Goal: Task Accomplishment & Management: Manage account settings

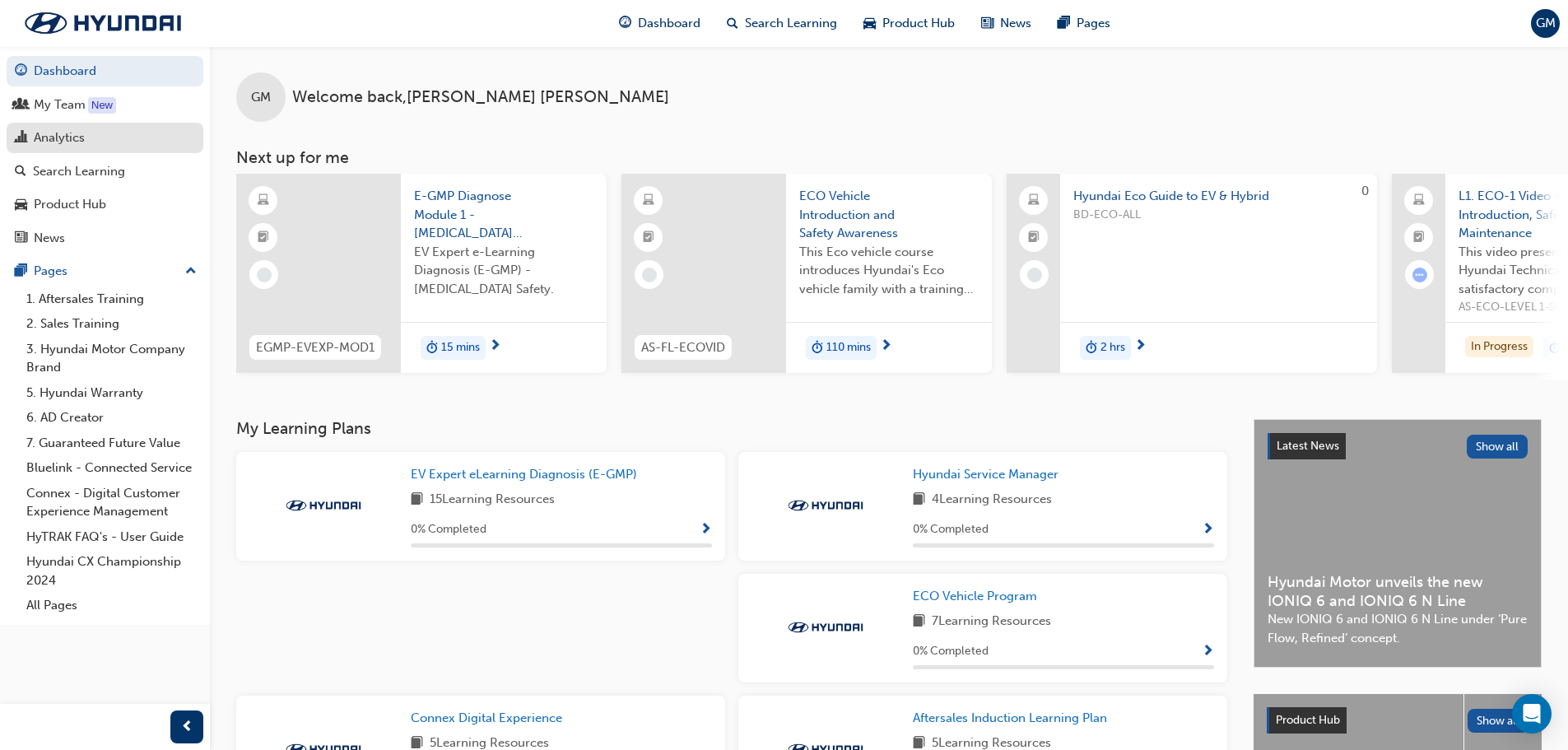
click at [75, 151] on link "Analytics" at bounding box center [104, 137] width 197 height 30
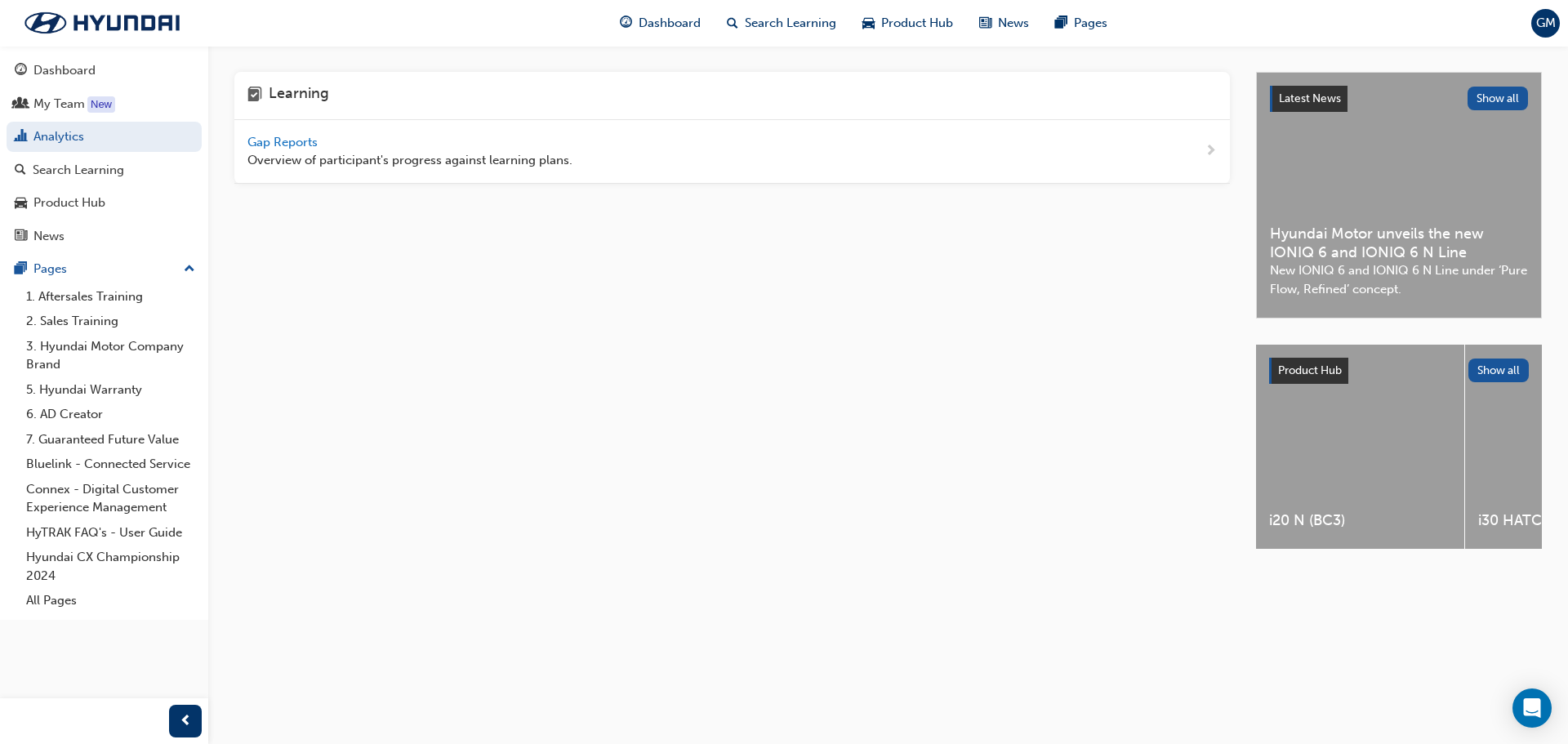
click at [295, 141] on span "Gap Reports" at bounding box center [284, 142] width 74 height 15
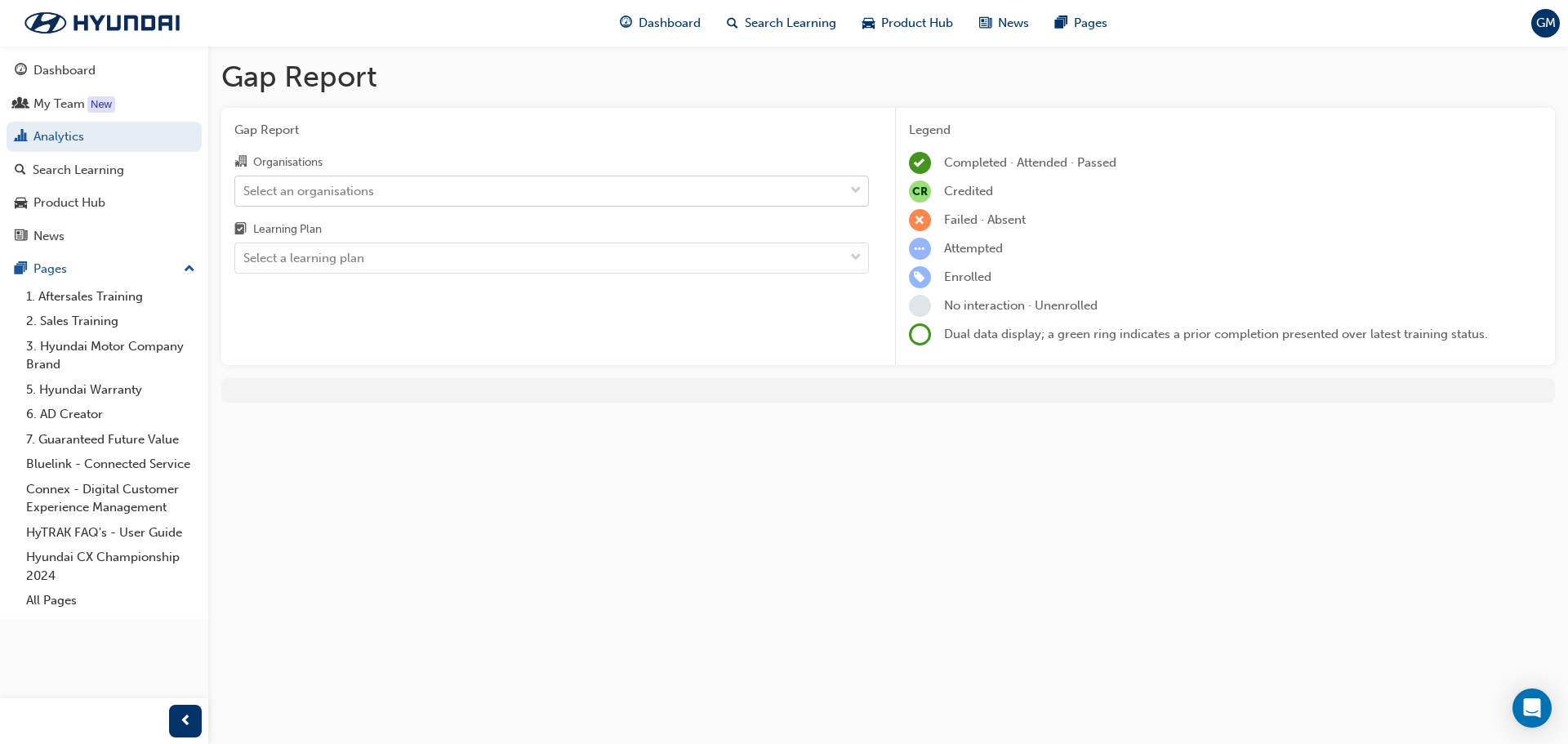
click at [323, 181] on div "Select an organisations" at bounding box center [309, 190] width 131 height 19
click at [245, 183] on input "Organisations Select an organisations" at bounding box center [245, 190] width 2 height 14
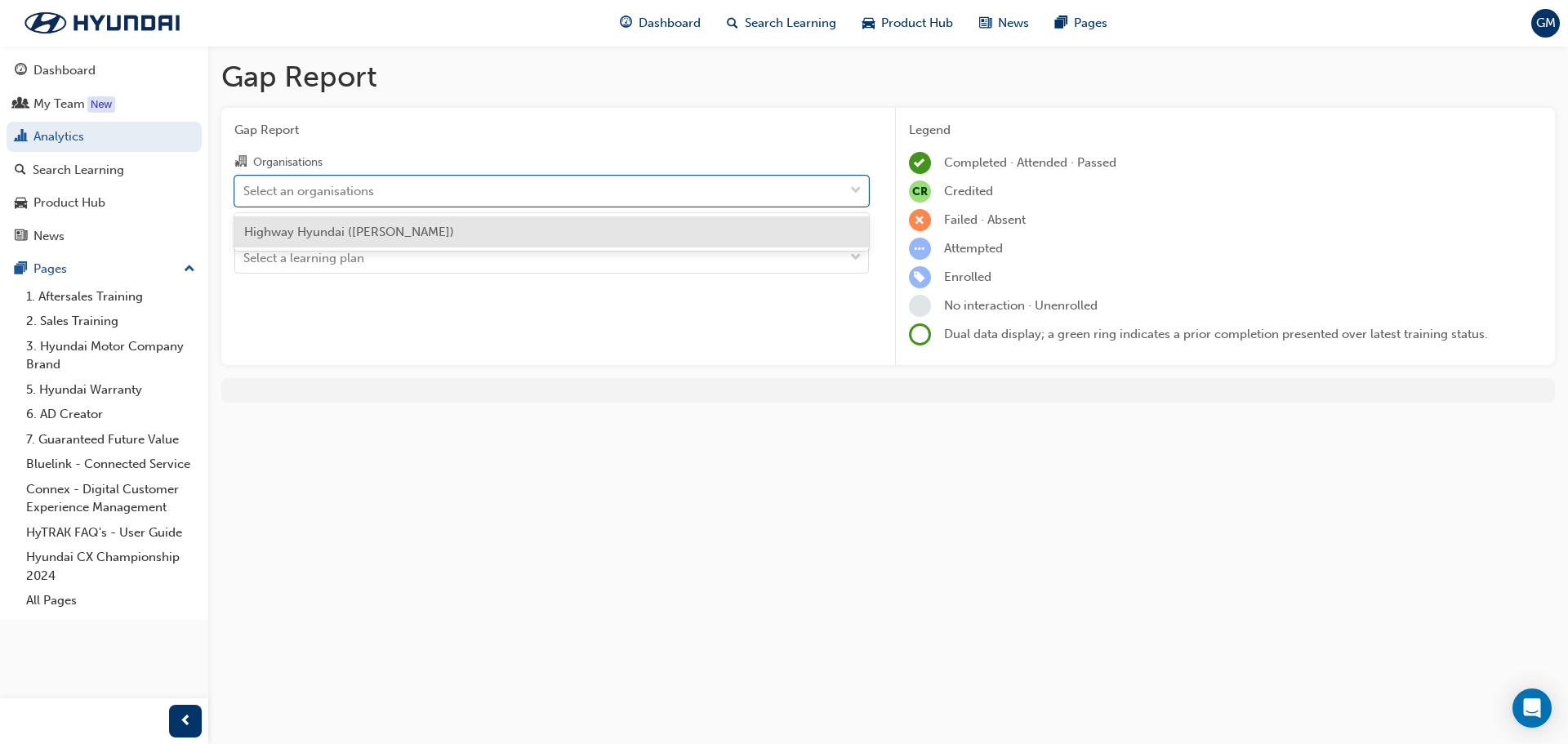
click at [359, 233] on span "Highway Hyundai ([PERSON_NAME])" at bounding box center [349, 232] width 210 height 15
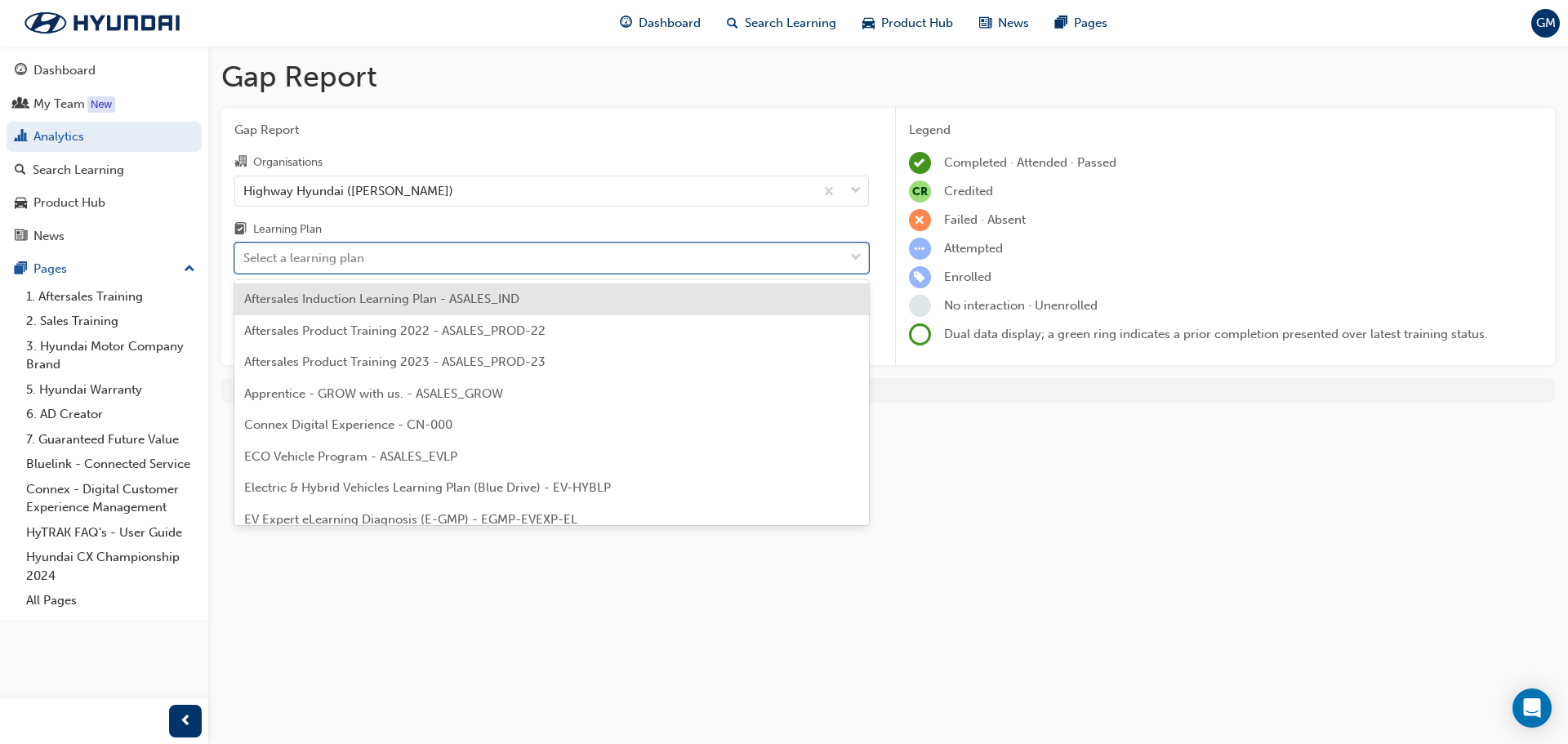
click at [352, 260] on div "Select a learning plan" at bounding box center [304, 259] width 120 height 19
click at [245, 260] on input "Learning Plan option Aftersales Induction Learning Plan - ASALES_IND focused, 1…" at bounding box center [245, 258] width 2 height 14
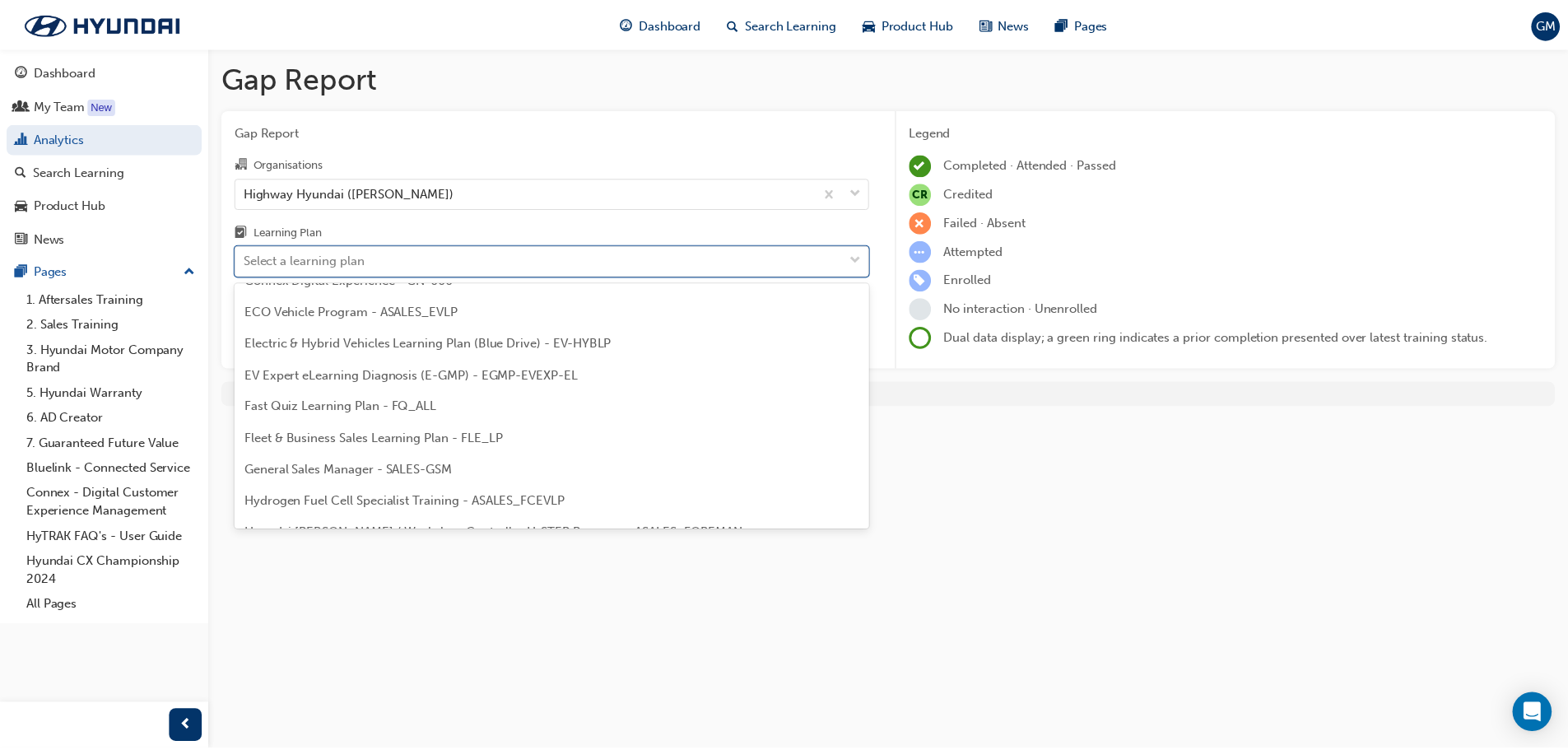
scroll to position [494, 0]
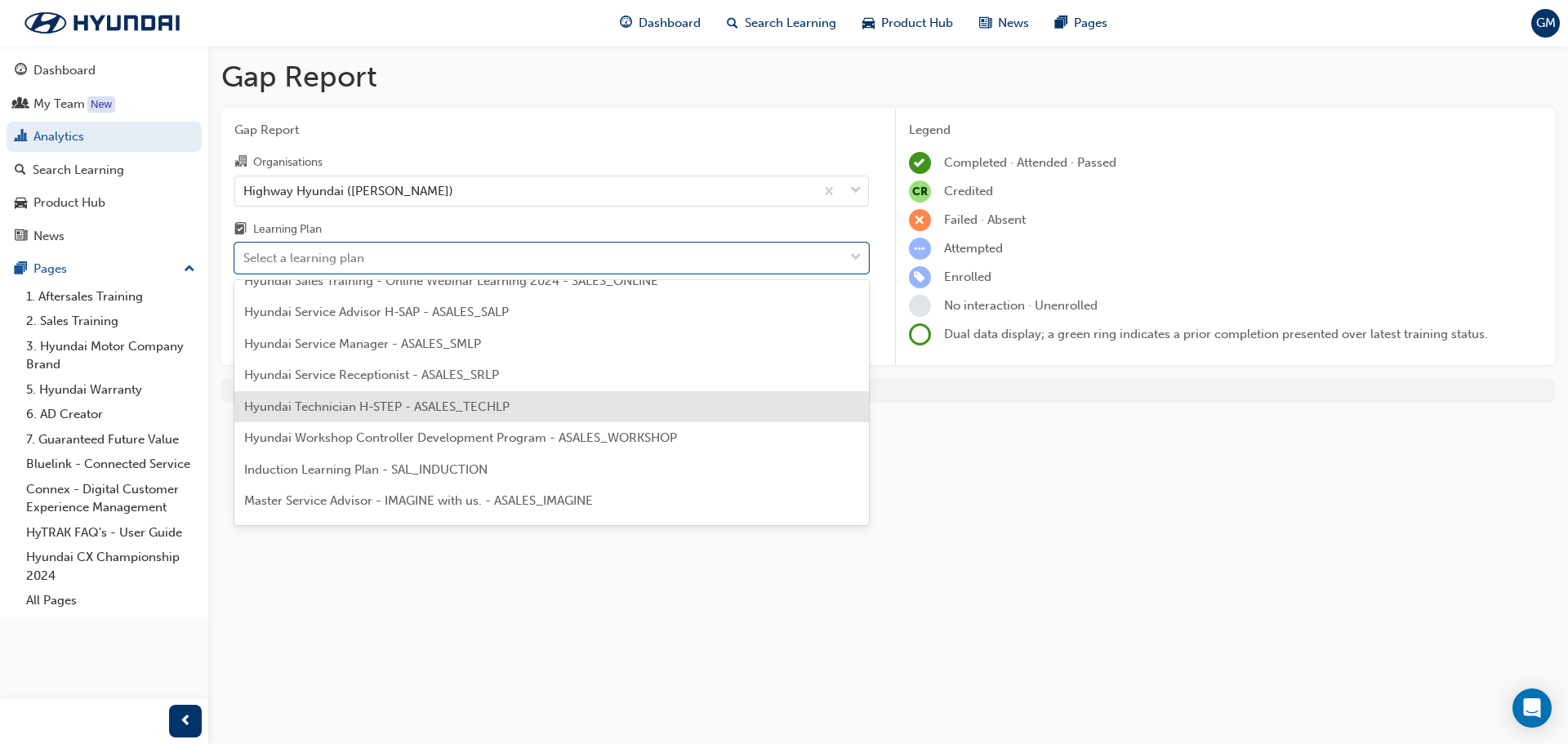
click at [589, 416] on div "Hyundai Technician H-STEP - ASALES_TECHLP" at bounding box center [552, 407] width 635 height 32
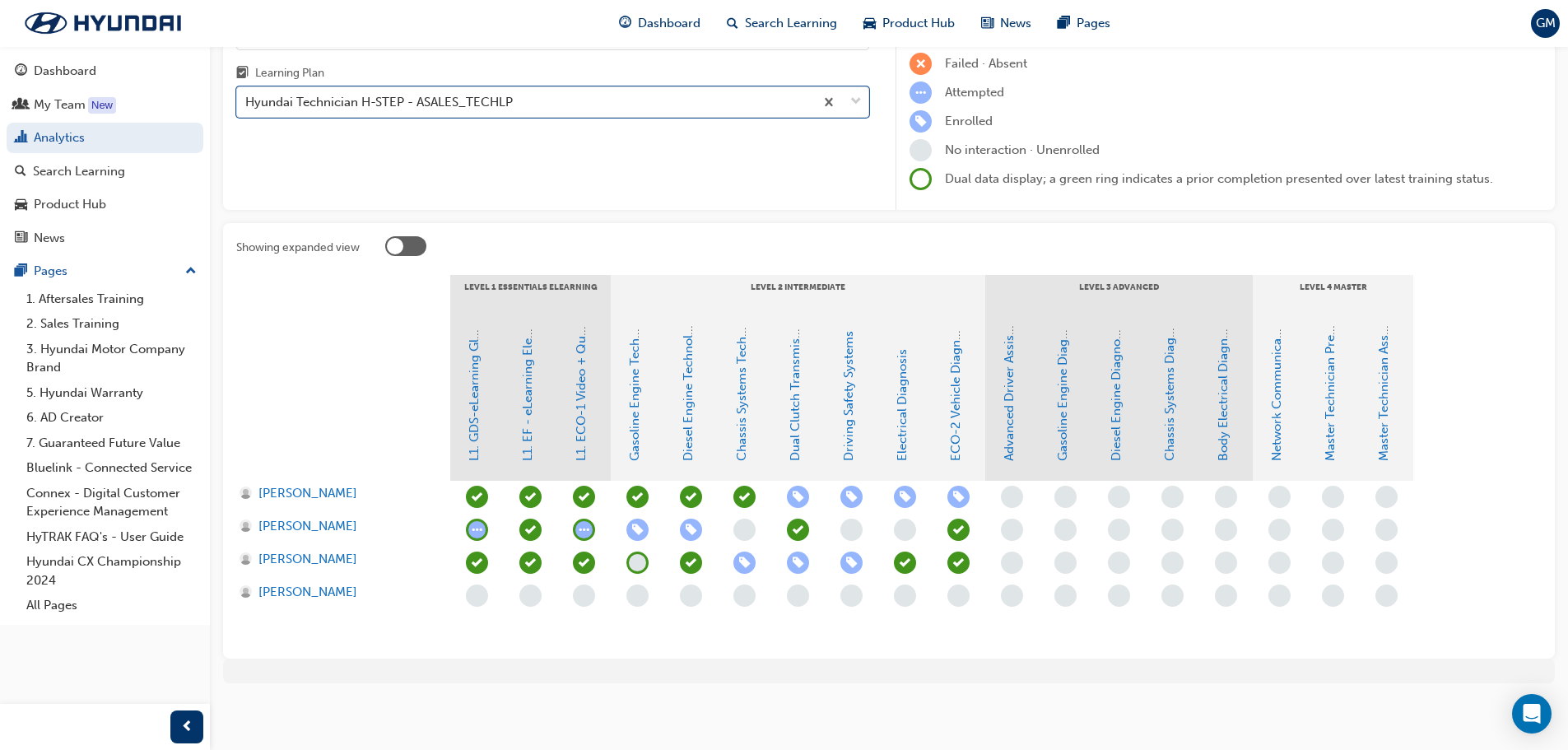
scroll to position [159, 0]
click at [1012, 443] on link "Advanced Driver Assist Systems" at bounding box center [1009, 370] width 15 height 181
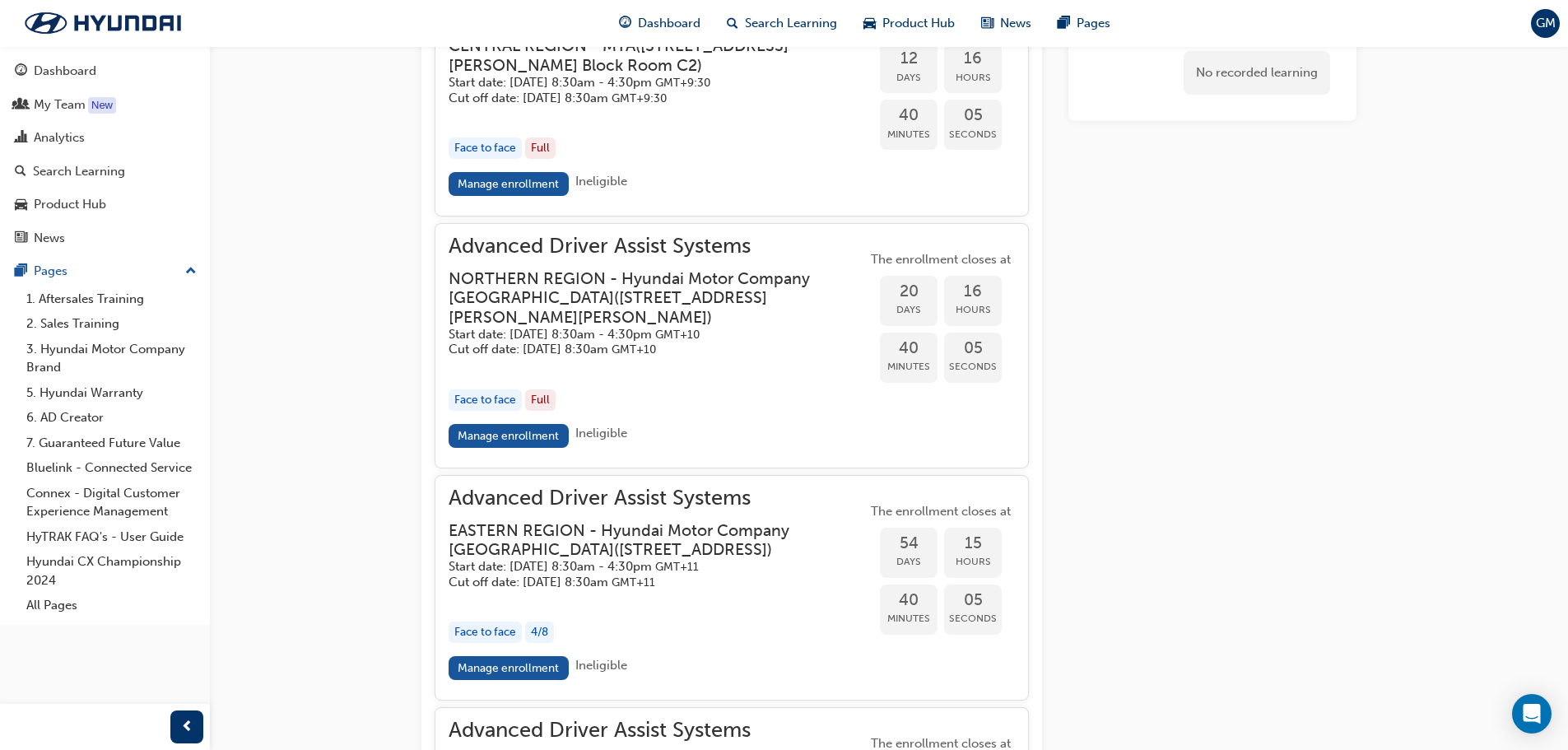
scroll to position [2227, 0]
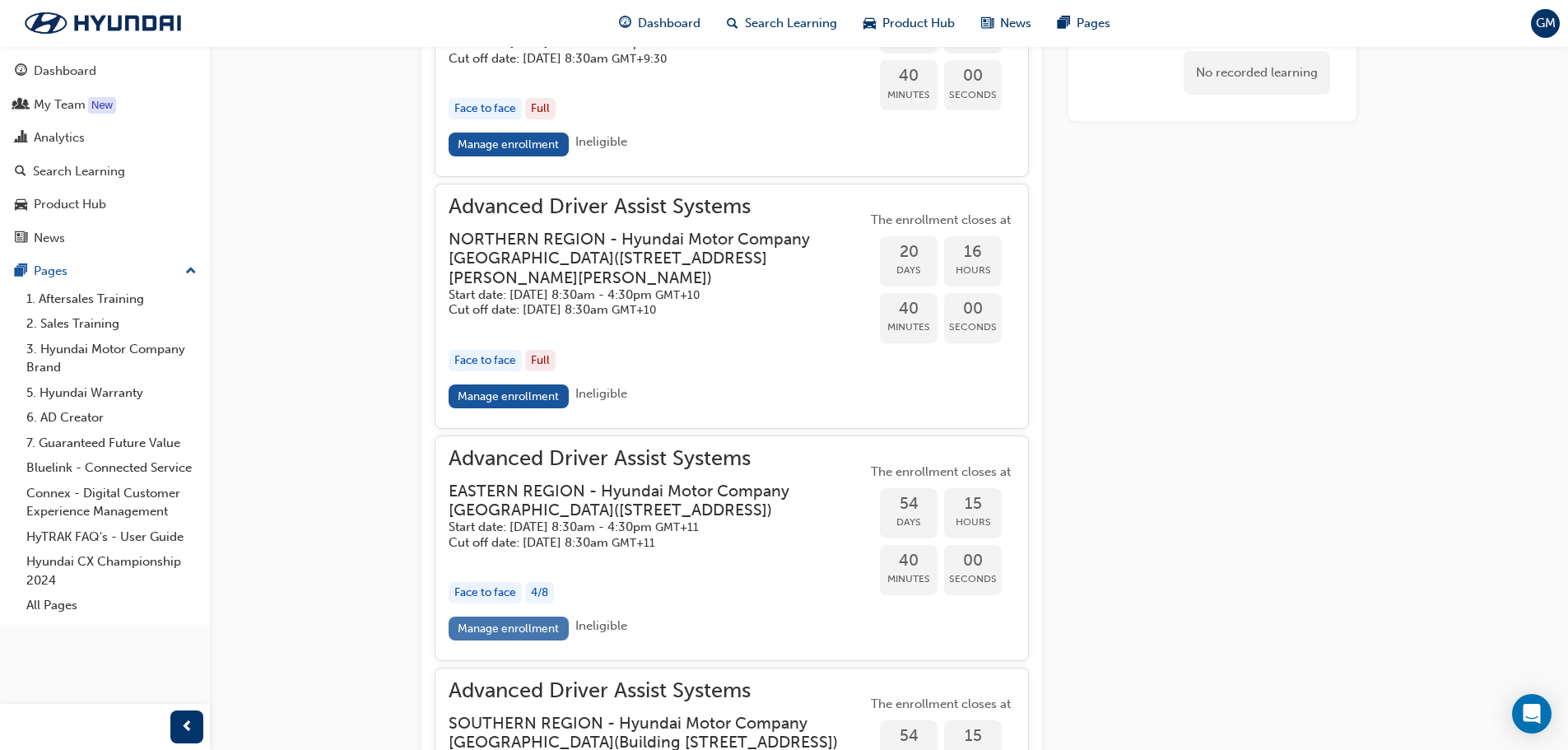
click at [549, 640] on link "Manage enrollment" at bounding box center [509, 628] width 120 height 24
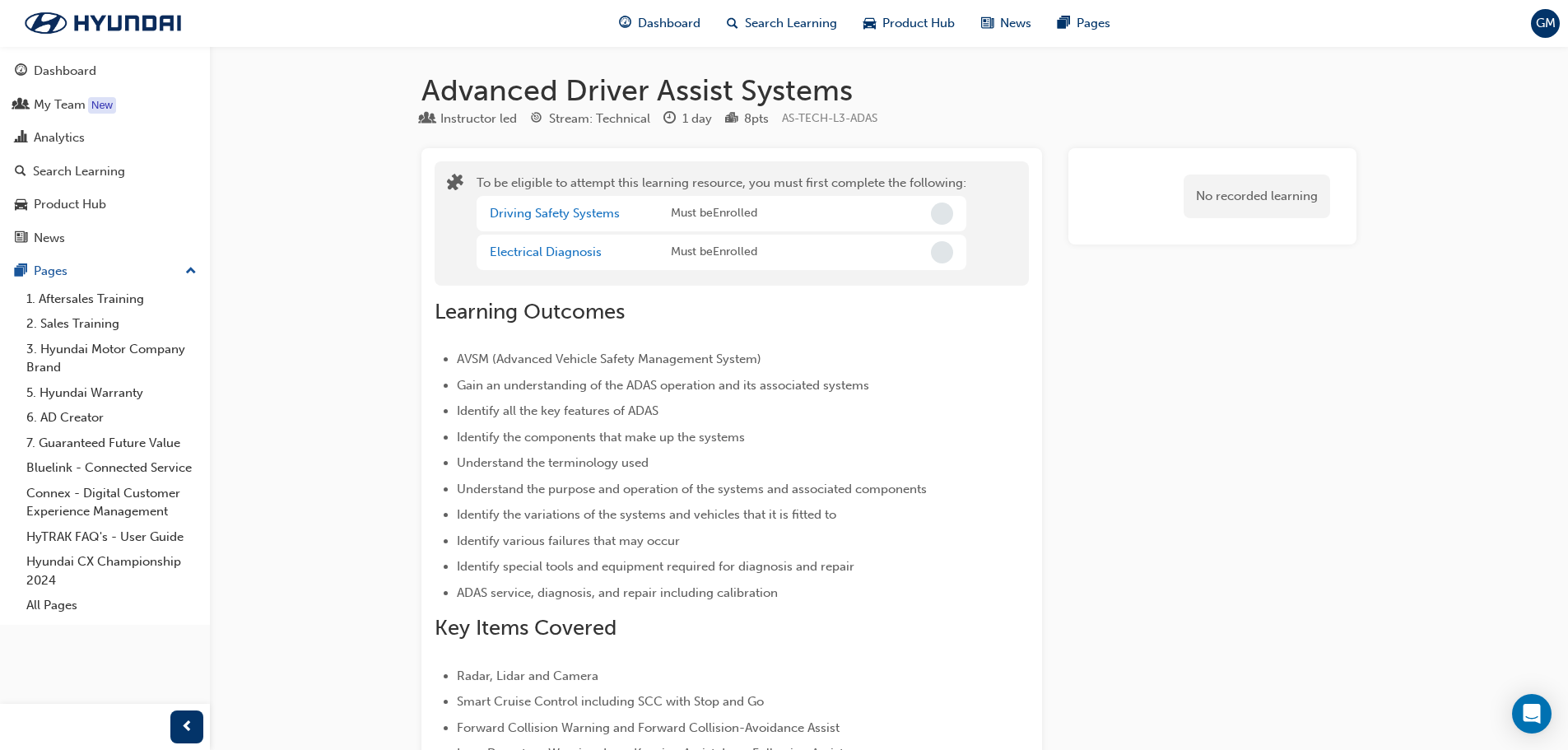
scroll to position [2227, 0]
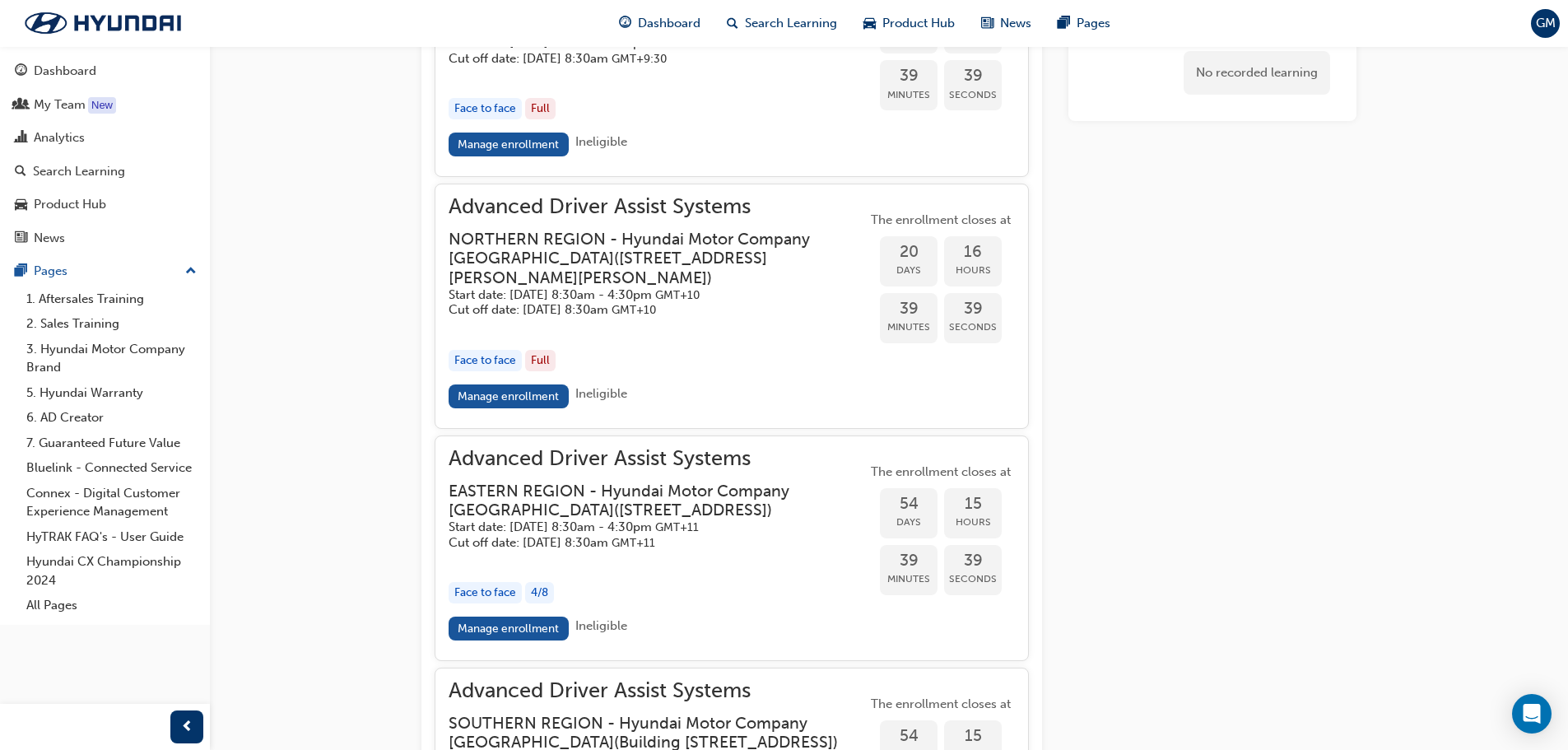
scroll to position [159, 0]
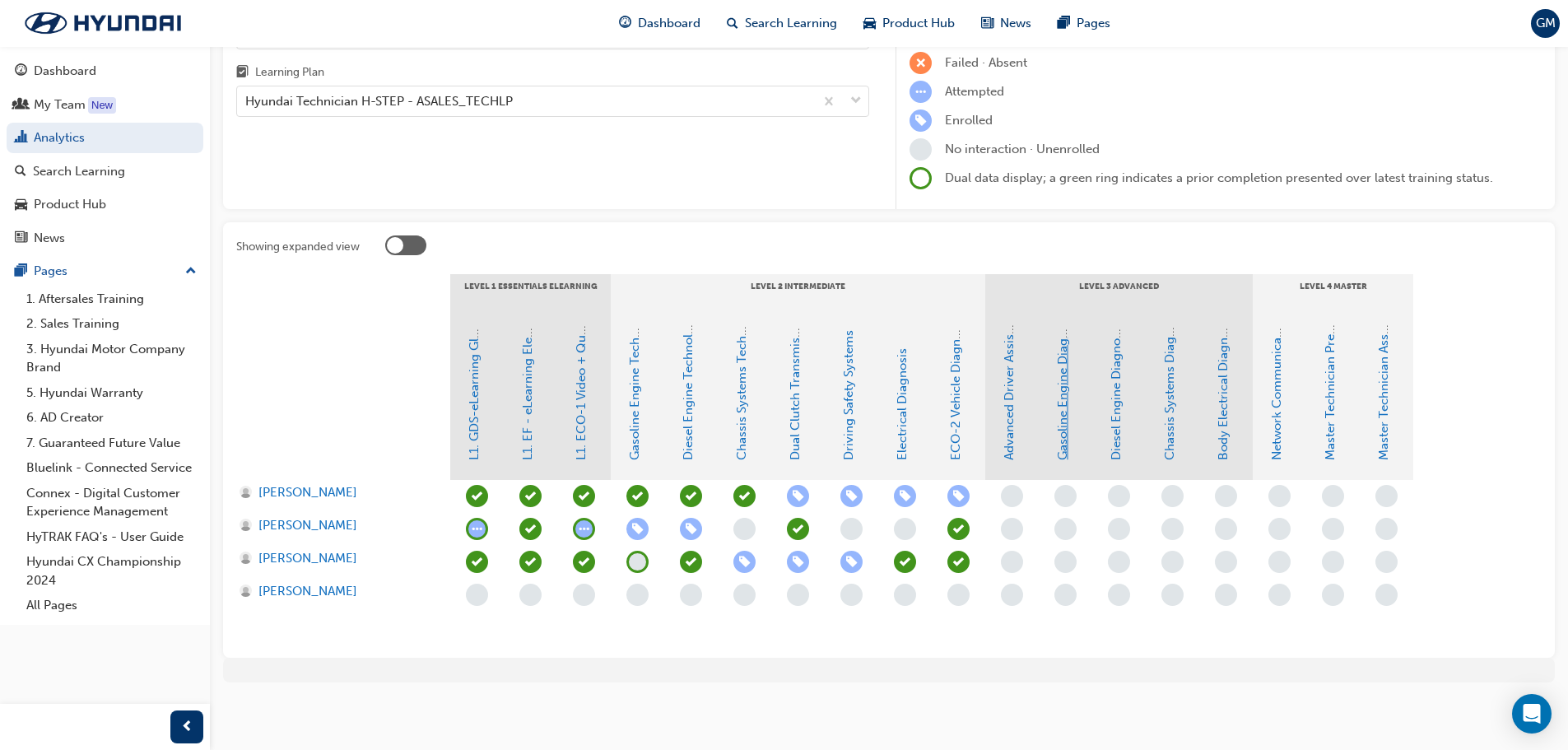
click at [1061, 433] on link "Gasoline Engine Diagnosis" at bounding box center [1063, 384] width 15 height 152
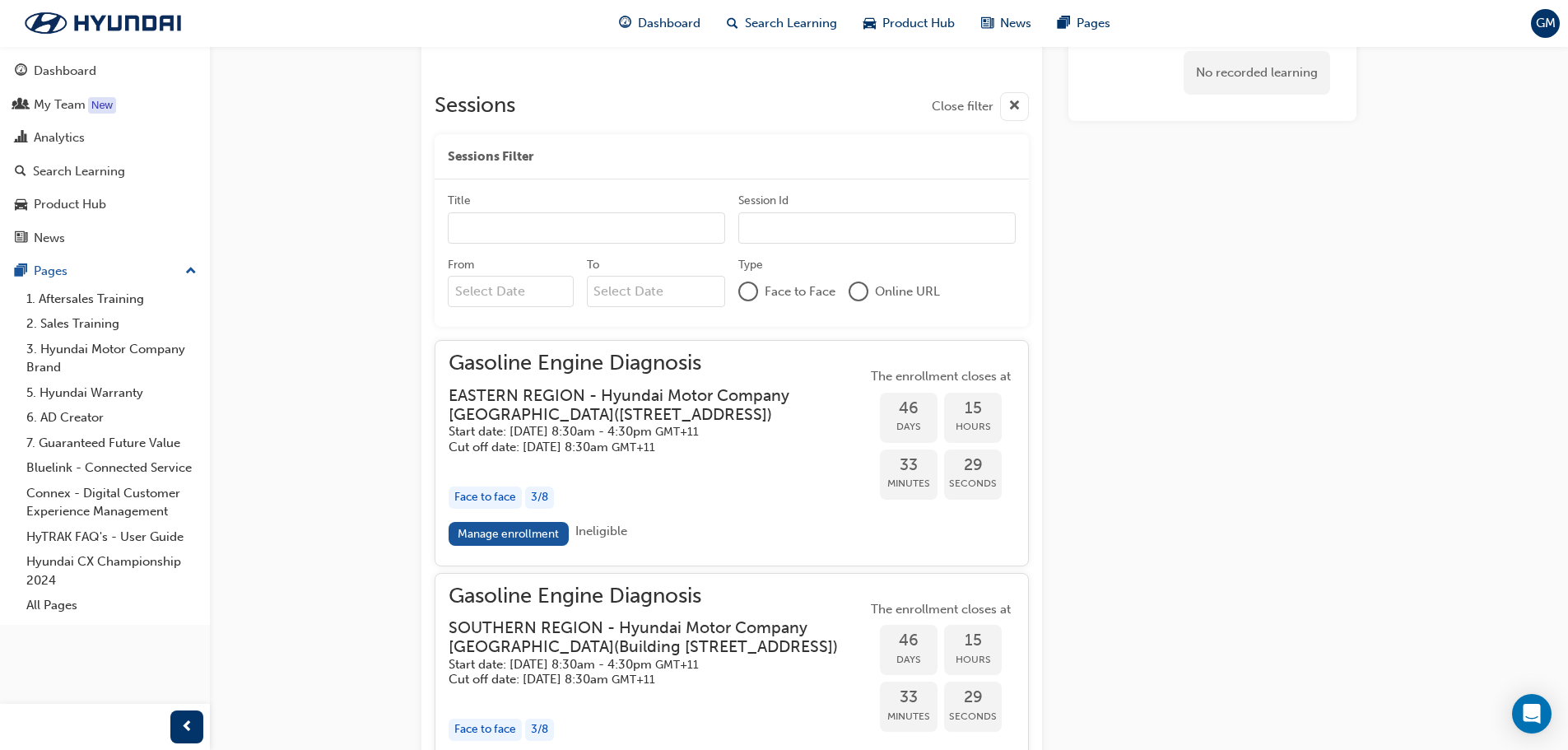
scroll to position [1100, 0]
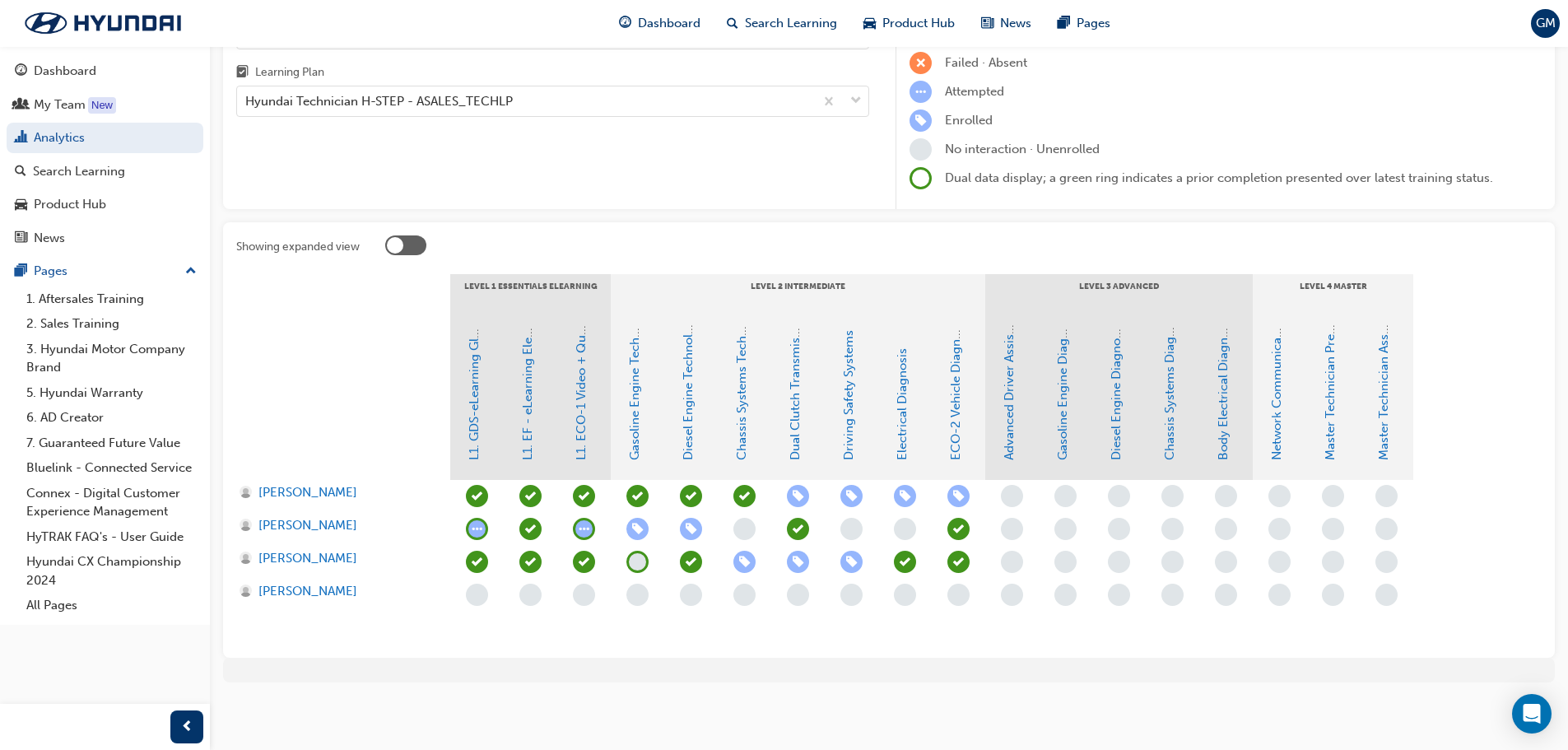
scroll to position [159, 0]
click at [1122, 423] on link "Diesel Engine Diagnosis" at bounding box center [1116, 391] width 15 height 136
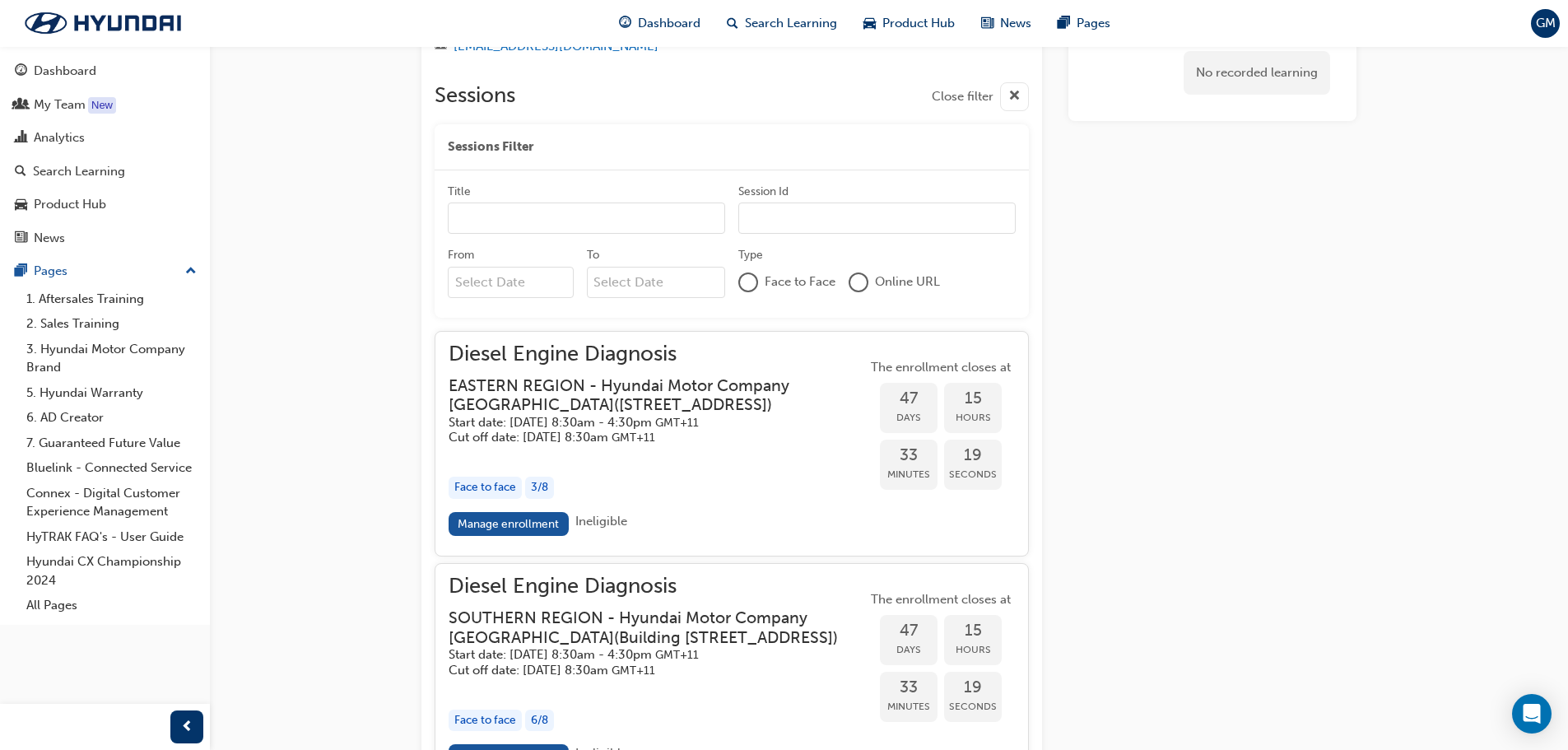
scroll to position [1116, 0]
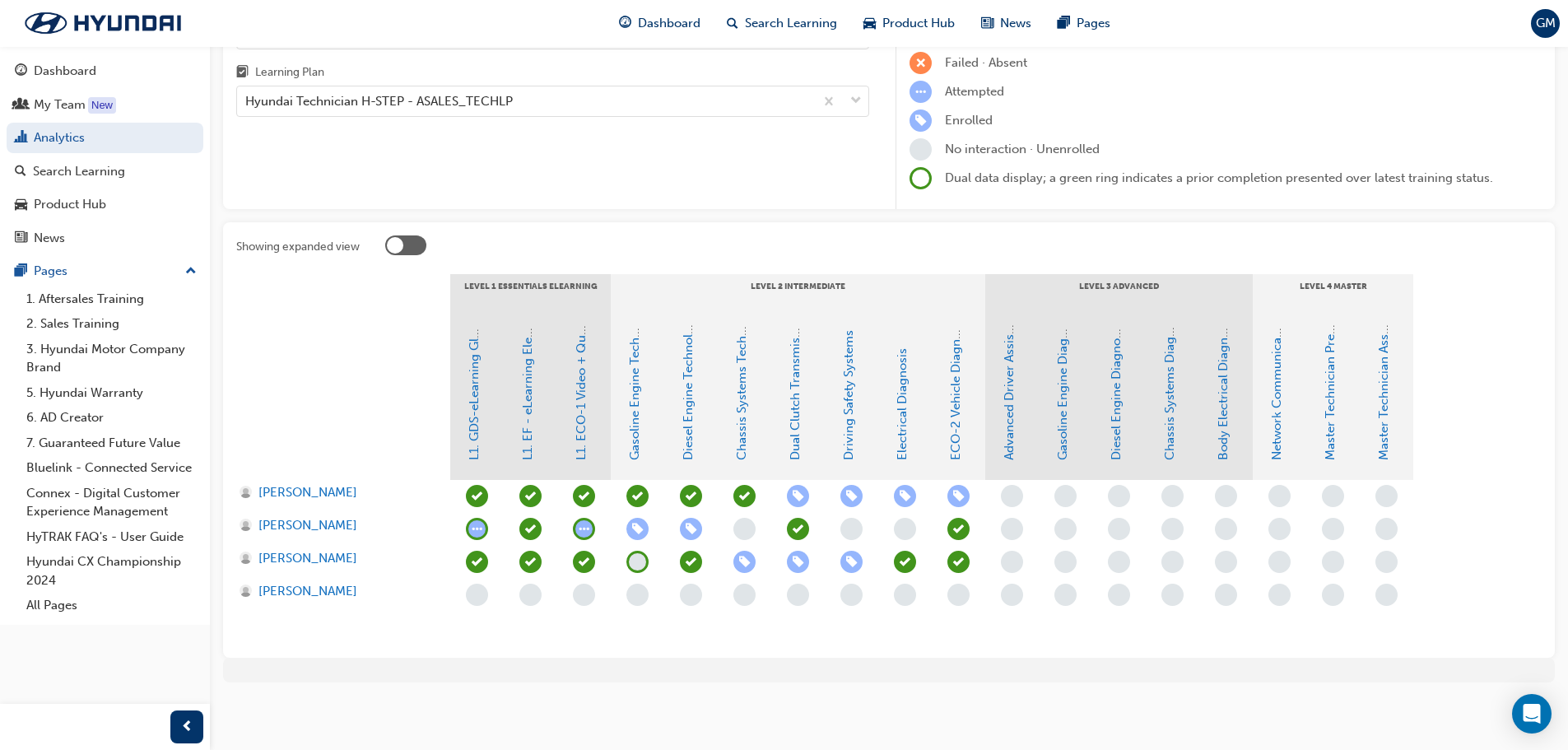
scroll to position [159, 0]
click at [1175, 429] on link "Chassis Systems Diagnosis" at bounding box center [1170, 383] width 15 height 153
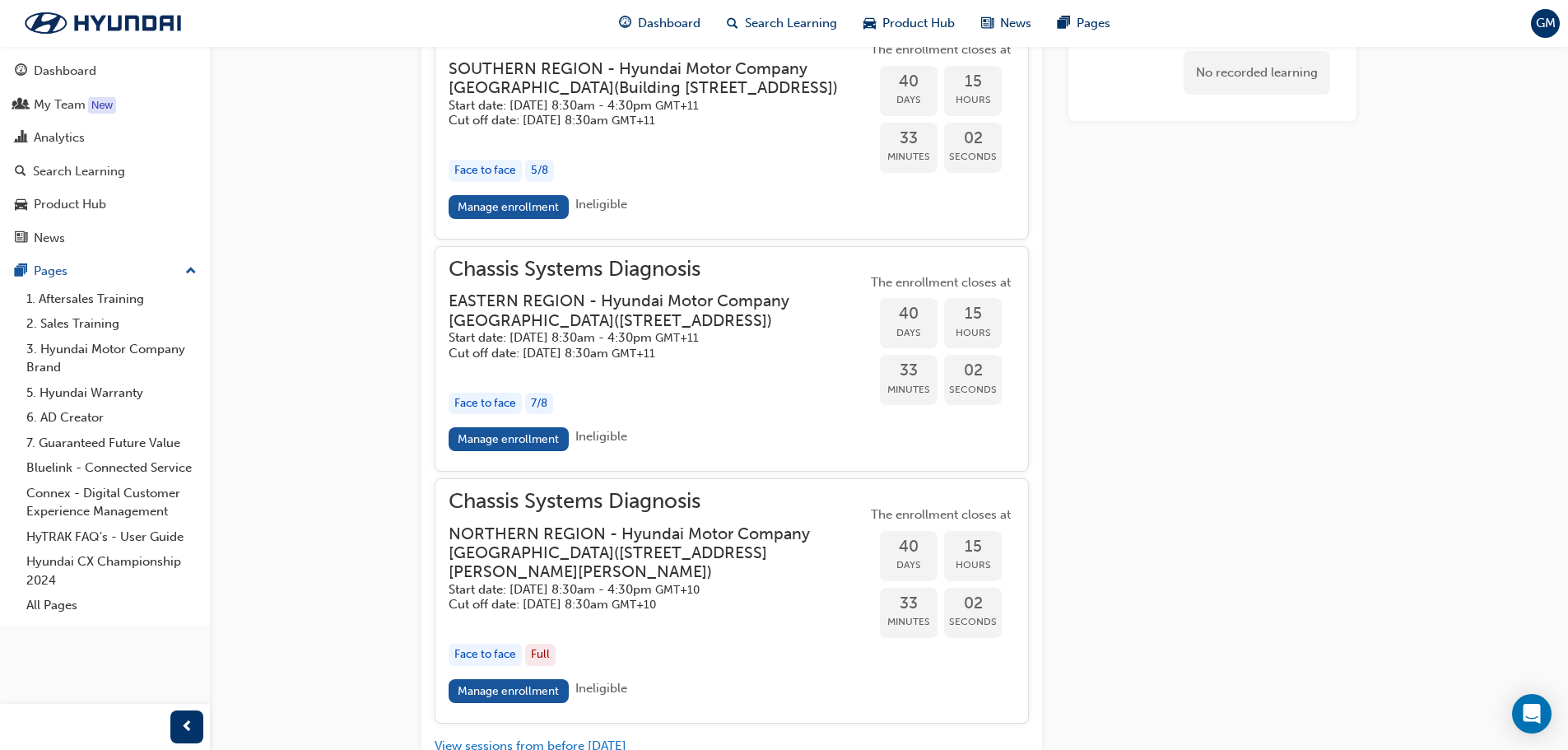
scroll to position [1505, 0]
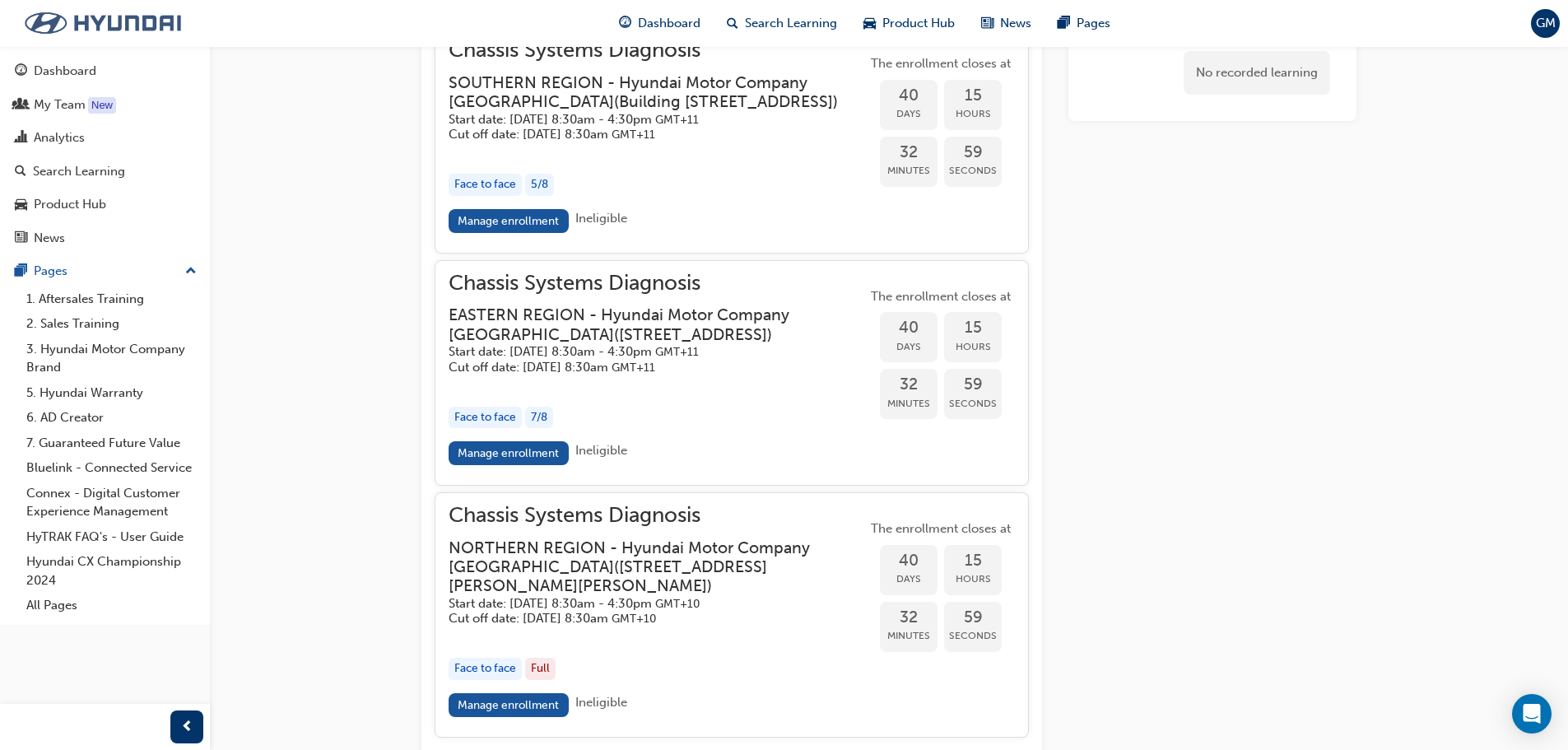
scroll to position [159, 0]
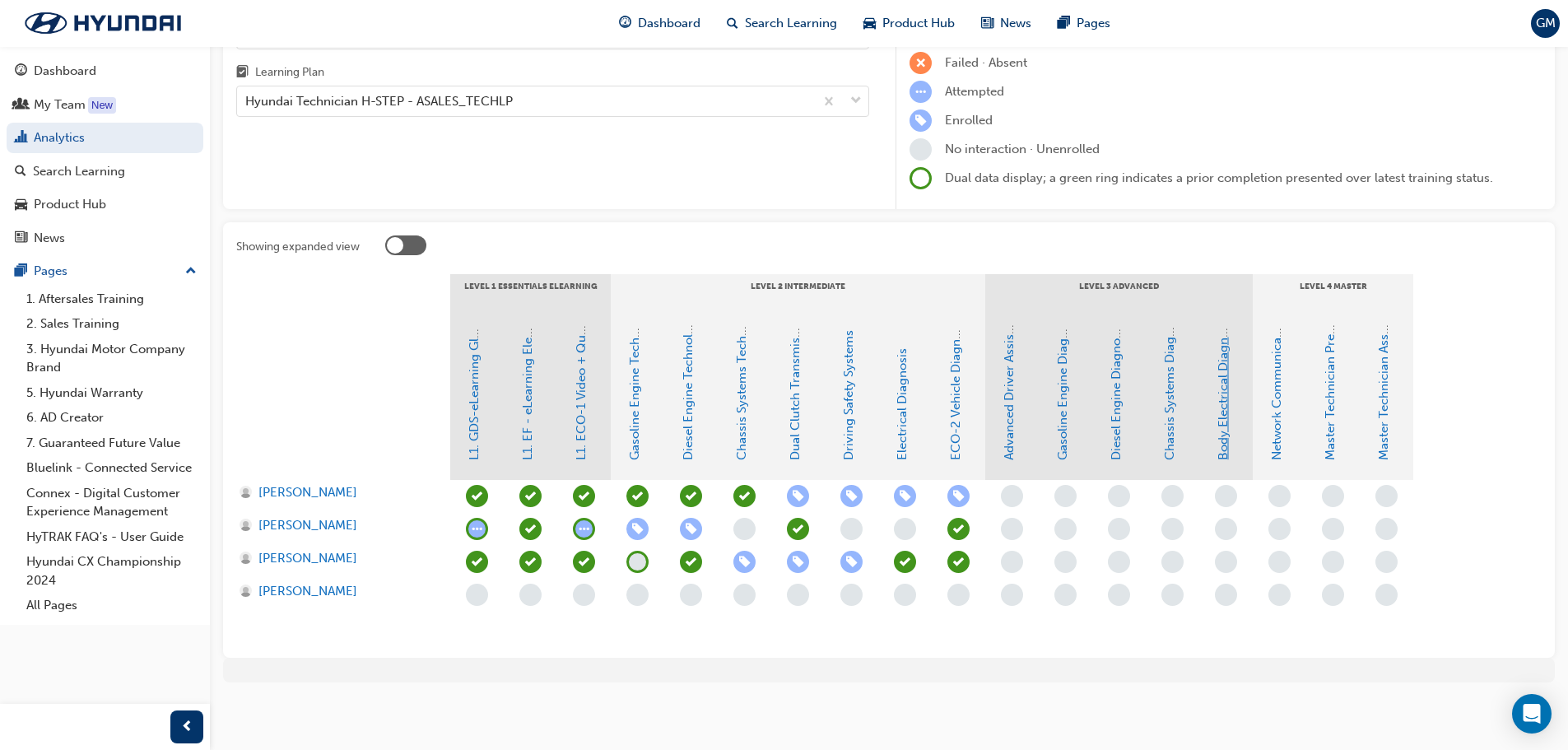
click at [1224, 455] on link "Body Electrical Diagnosis" at bounding box center [1224, 388] width 15 height 145
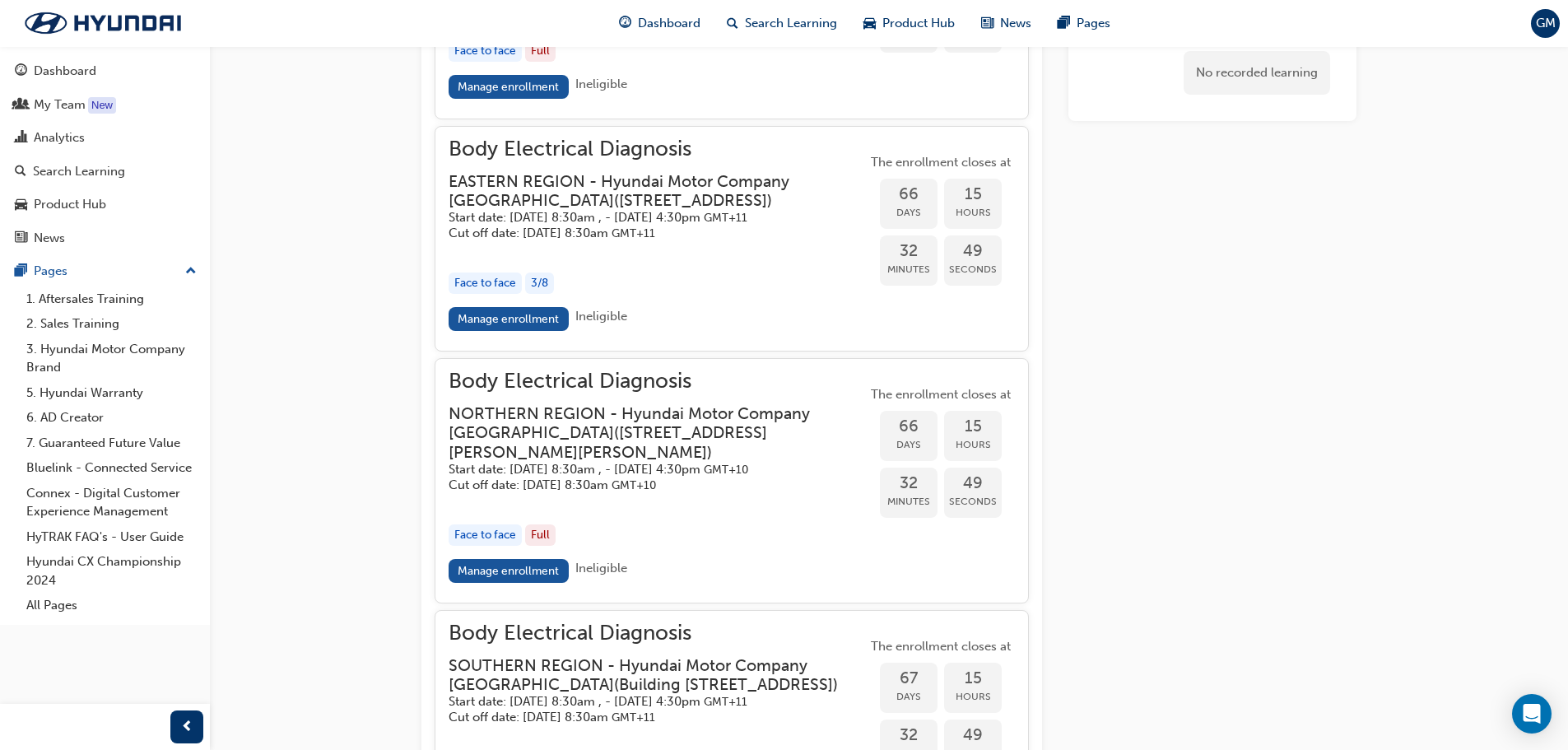
scroll to position [2081, 0]
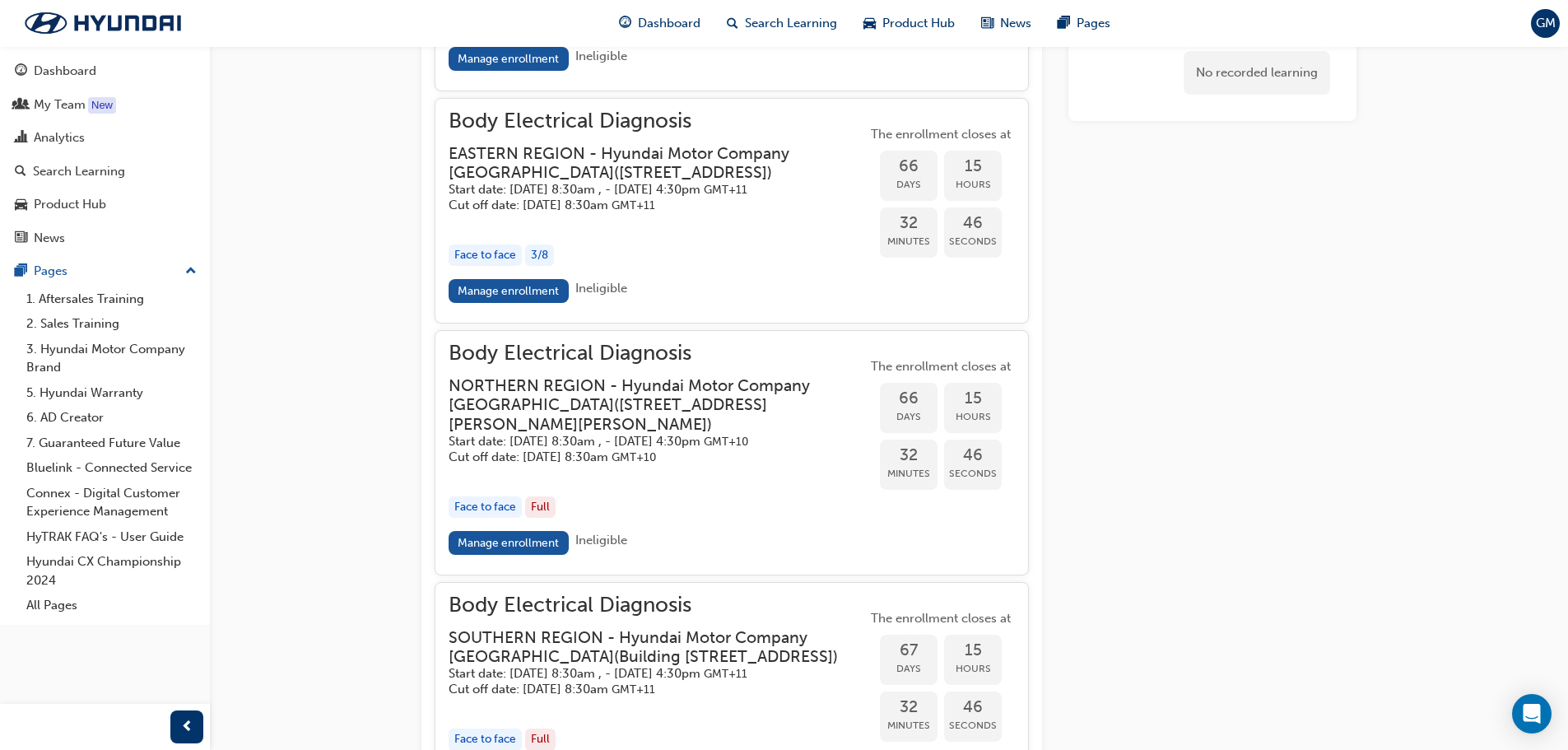
scroll to position [159, 0]
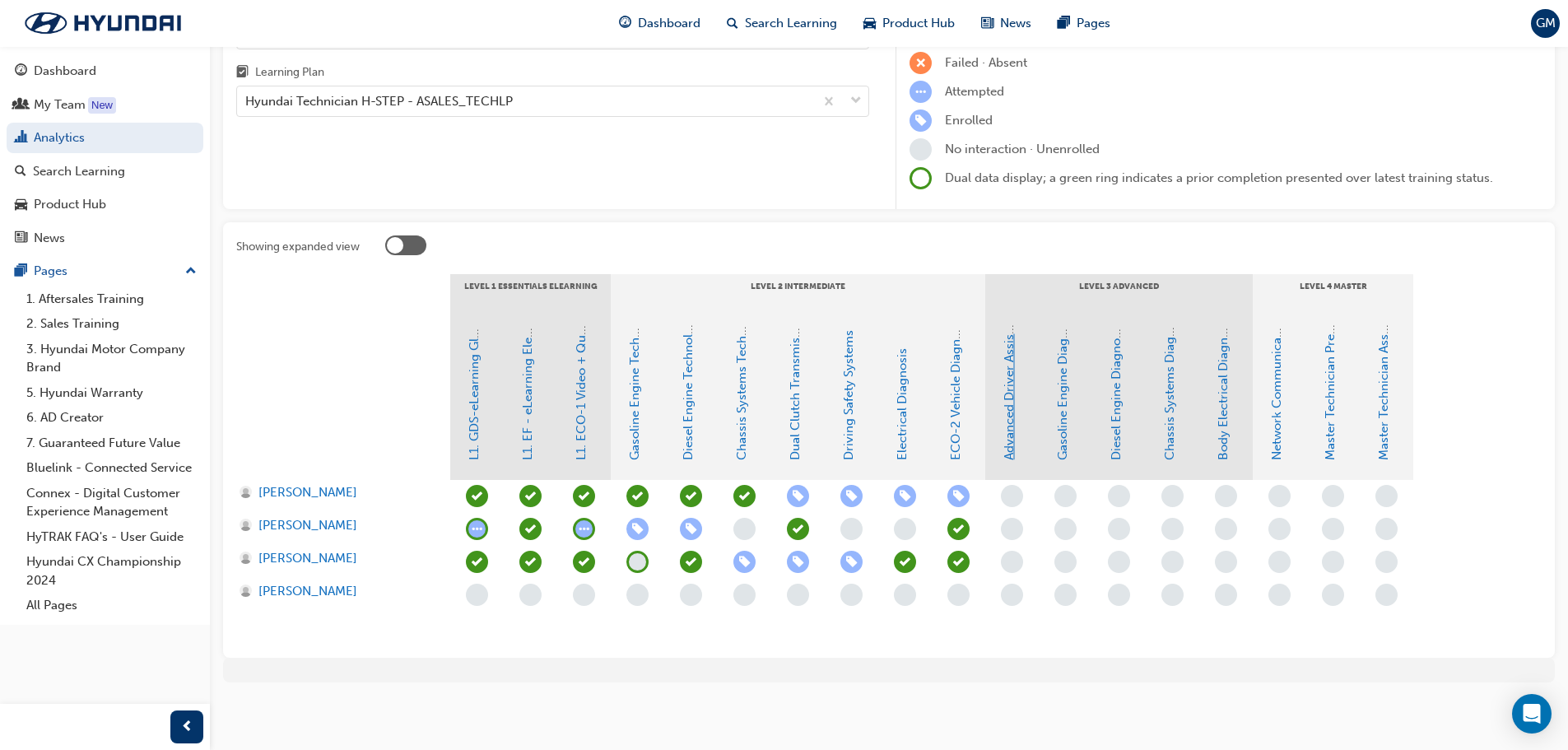
click at [1014, 416] on link "Advanced Driver Assist Systems" at bounding box center [1009, 370] width 15 height 181
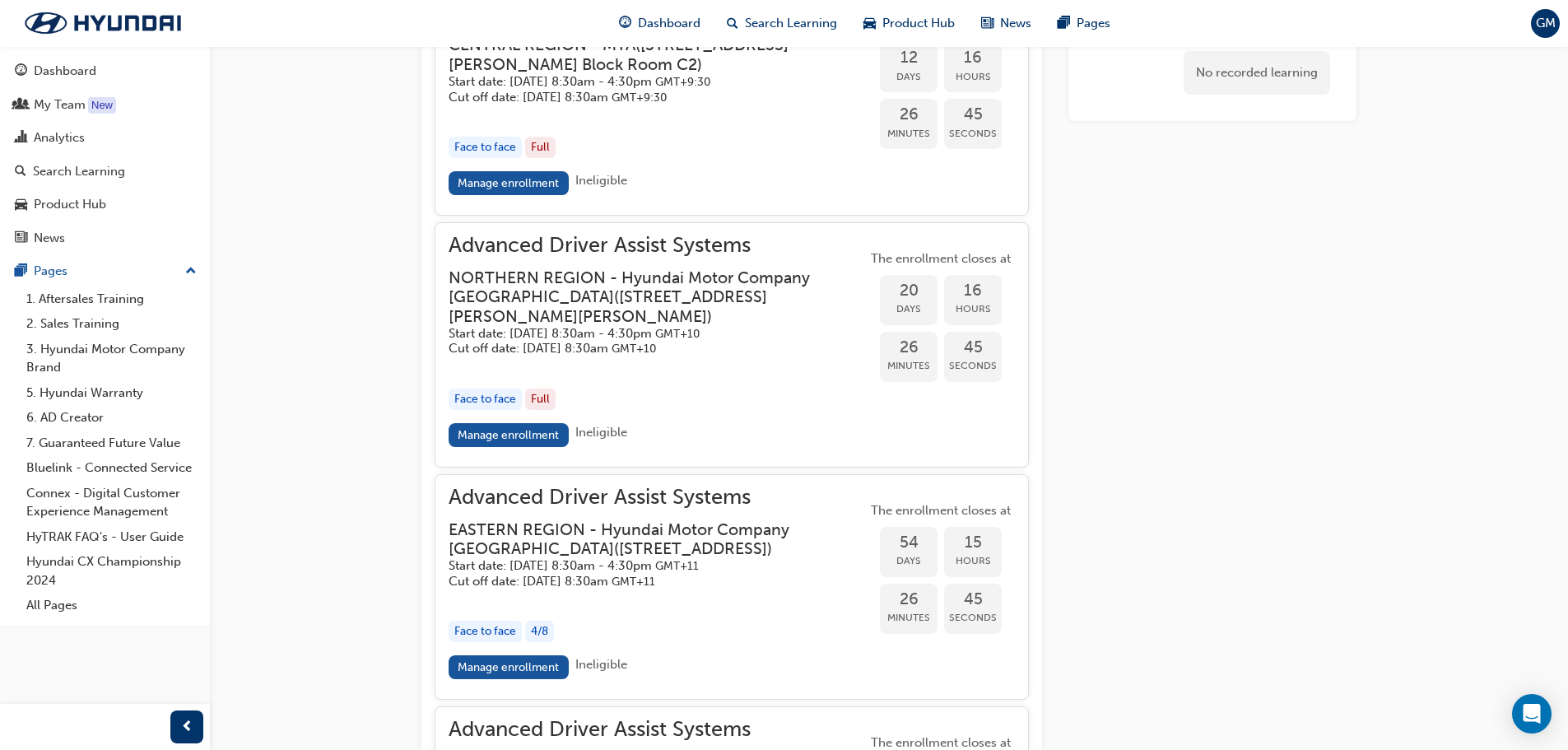
scroll to position [2228, 0]
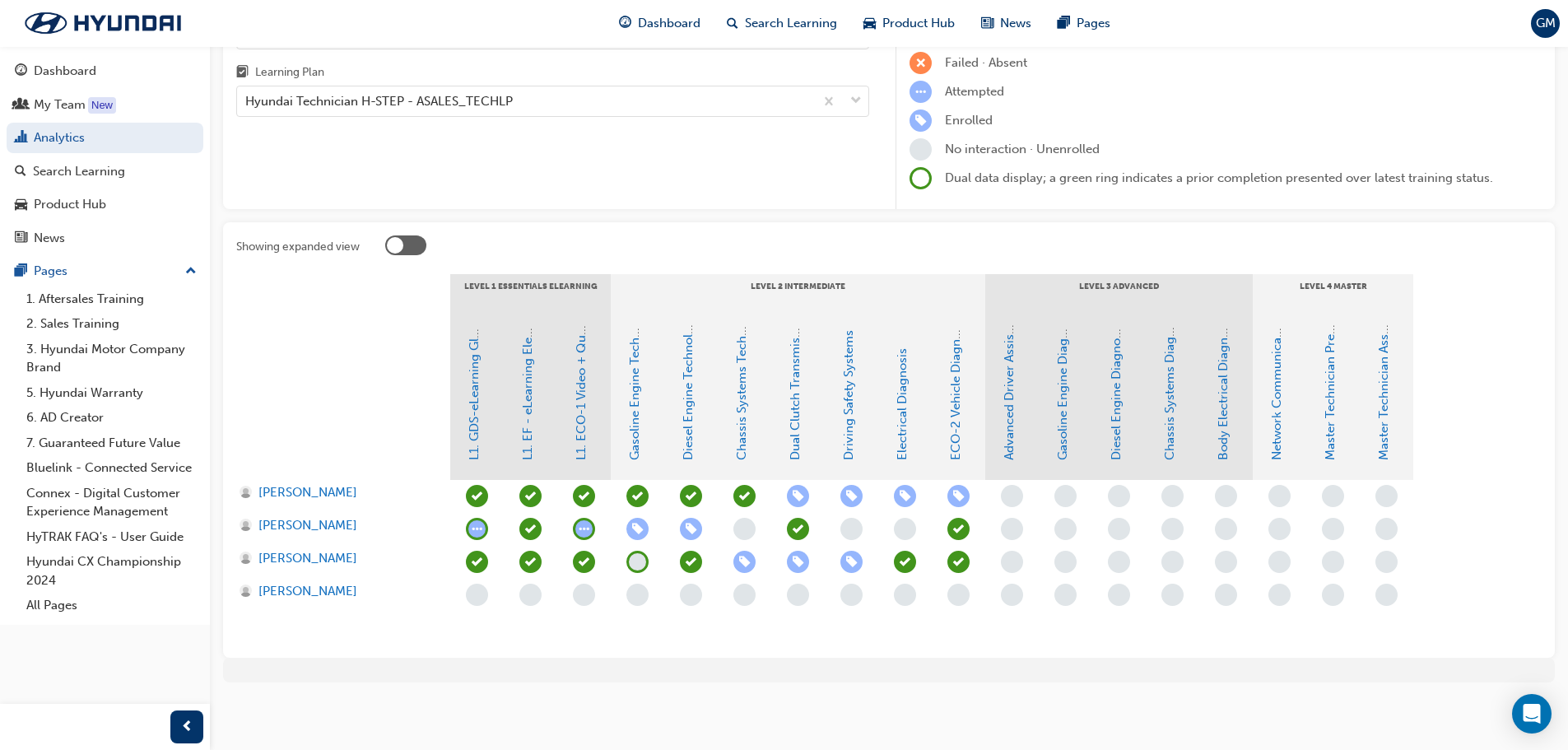
scroll to position [159, 0]
click at [1063, 431] on link "Gasoline Engine Diagnosis" at bounding box center [1063, 384] width 15 height 152
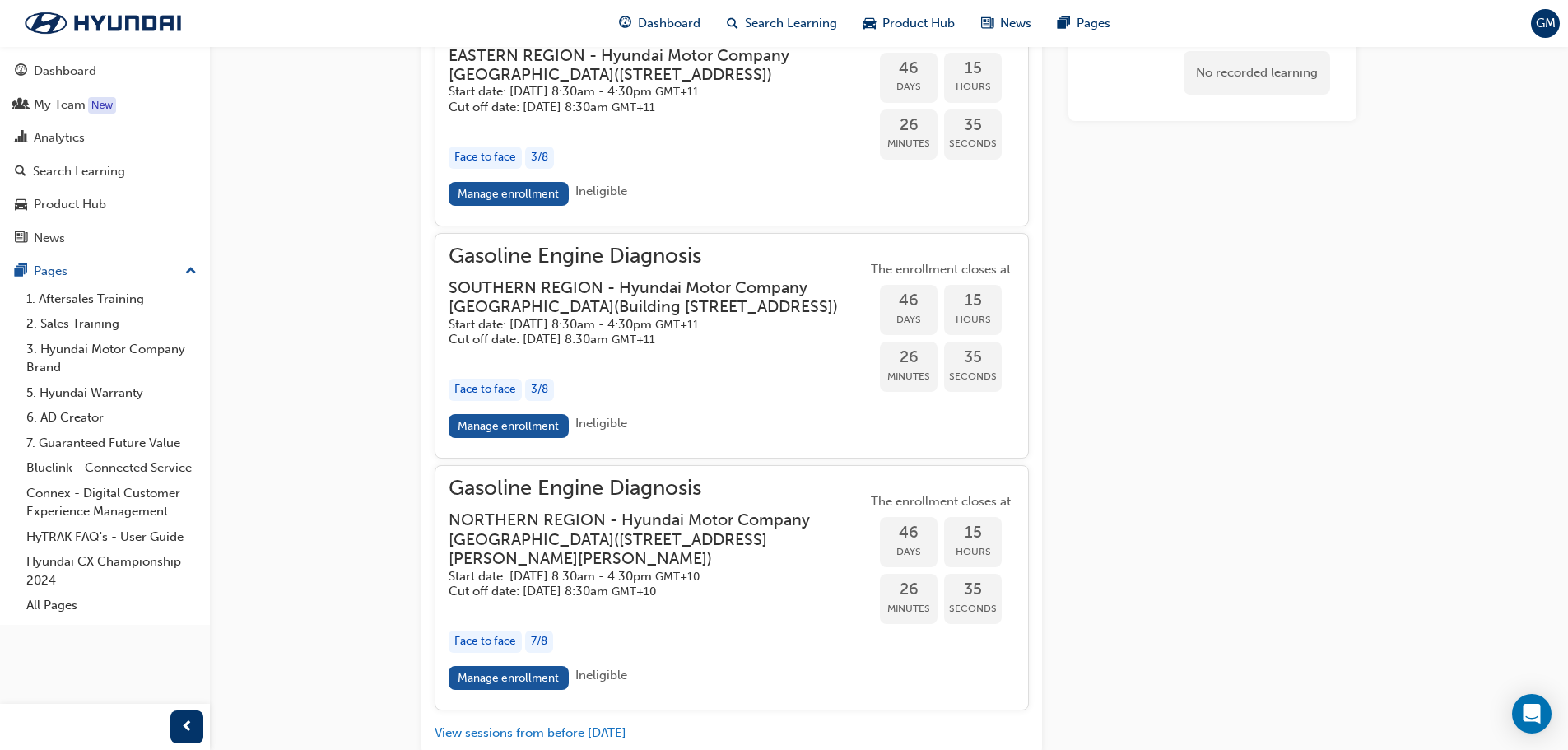
scroll to position [1266, 0]
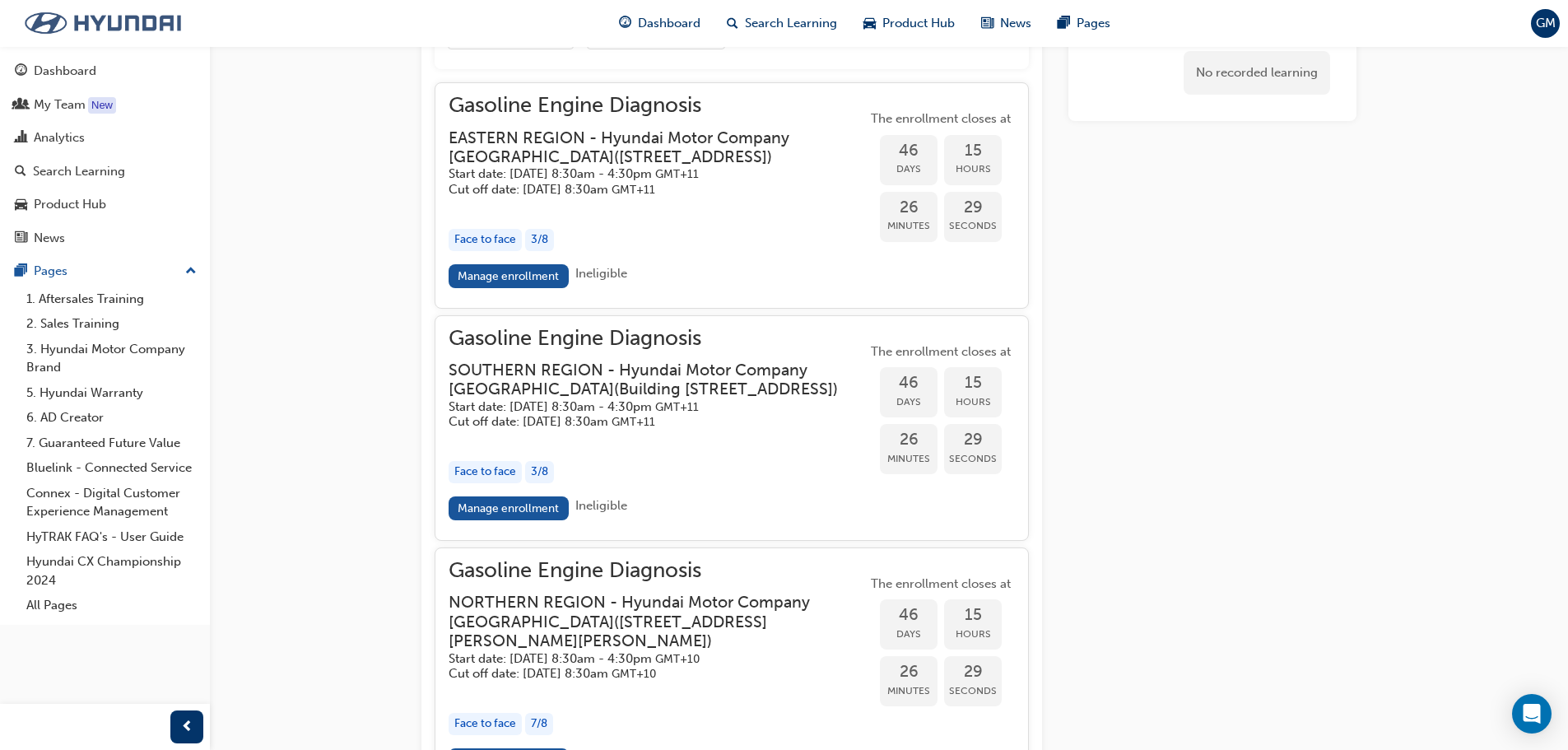
scroll to position [159, 0]
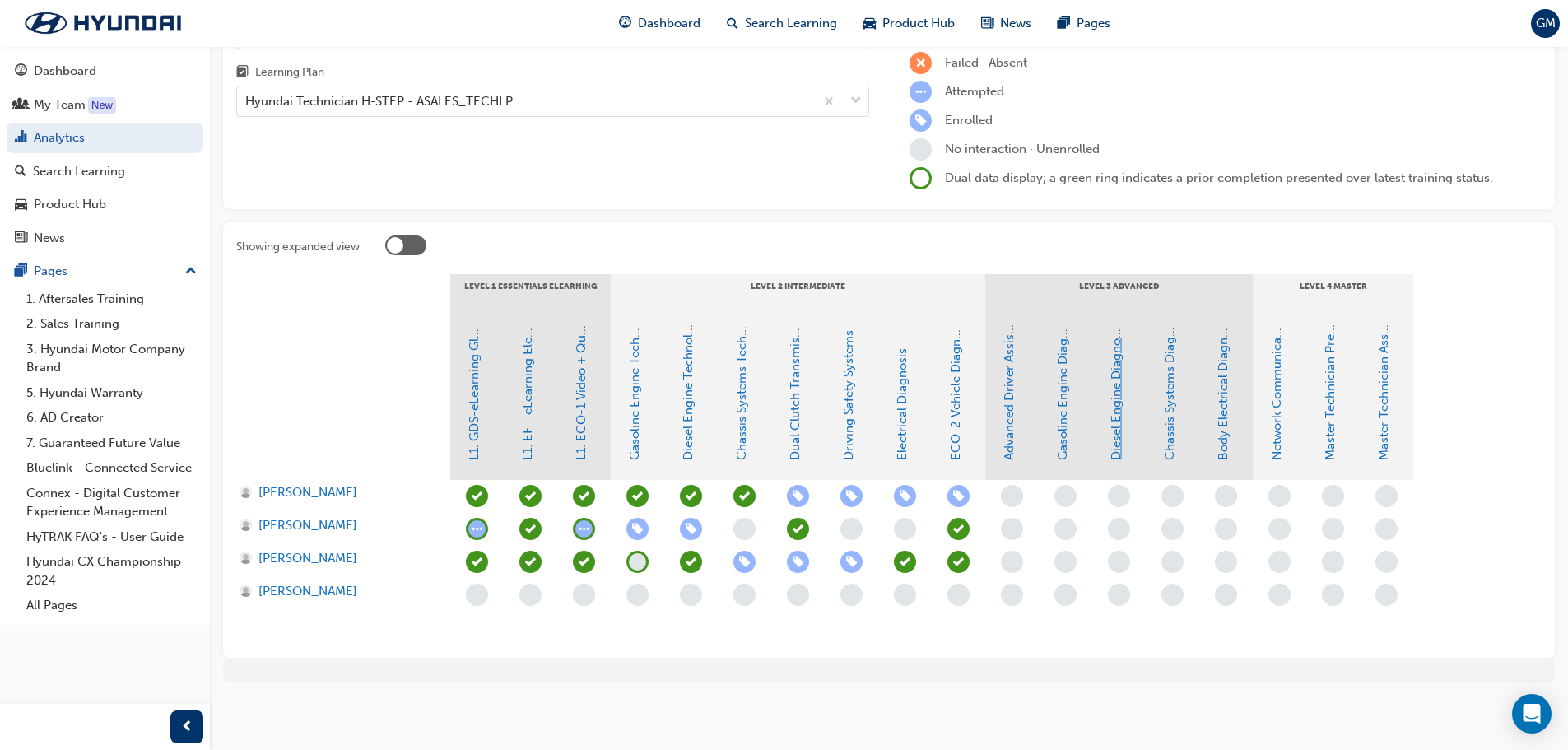
click at [1120, 425] on link "Diesel Engine Diagnosis" at bounding box center [1116, 391] width 15 height 136
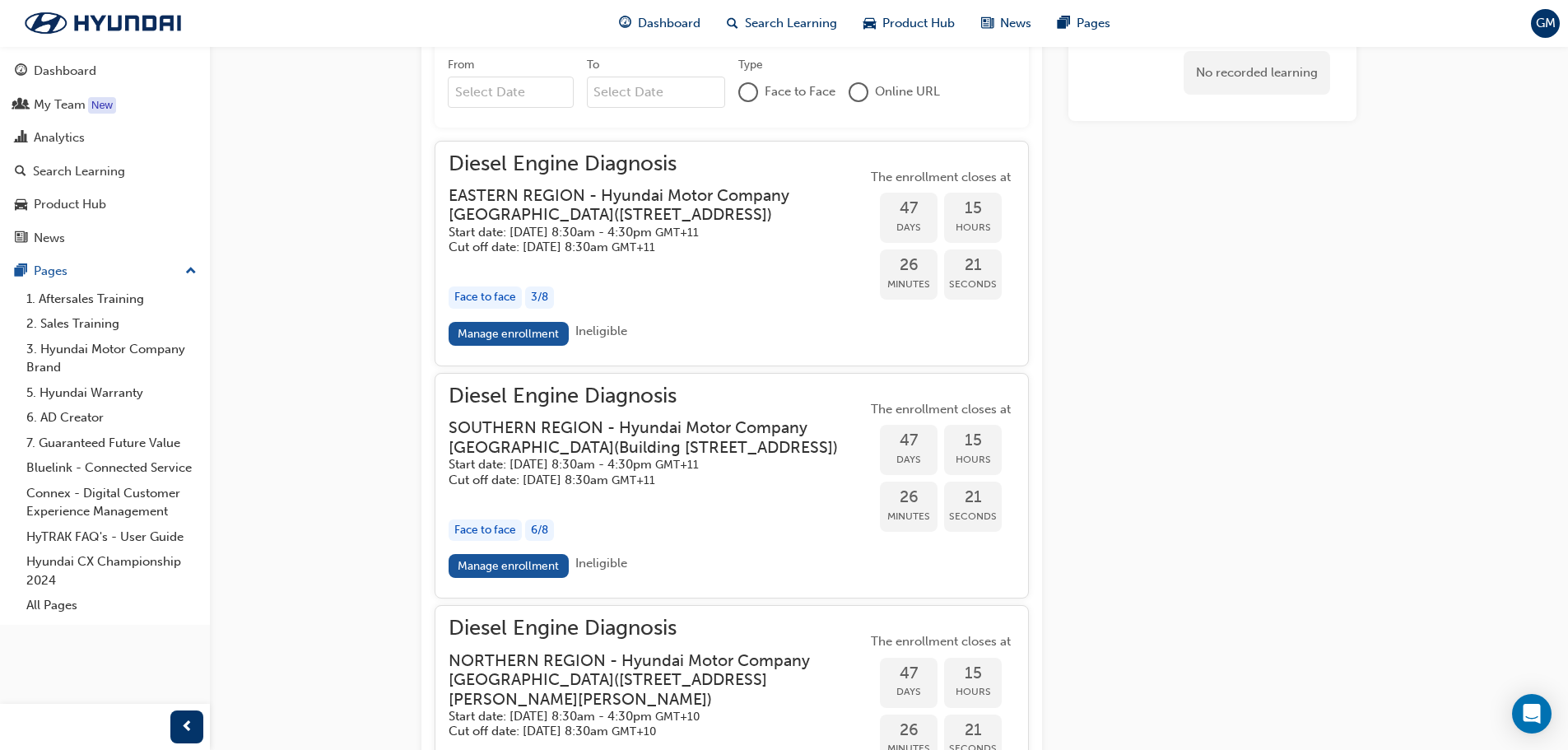
scroll to position [1336, 0]
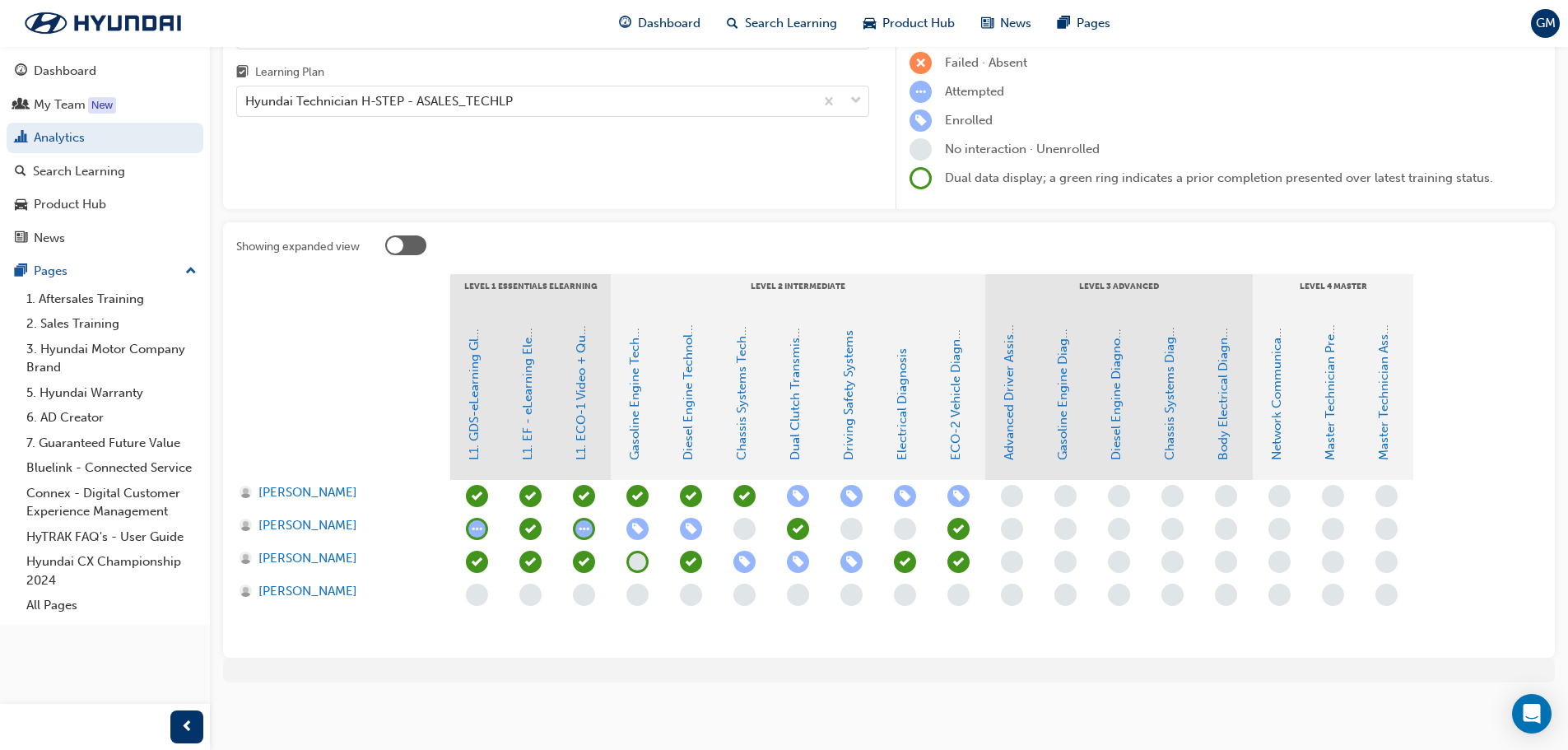
scroll to position [159, 0]
click at [1174, 446] on link "Chassis Systems Diagnosis" at bounding box center [1170, 383] width 15 height 153
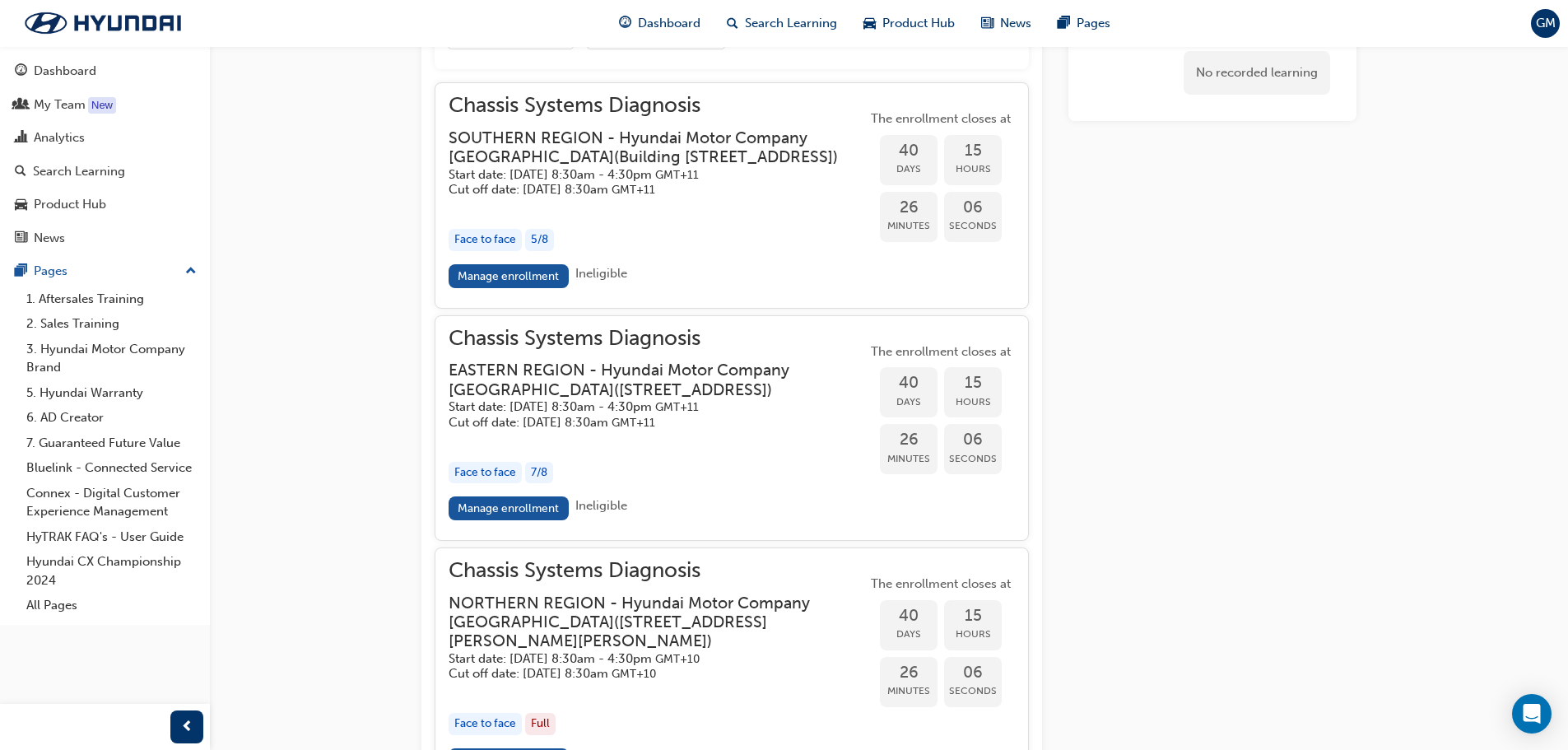
scroll to position [1532, 0]
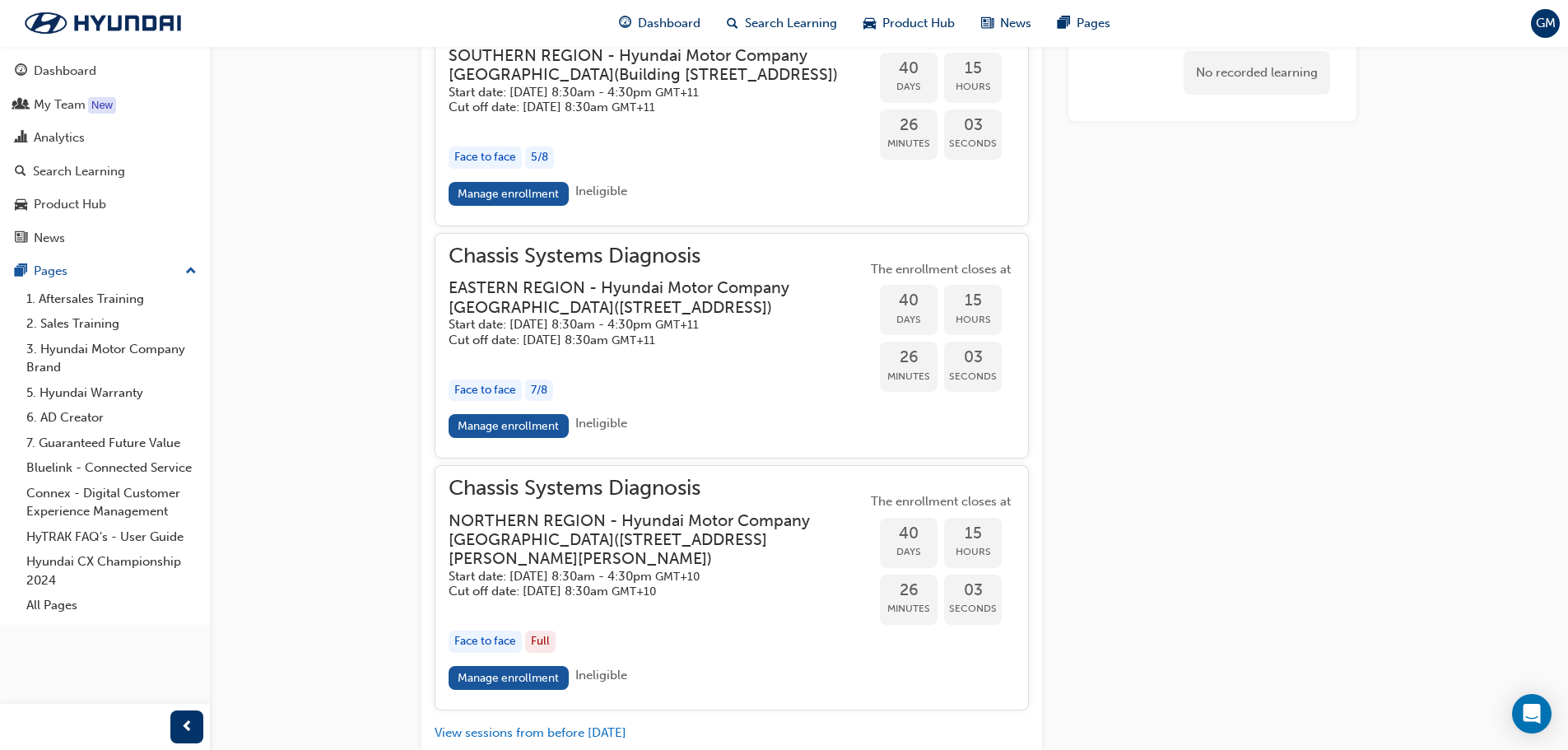
scroll to position [159, 0]
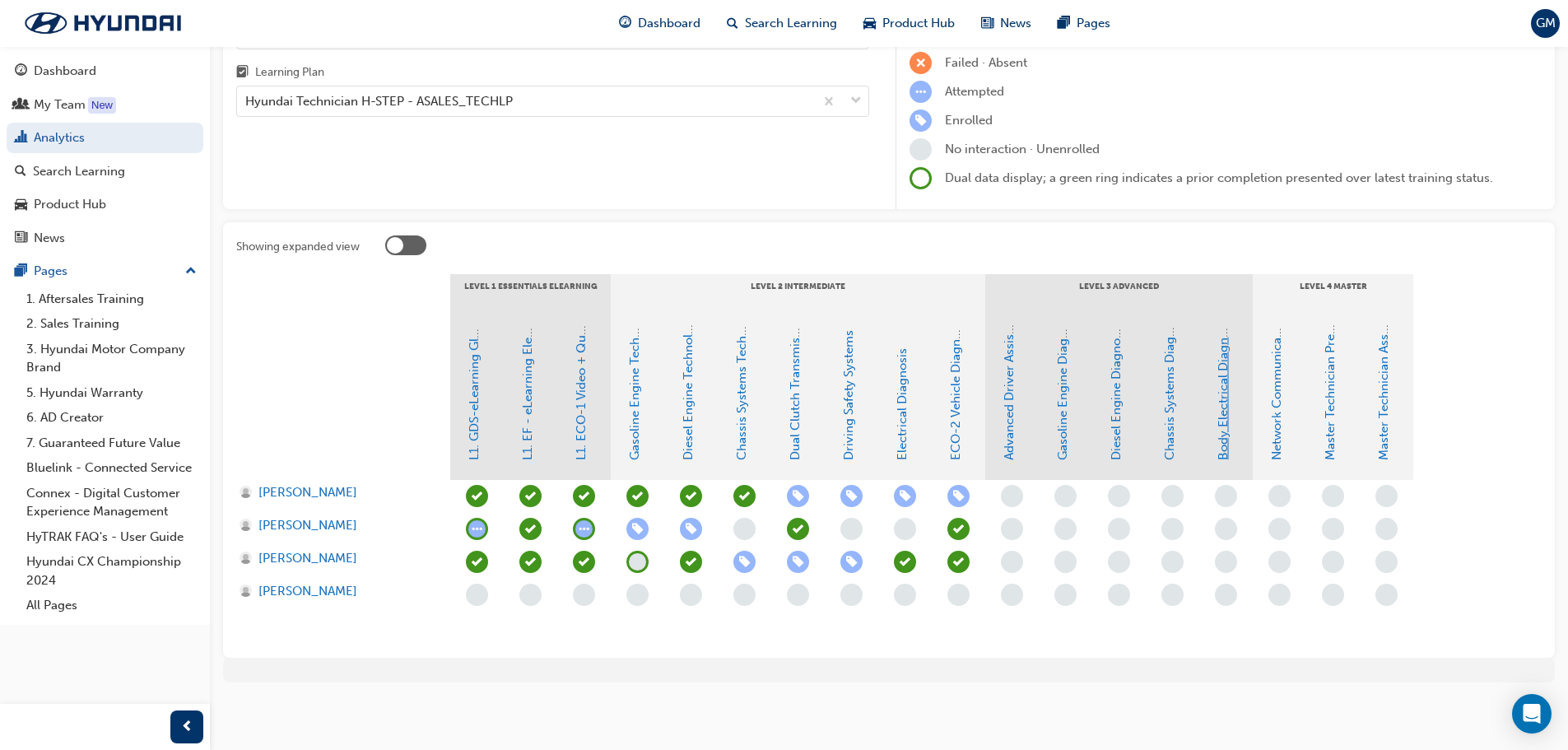
click at [1224, 446] on link "Body Electrical Diagnosis" at bounding box center [1224, 388] width 15 height 145
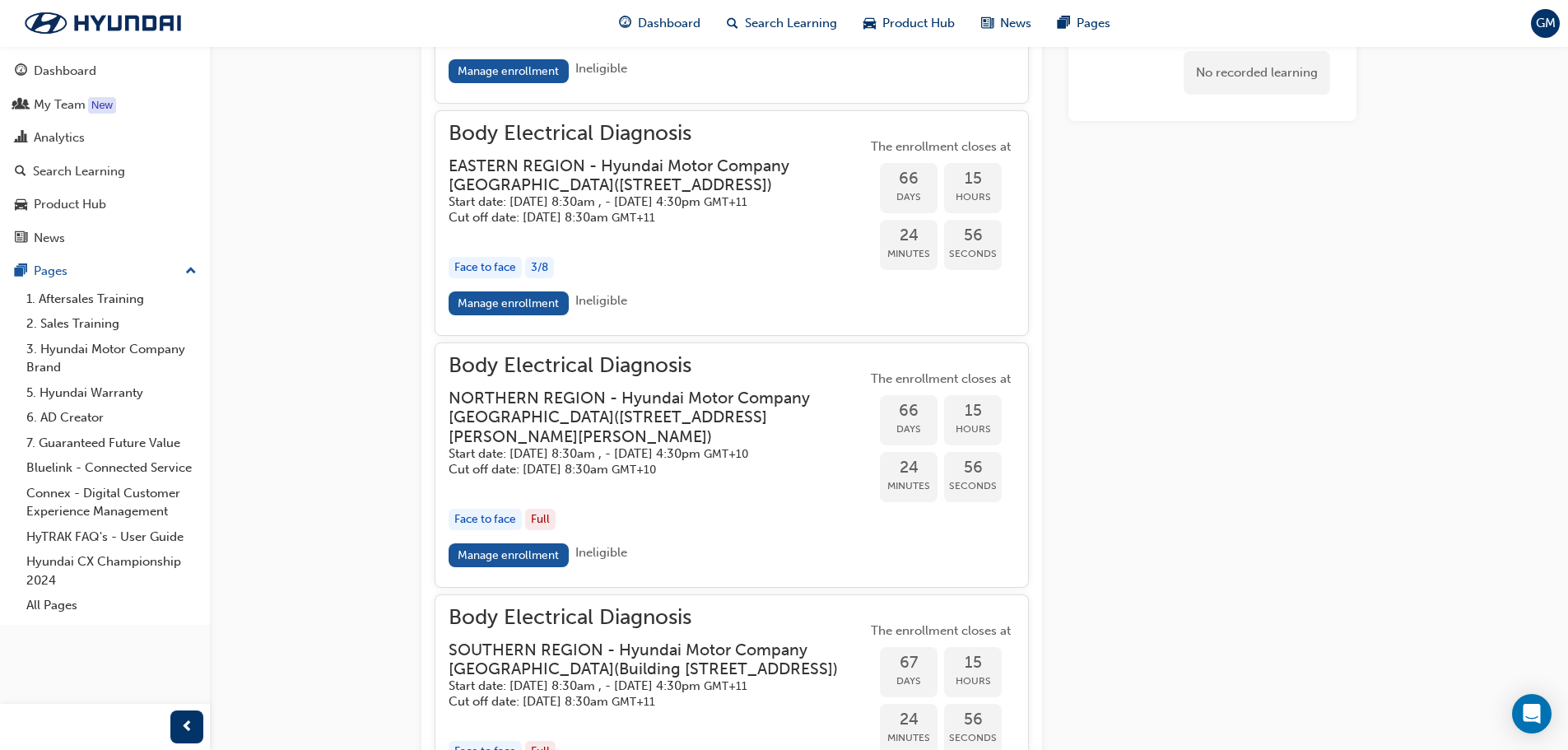
scroll to position [2043, 0]
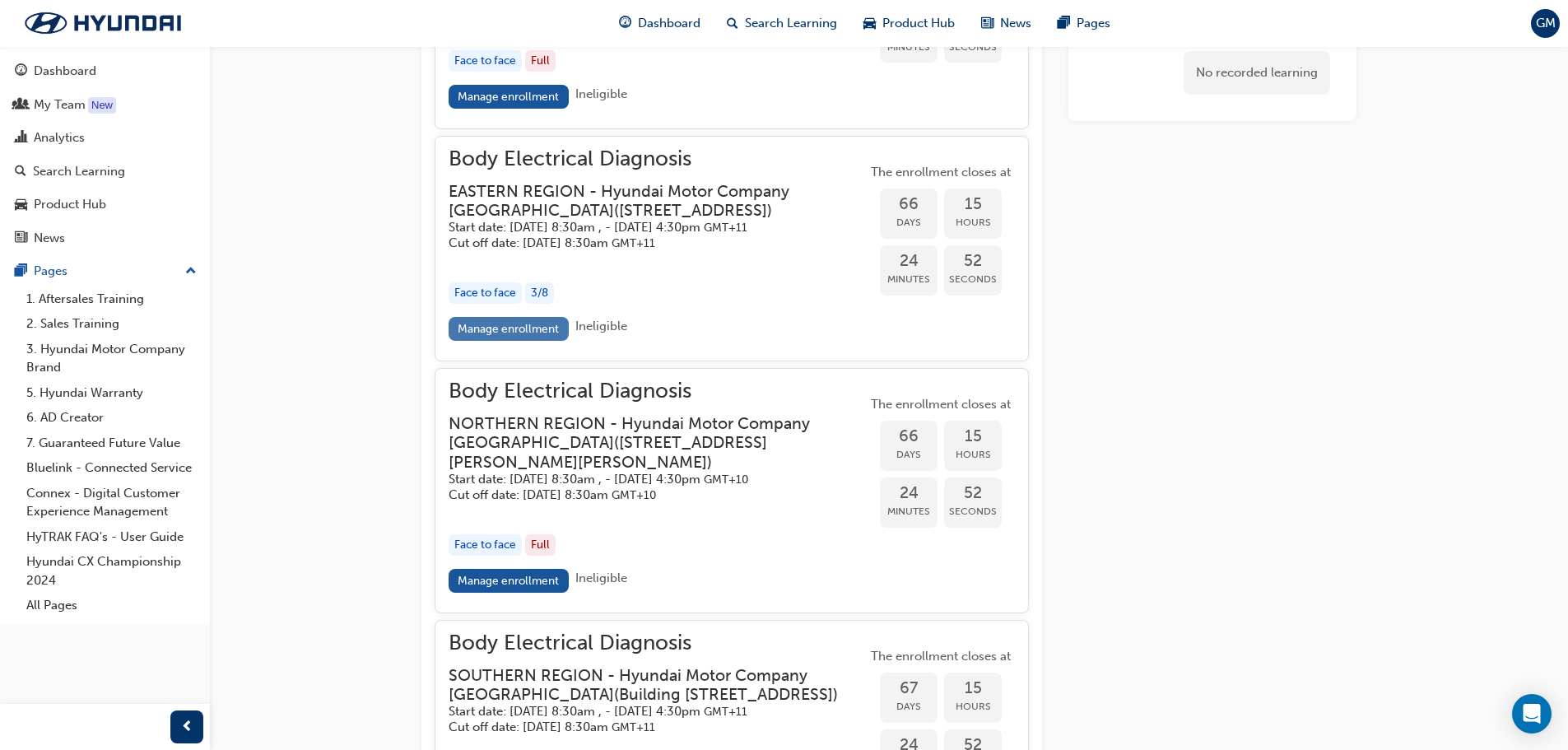
click at [524, 341] on link "Manage enrollment" at bounding box center [509, 328] width 120 height 24
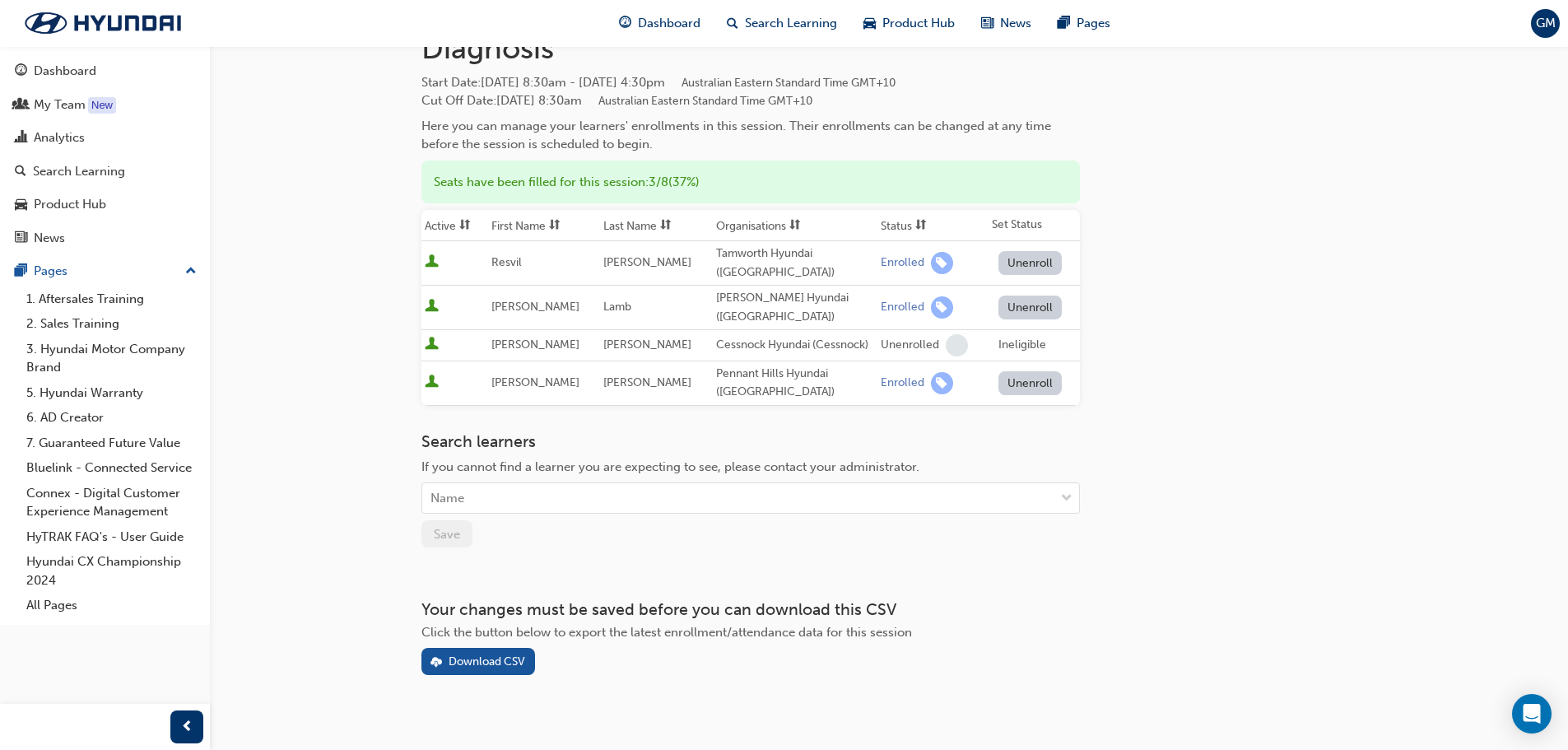
scroll to position [108, 0]
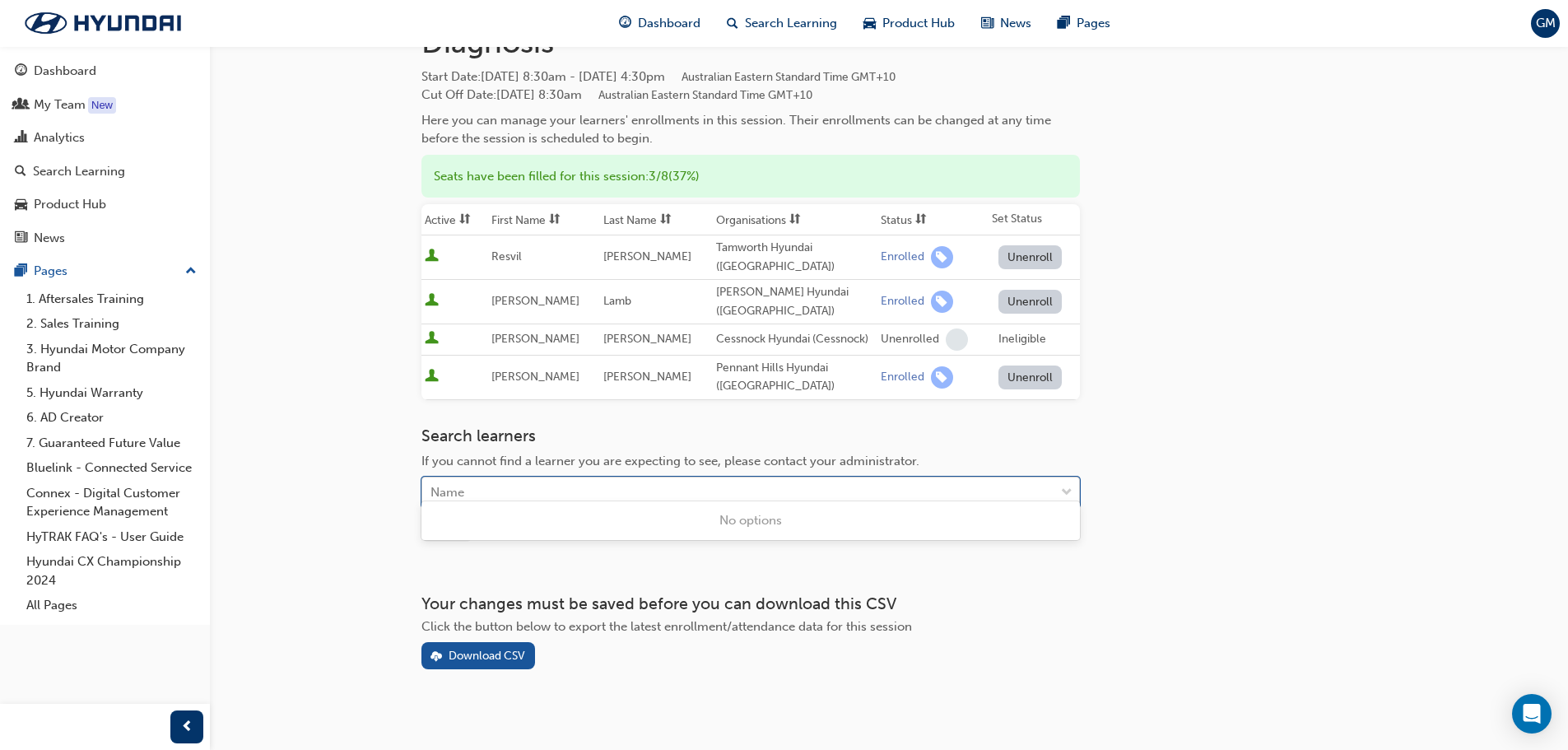
click at [599, 487] on div "Name" at bounding box center [739, 492] width 632 height 29
type input "h"
type input "[PERSON_NAME]"
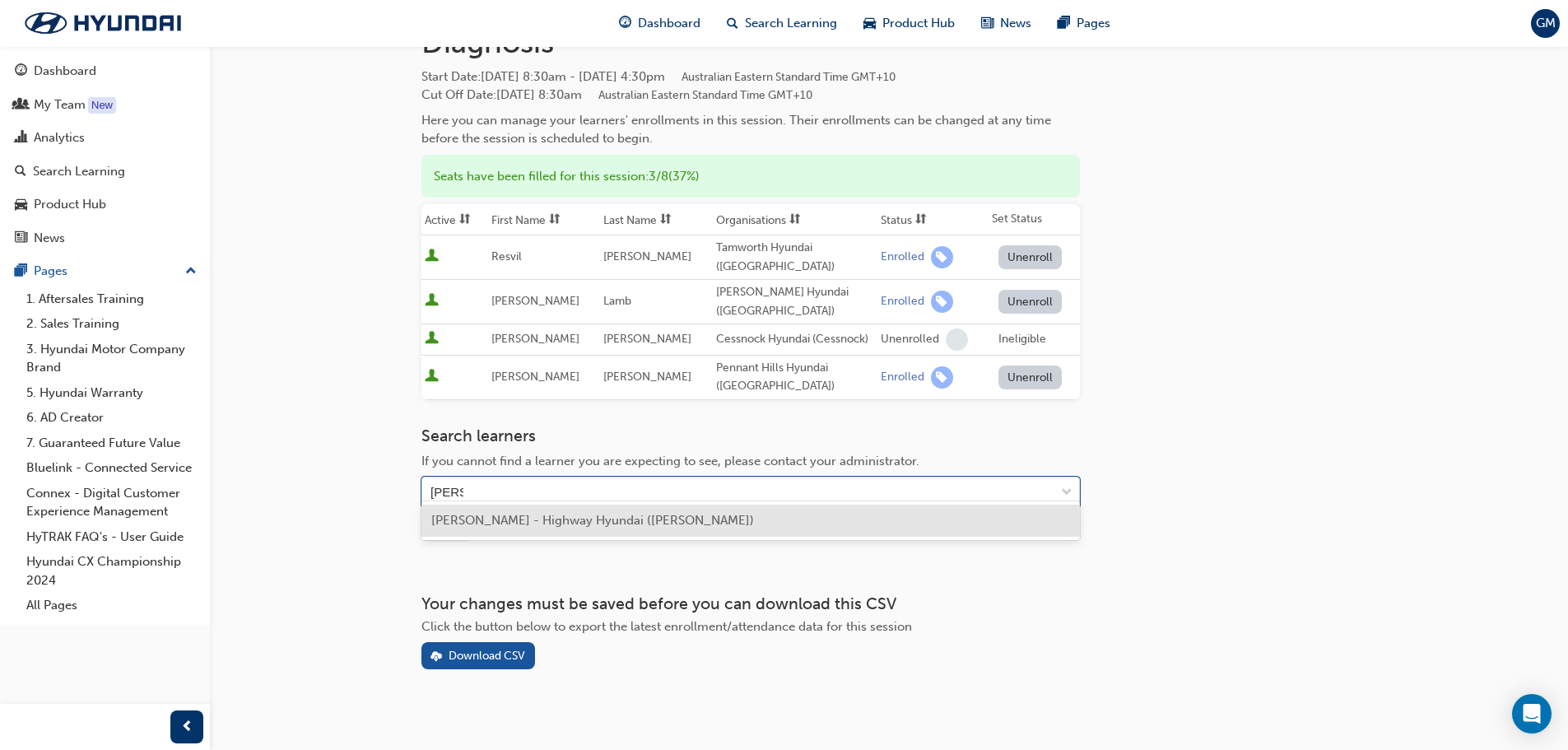
click at [506, 523] on span "[PERSON_NAME] - Highway Hyundai ([PERSON_NAME])" at bounding box center [592, 520] width 323 height 15
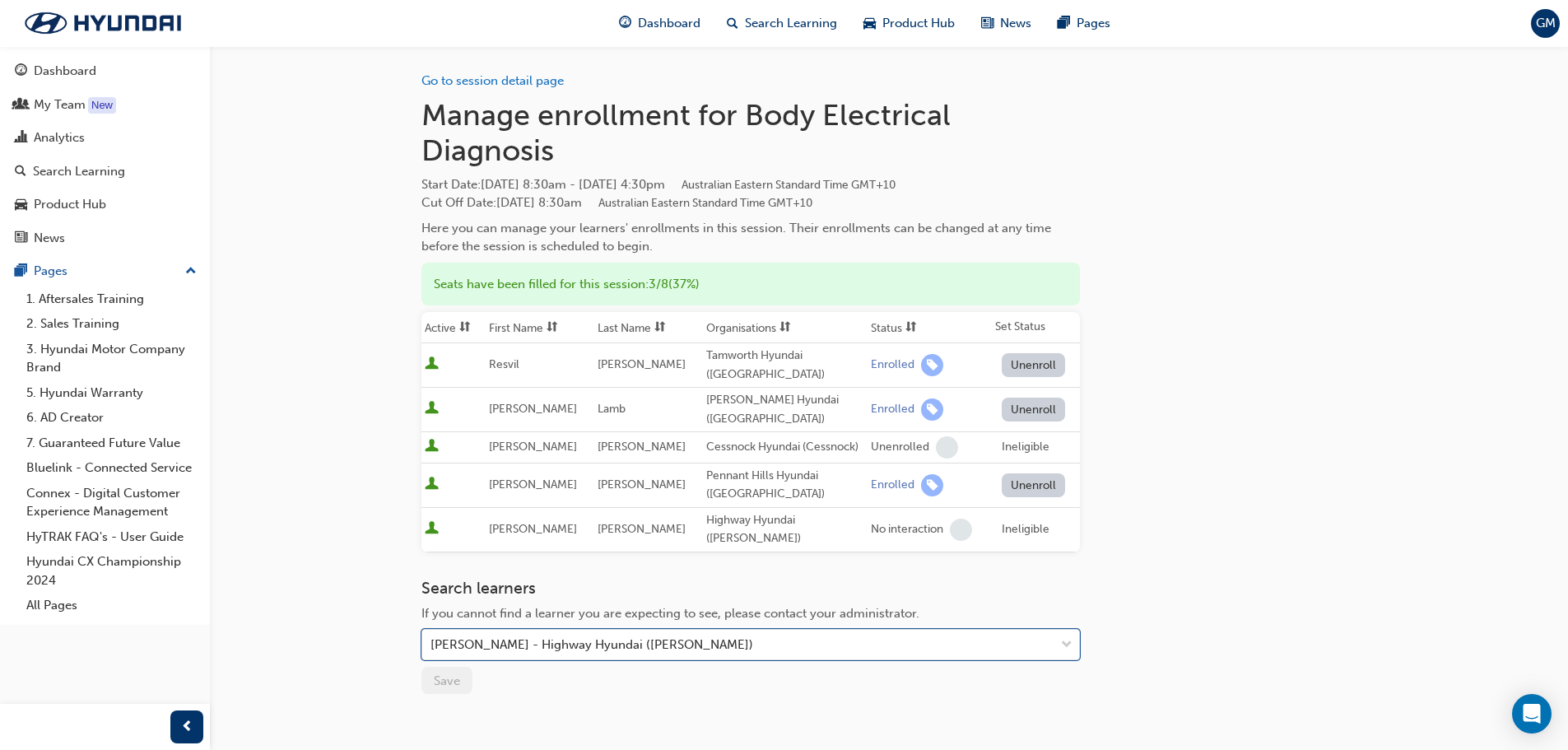
scroll to position [0, 0]
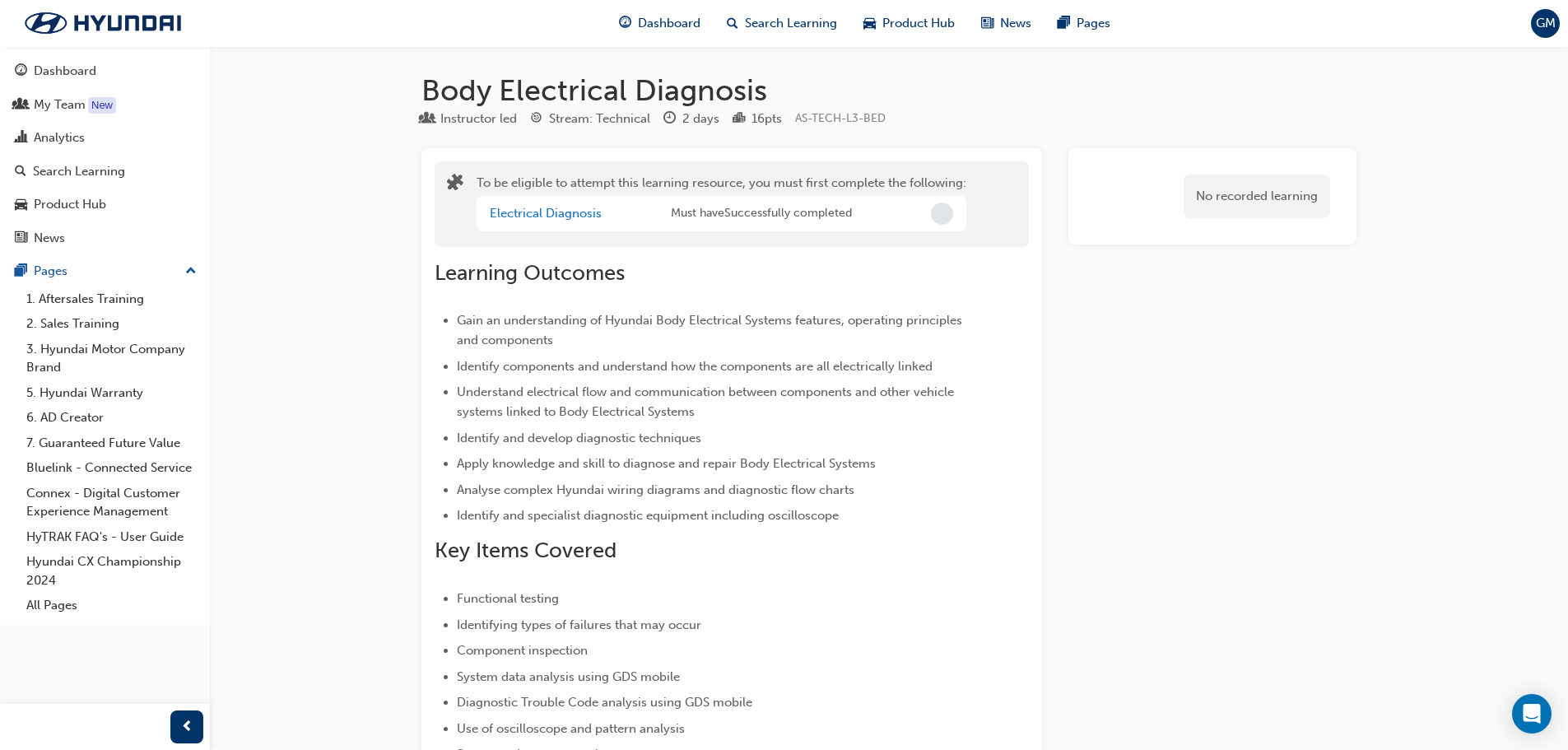
scroll to position [2043, 0]
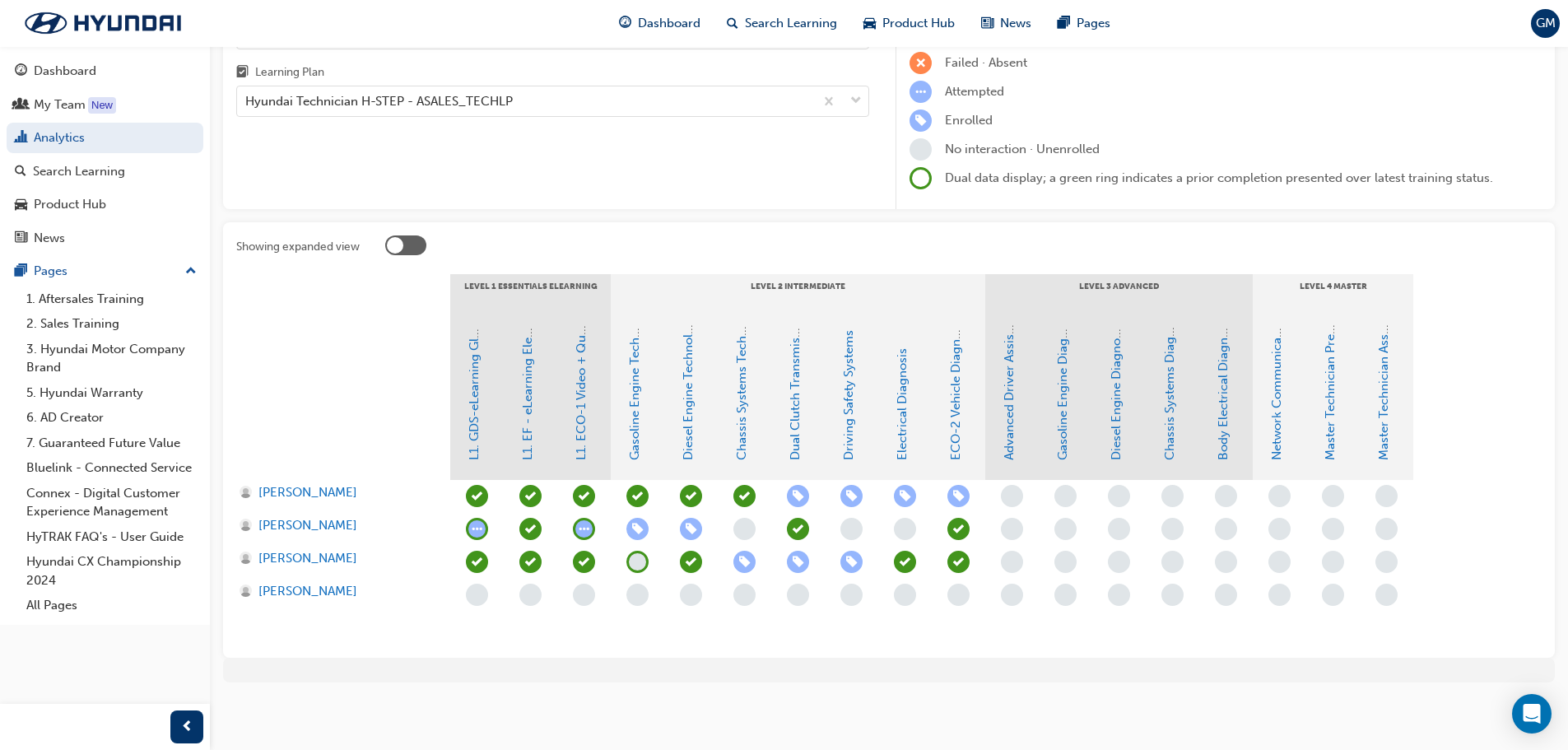
scroll to position [159, 0]
click at [1166, 439] on link "Chassis Systems Diagnosis" at bounding box center [1170, 383] width 15 height 153
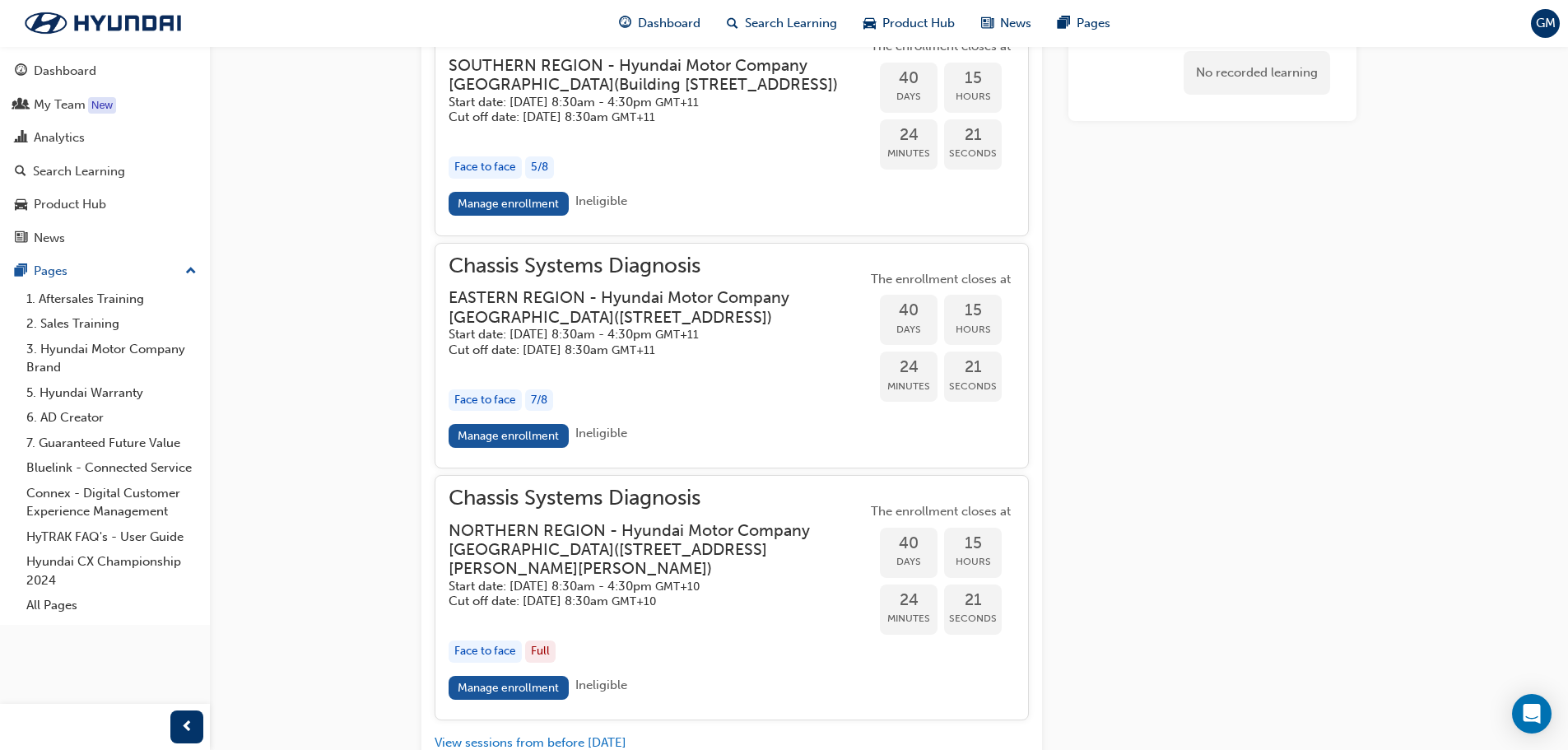
scroll to position [1532, 0]
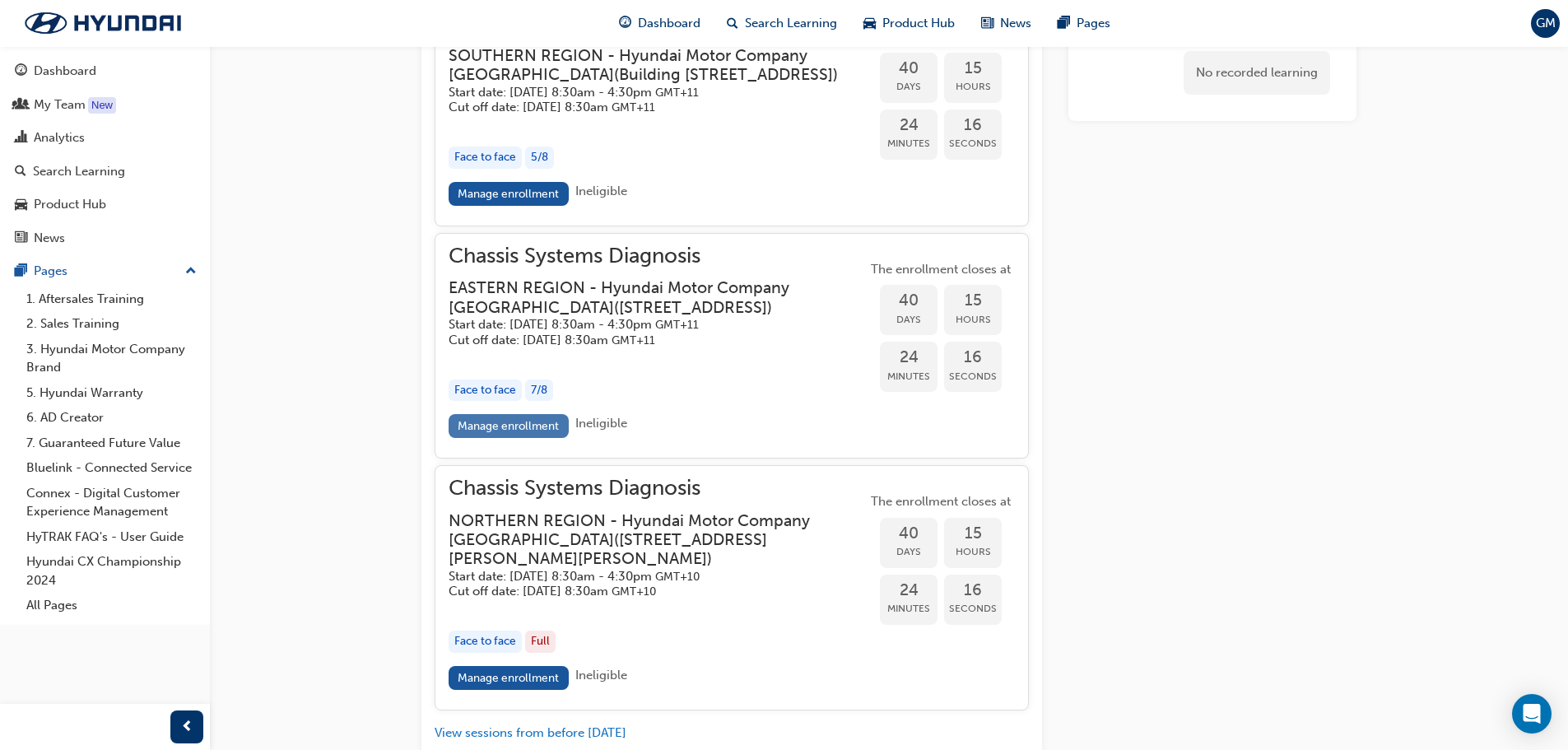
click at [523, 438] on link "Manage enrollment" at bounding box center [509, 425] width 120 height 24
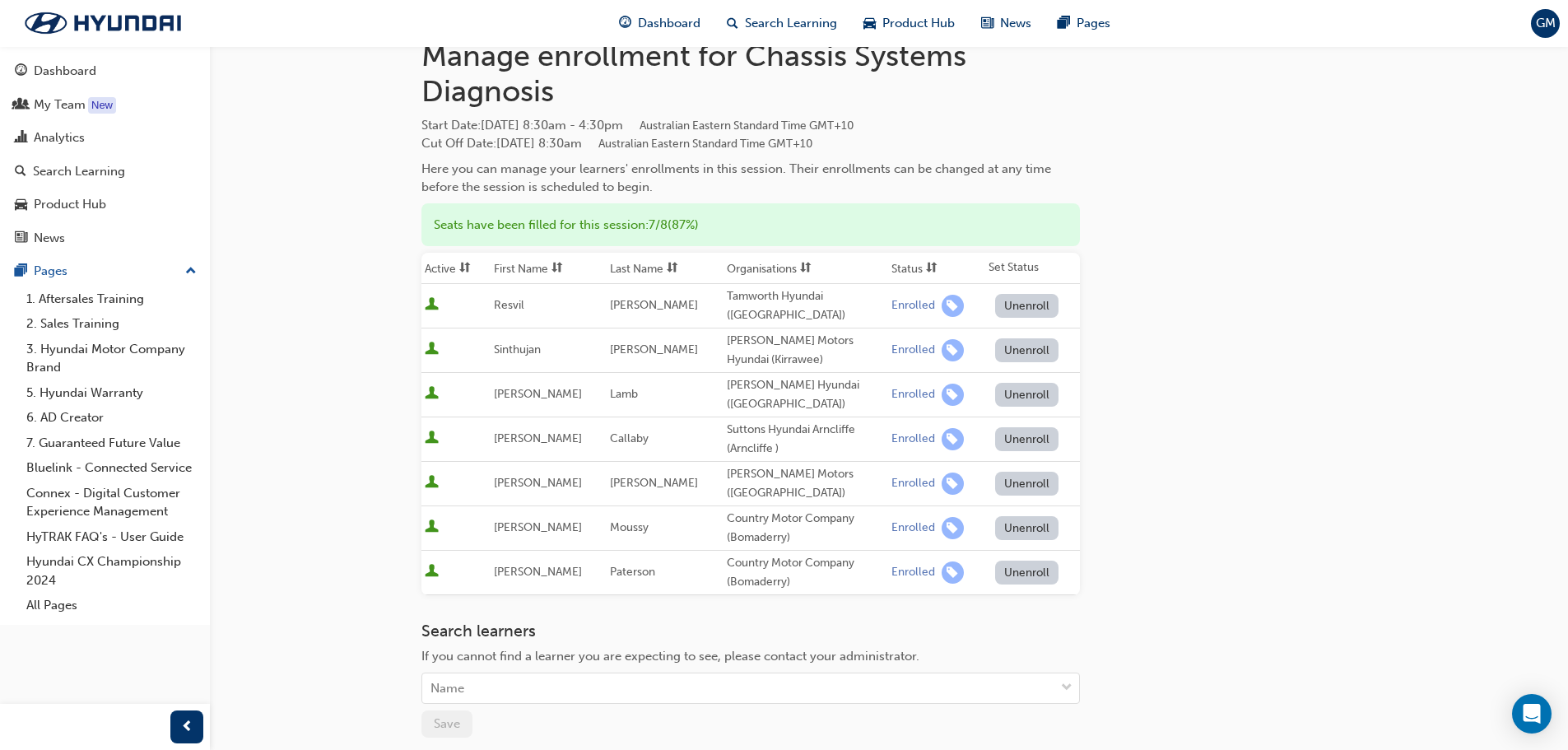
scroll to position [165, 0]
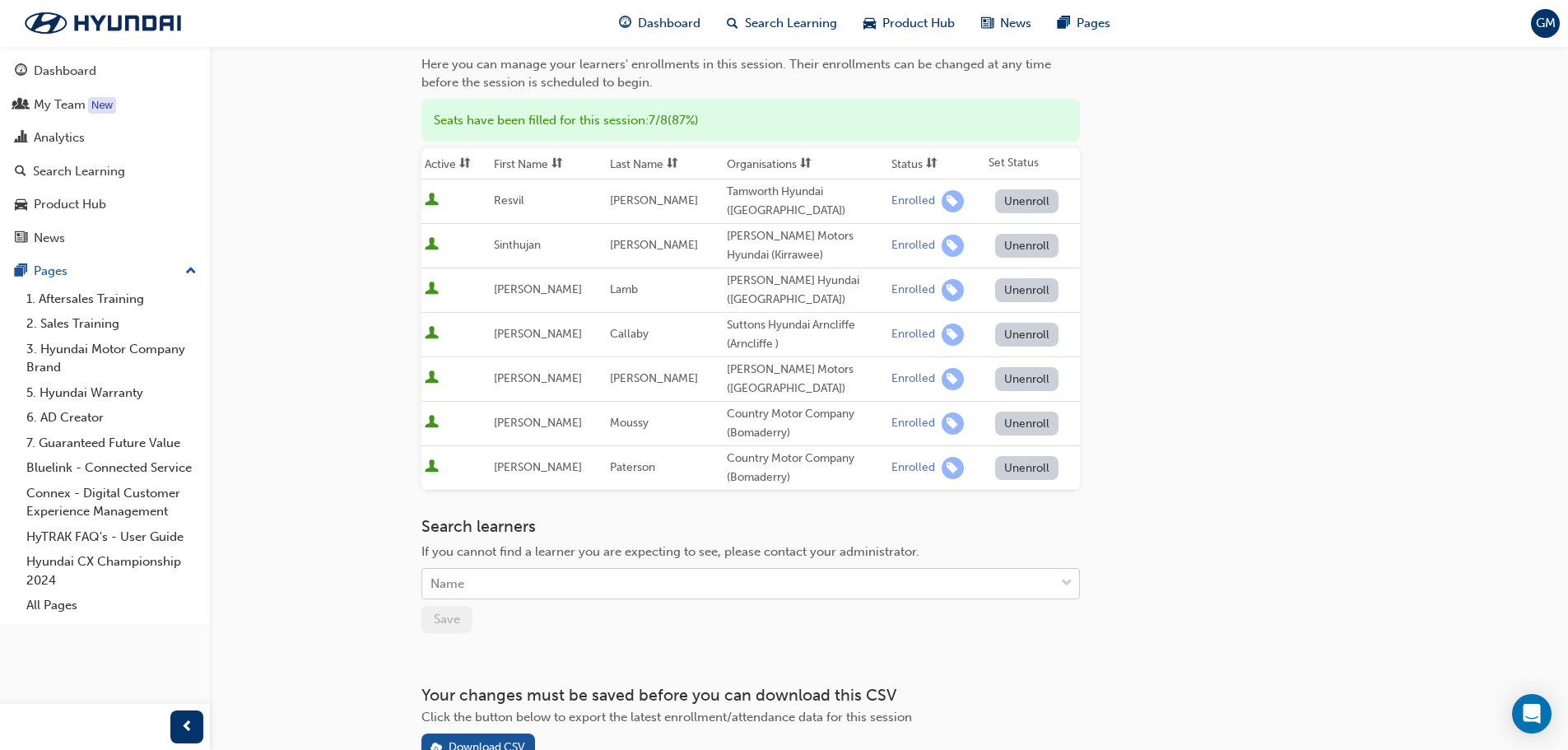
click at [519, 569] on div "Name" at bounding box center [739, 583] width 632 height 29
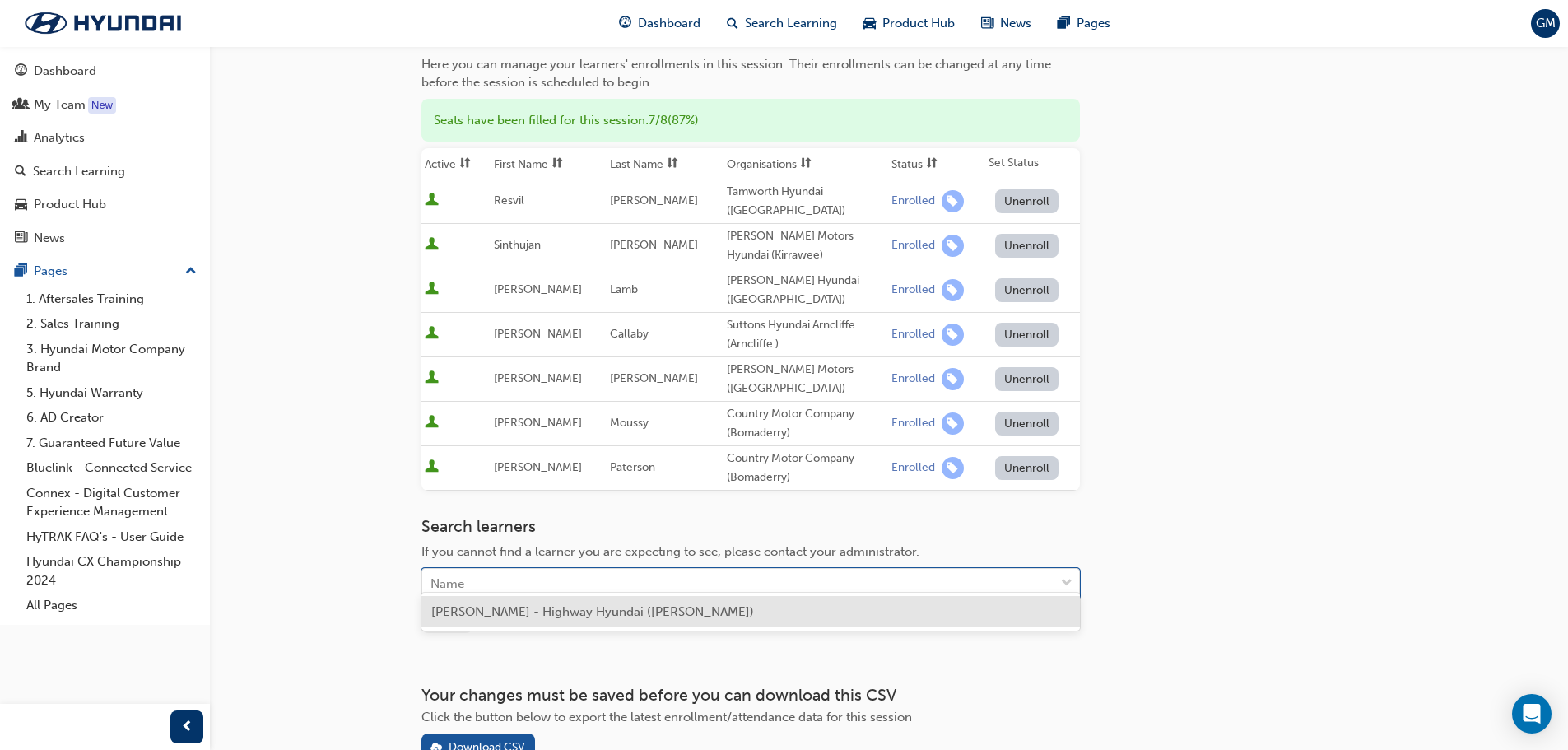
click at [525, 613] on span "[PERSON_NAME] - Highway Hyundai ([PERSON_NAME])" at bounding box center [592, 612] width 323 height 15
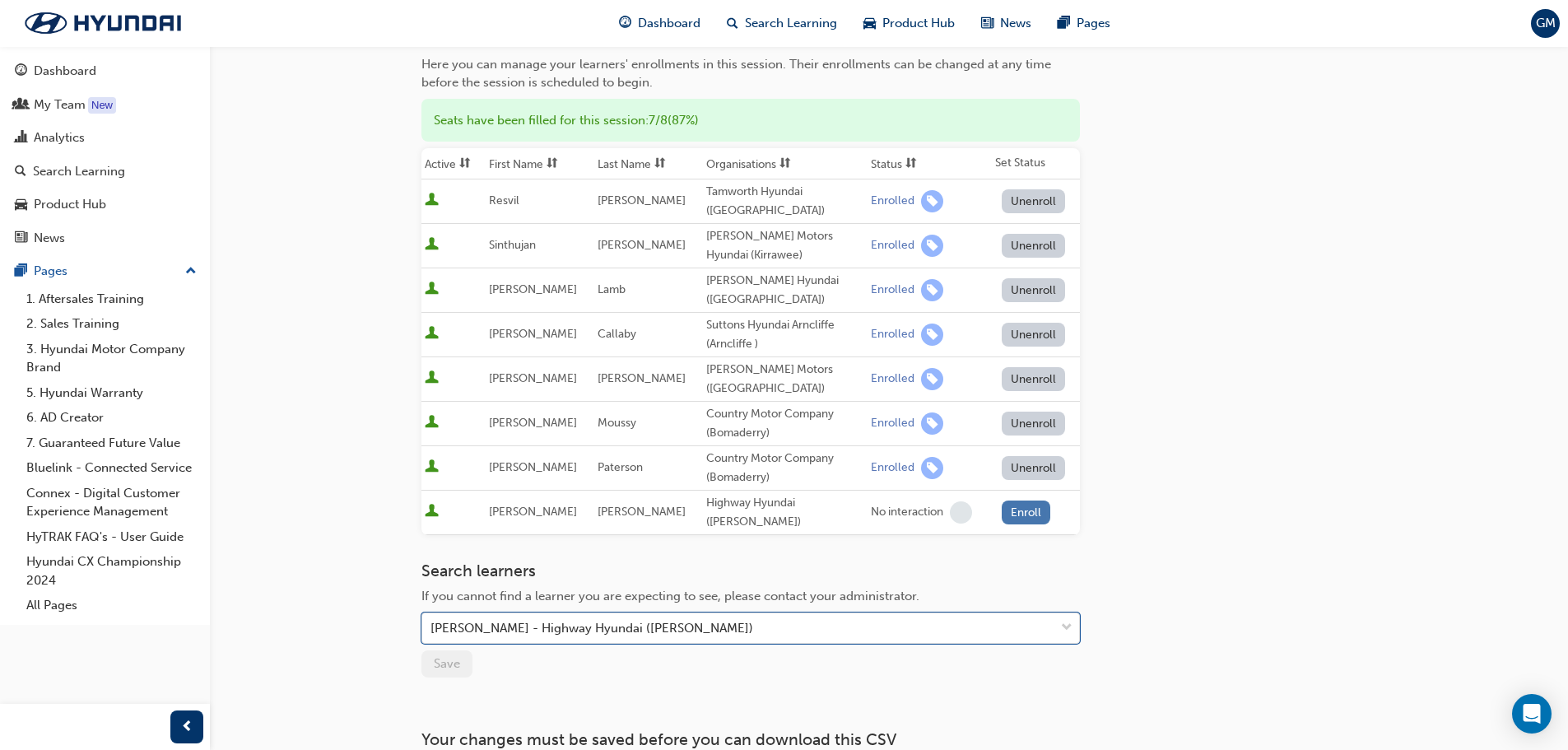
click at [1019, 501] on button "Enroll" at bounding box center [1026, 512] width 49 height 24
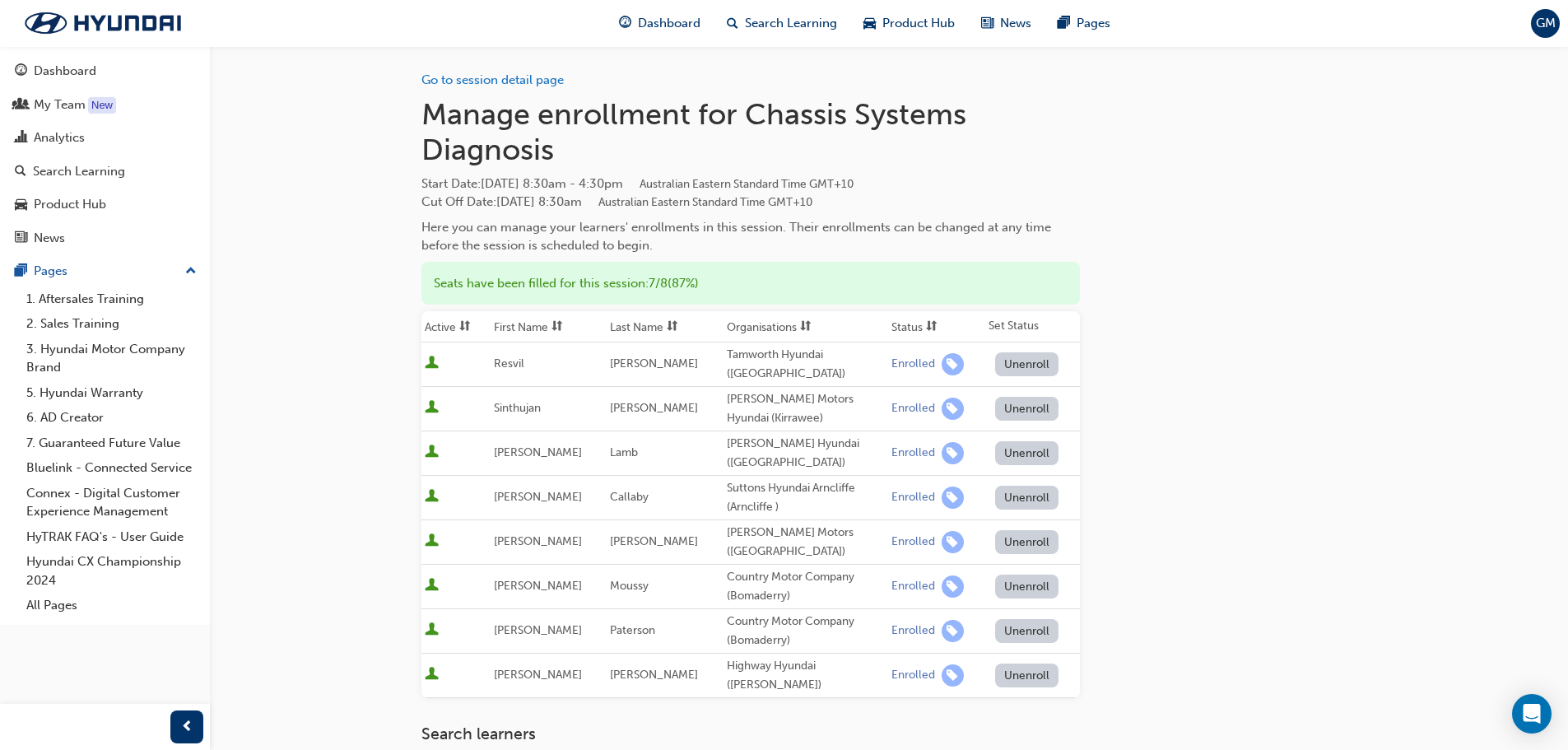
scroll to position [0, 0]
click at [652, 28] on span "Dashboard" at bounding box center [669, 24] width 62 height 19
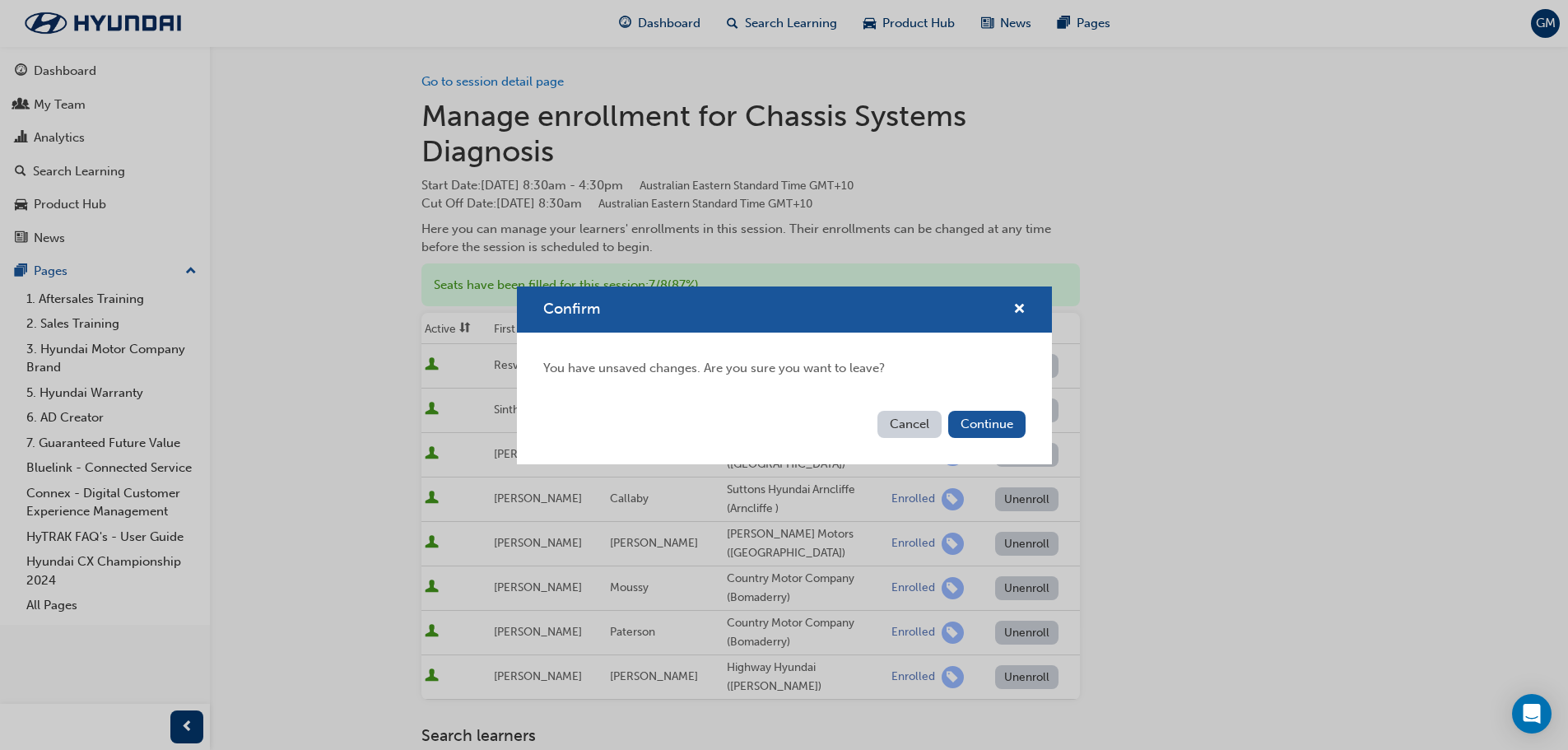
drag, startPoint x: 1027, startPoint y: 303, endPoint x: 1079, endPoint y: 306, distance: 52.1
click at [1030, 304] on div "Confirm" at bounding box center [784, 310] width 536 height 47
click at [1019, 311] on span "cross-icon" at bounding box center [1019, 311] width 12 height 15
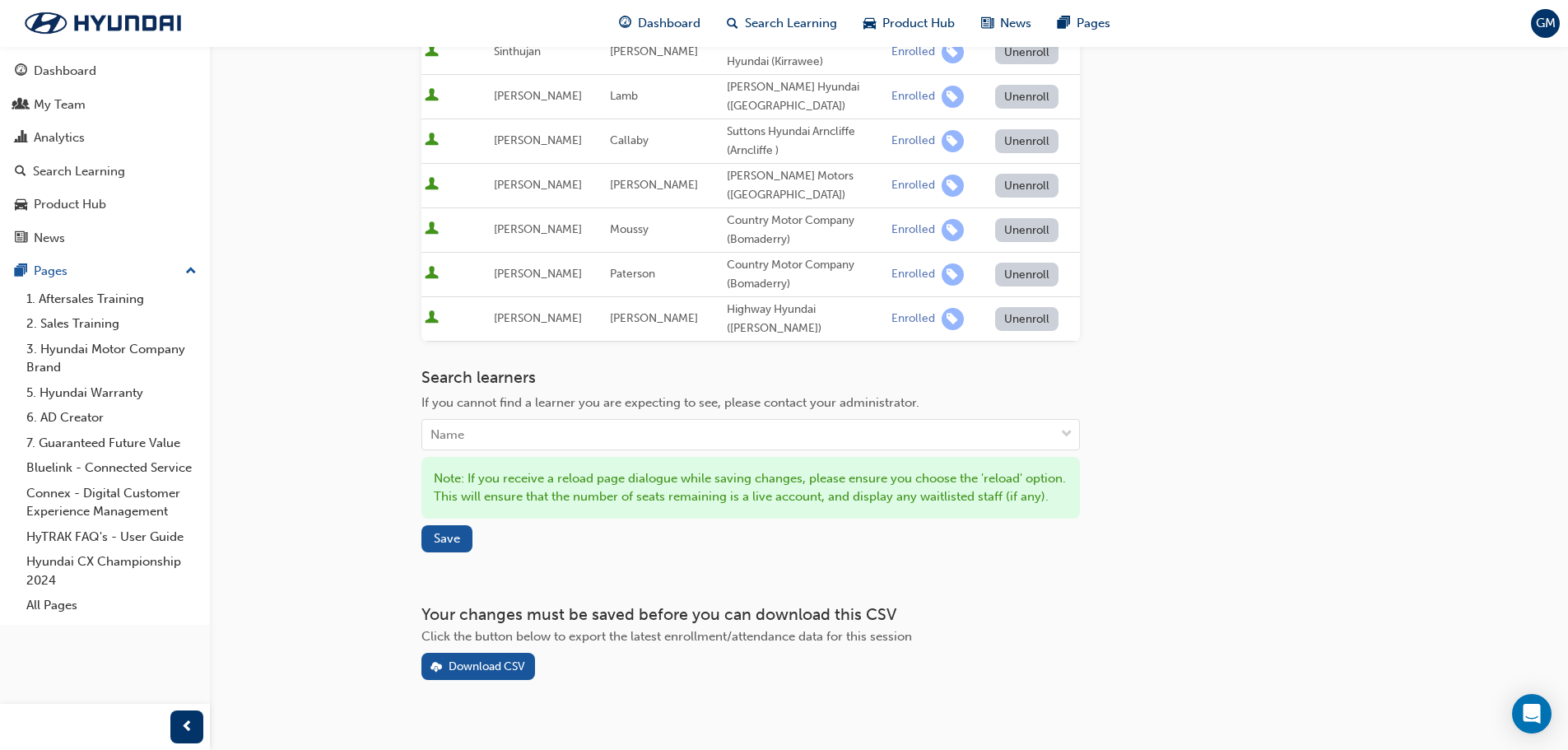
scroll to position [374, 0]
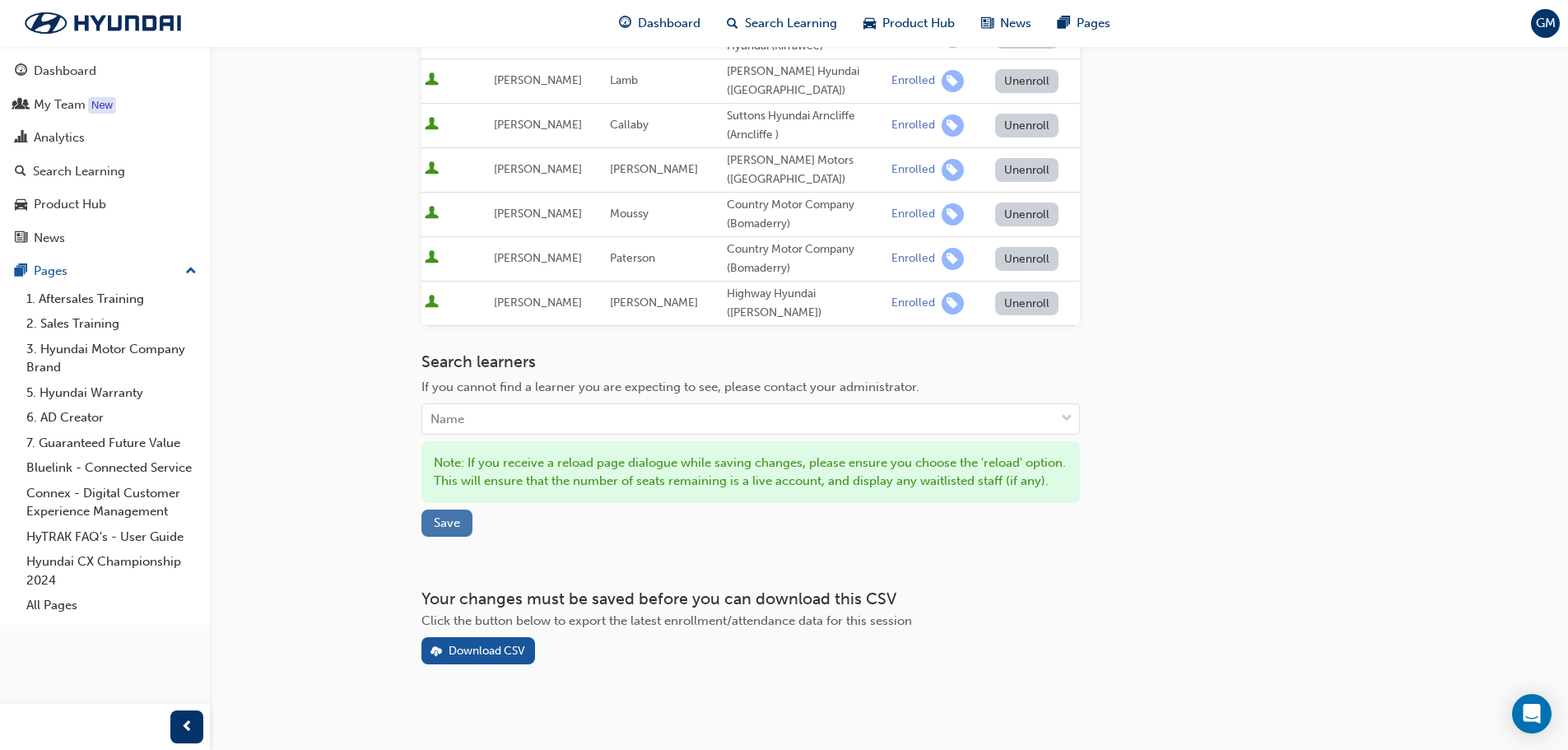
click at [460, 516] on button "Save" at bounding box center [447, 522] width 51 height 27
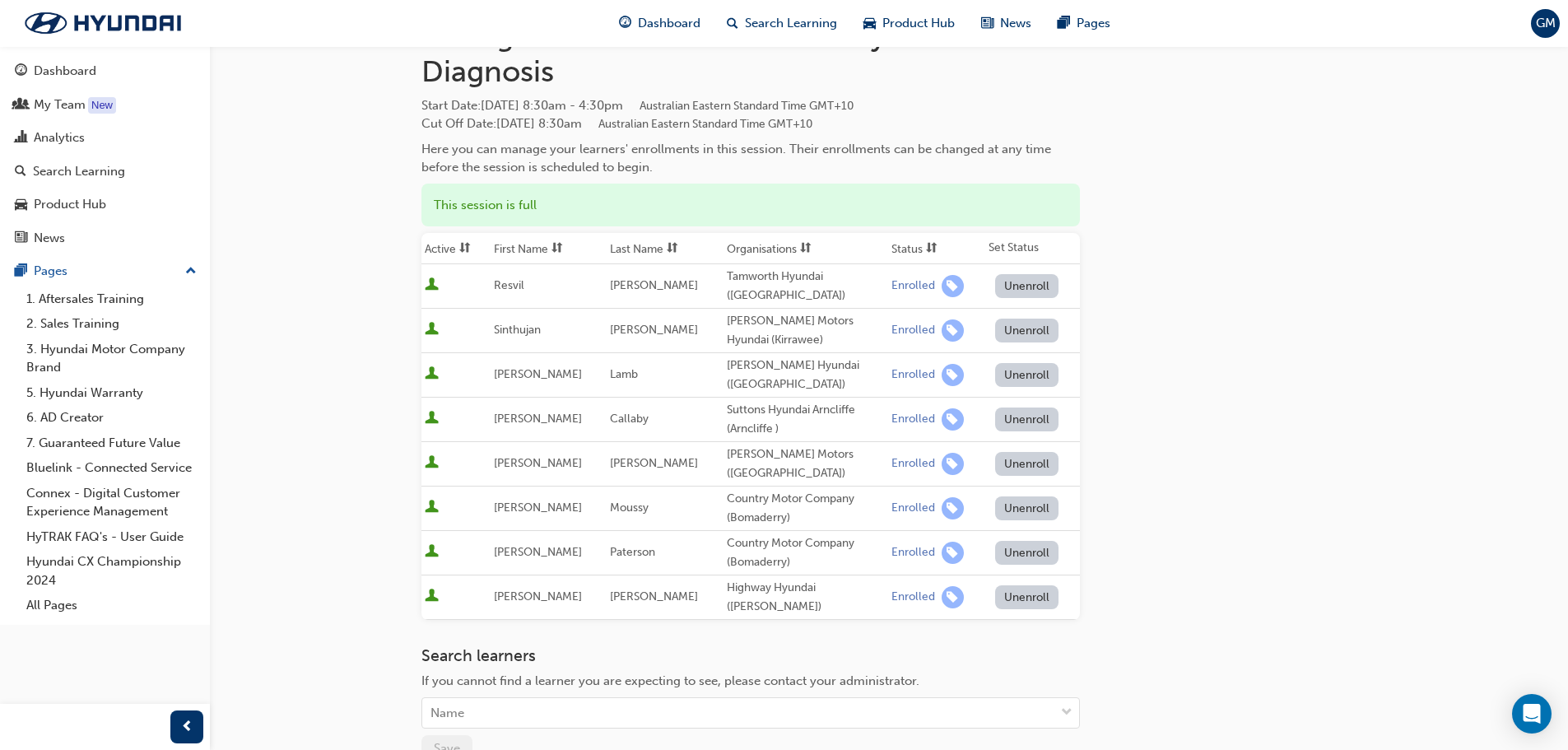
scroll to position [40, 0]
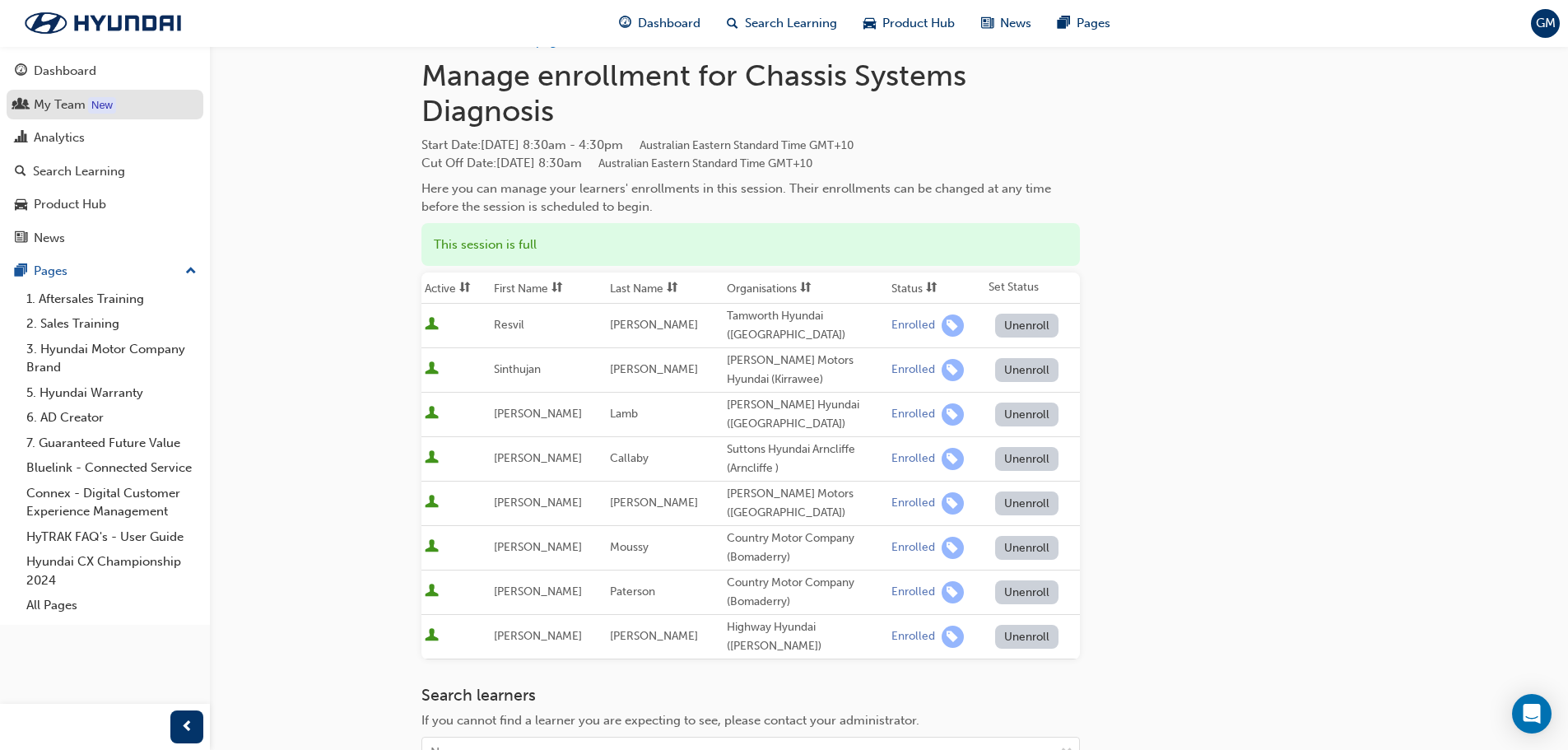
click at [86, 112] on div "My Team" at bounding box center [105, 105] width 181 height 21
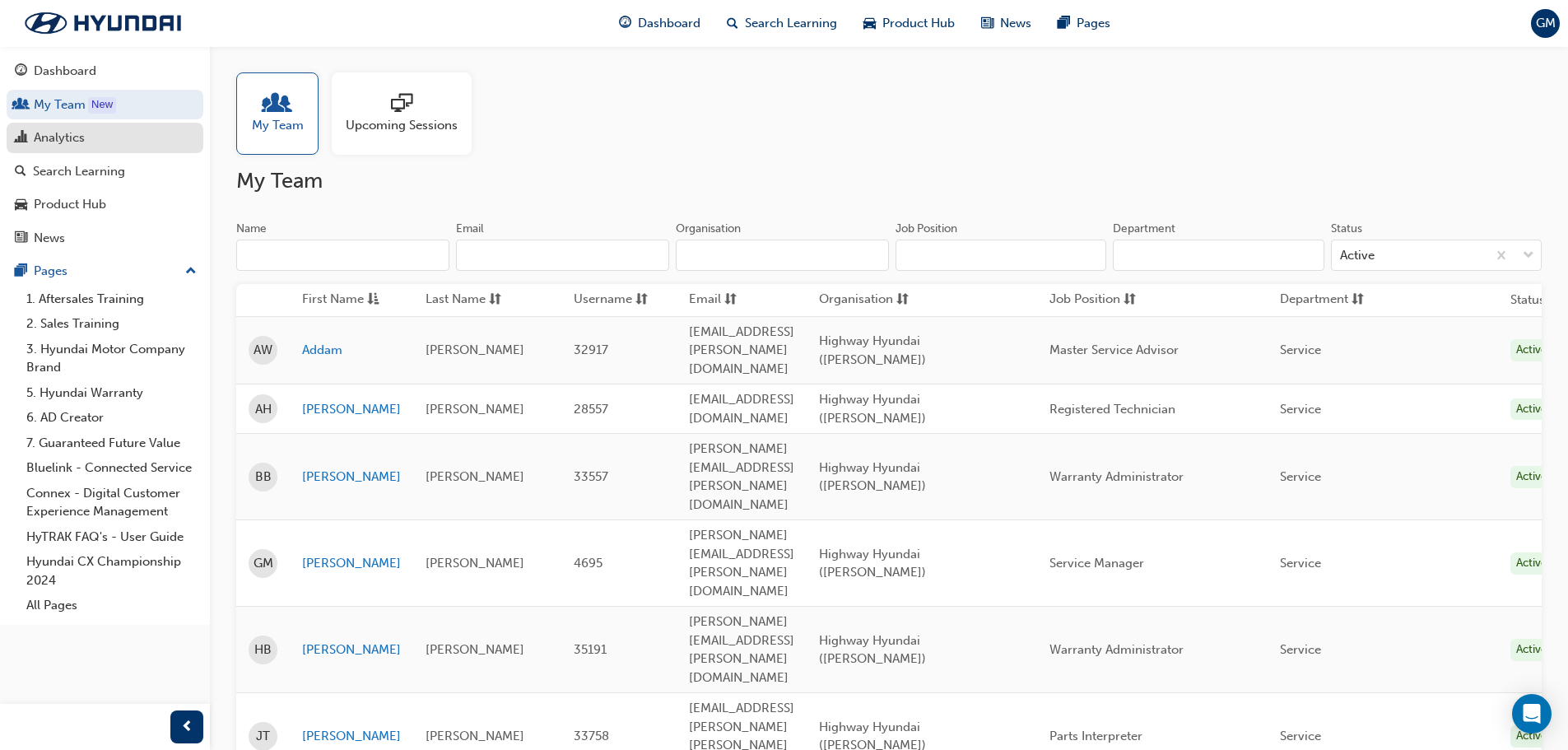
click at [90, 135] on div "Analytics" at bounding box center [105, 138] width 181 height 21
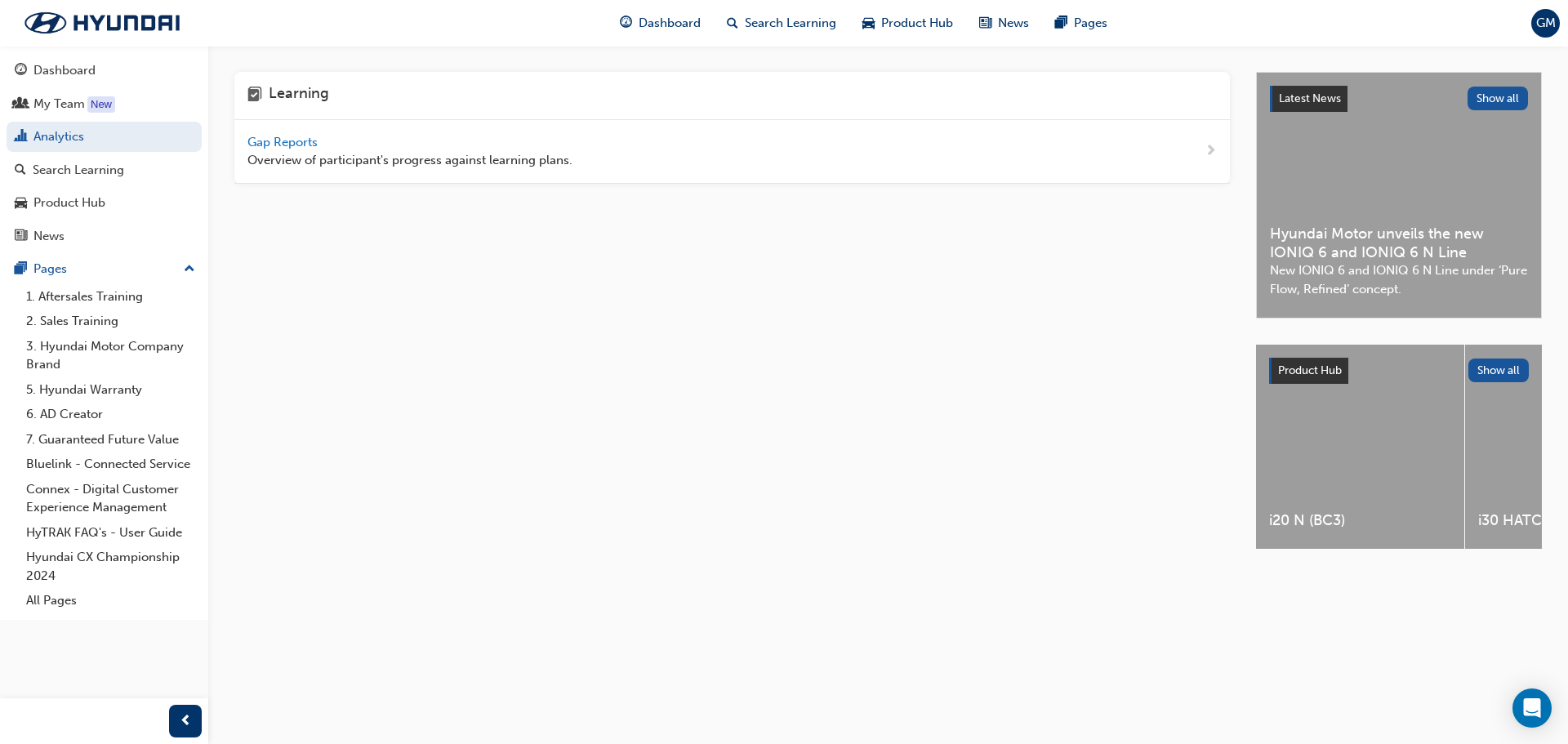
click at [295, 141] on span "Gap Reports" at bounding box center [284, 142] width 74 height 15
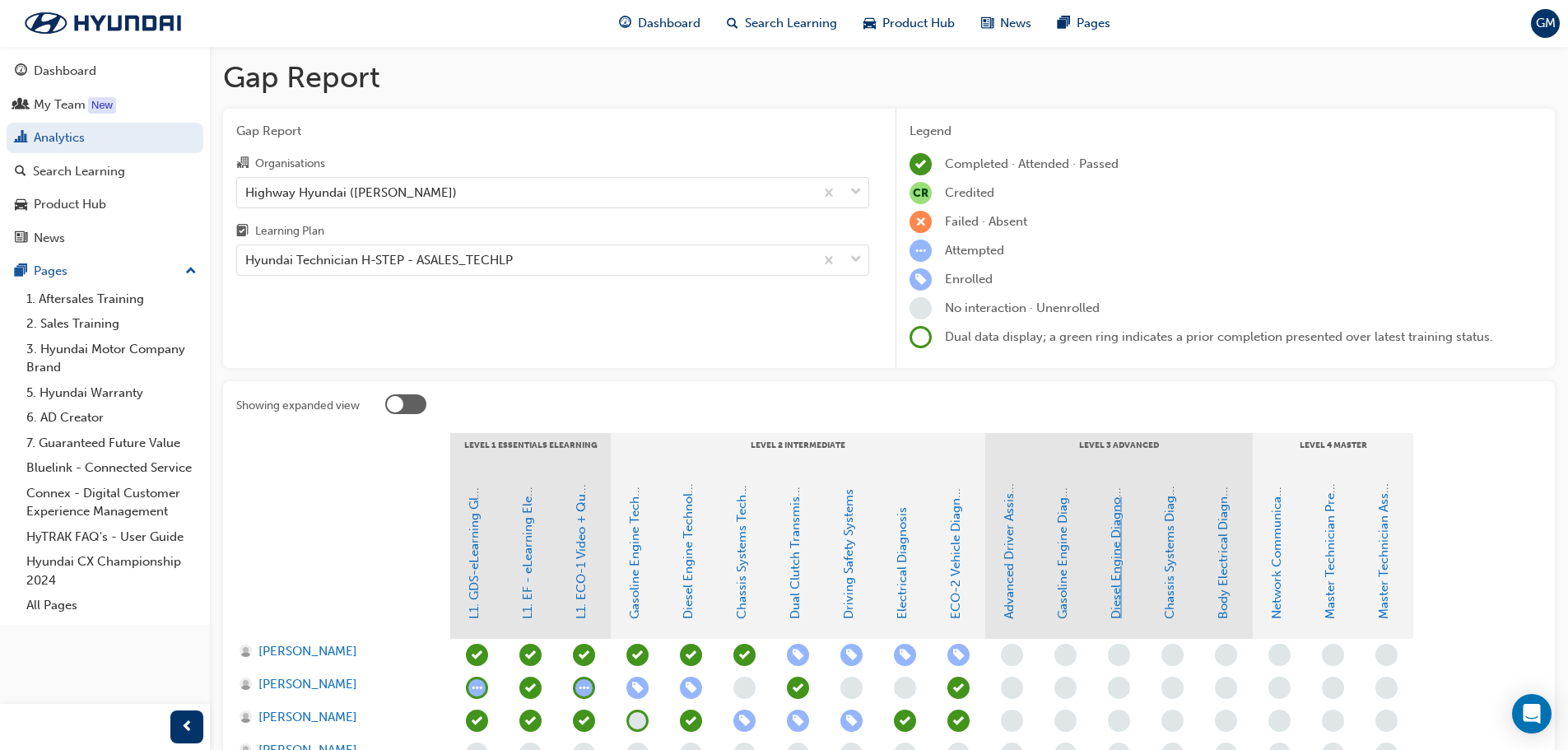
click at [1115, 600] on link "Diesel Engine Diagnosis" at bounding box center [1116, 551] width 15 height 136
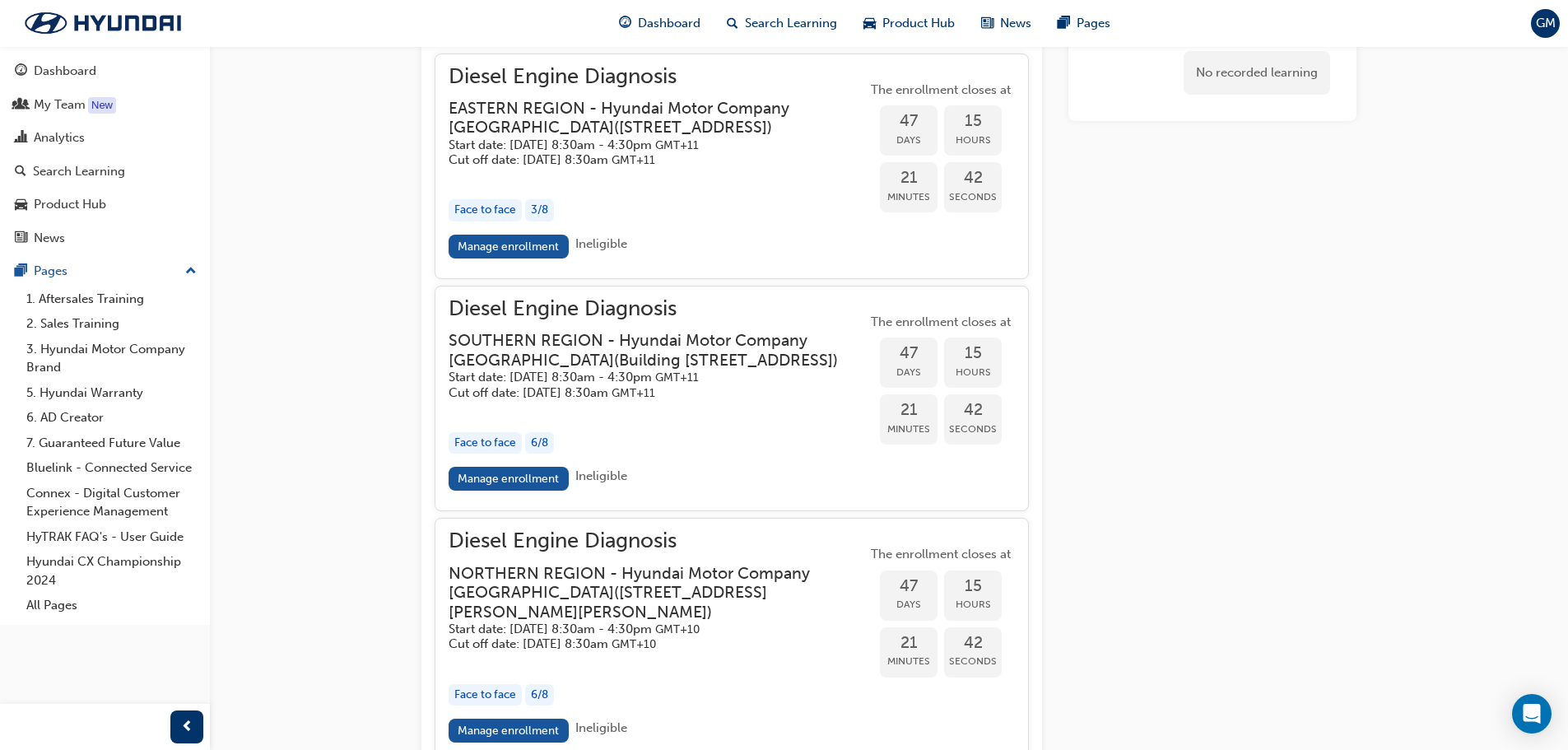
scroll to position [1364, 0]
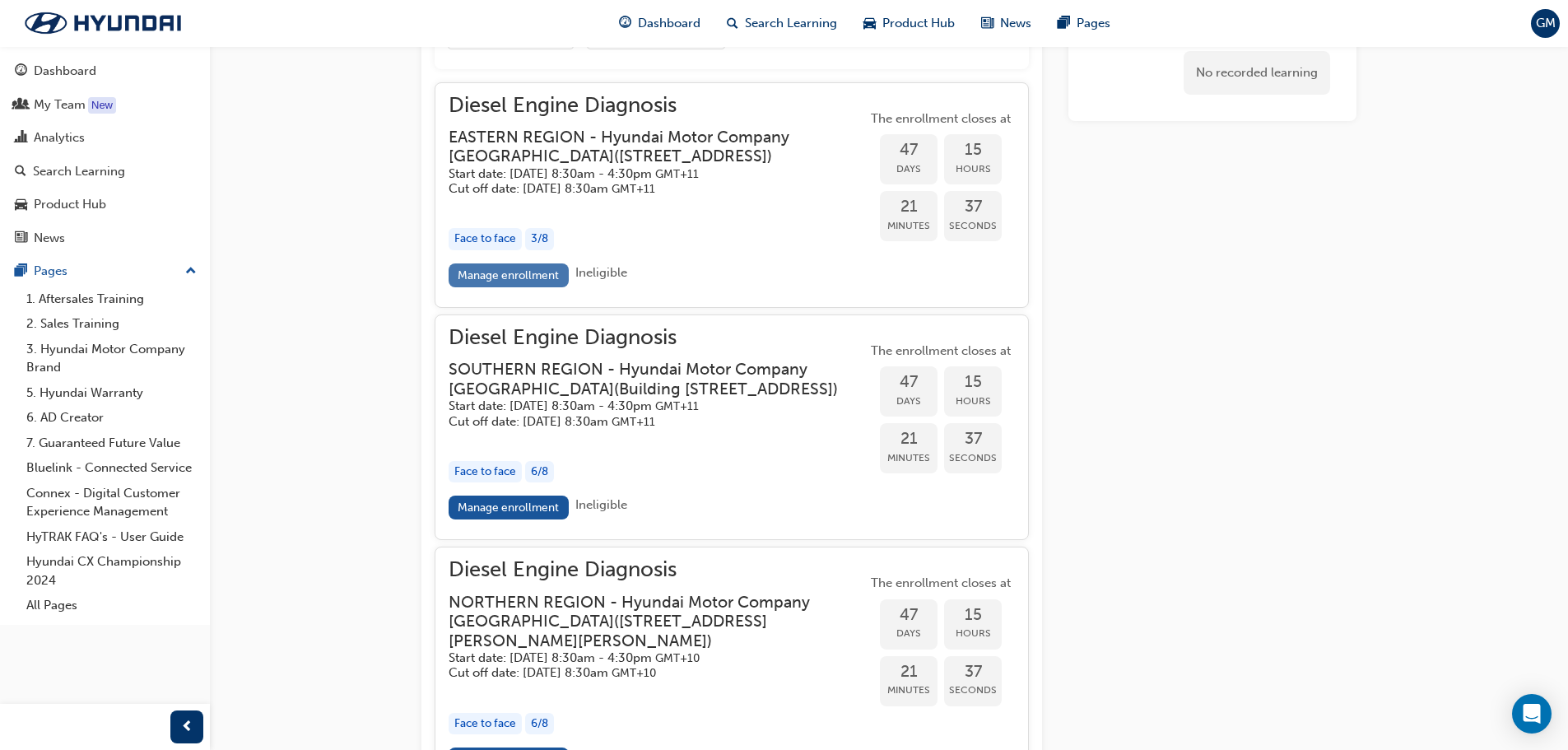
click at [501, 287] on link "Manage enrollment" at bounding box center [509, 275] width 120 height 24
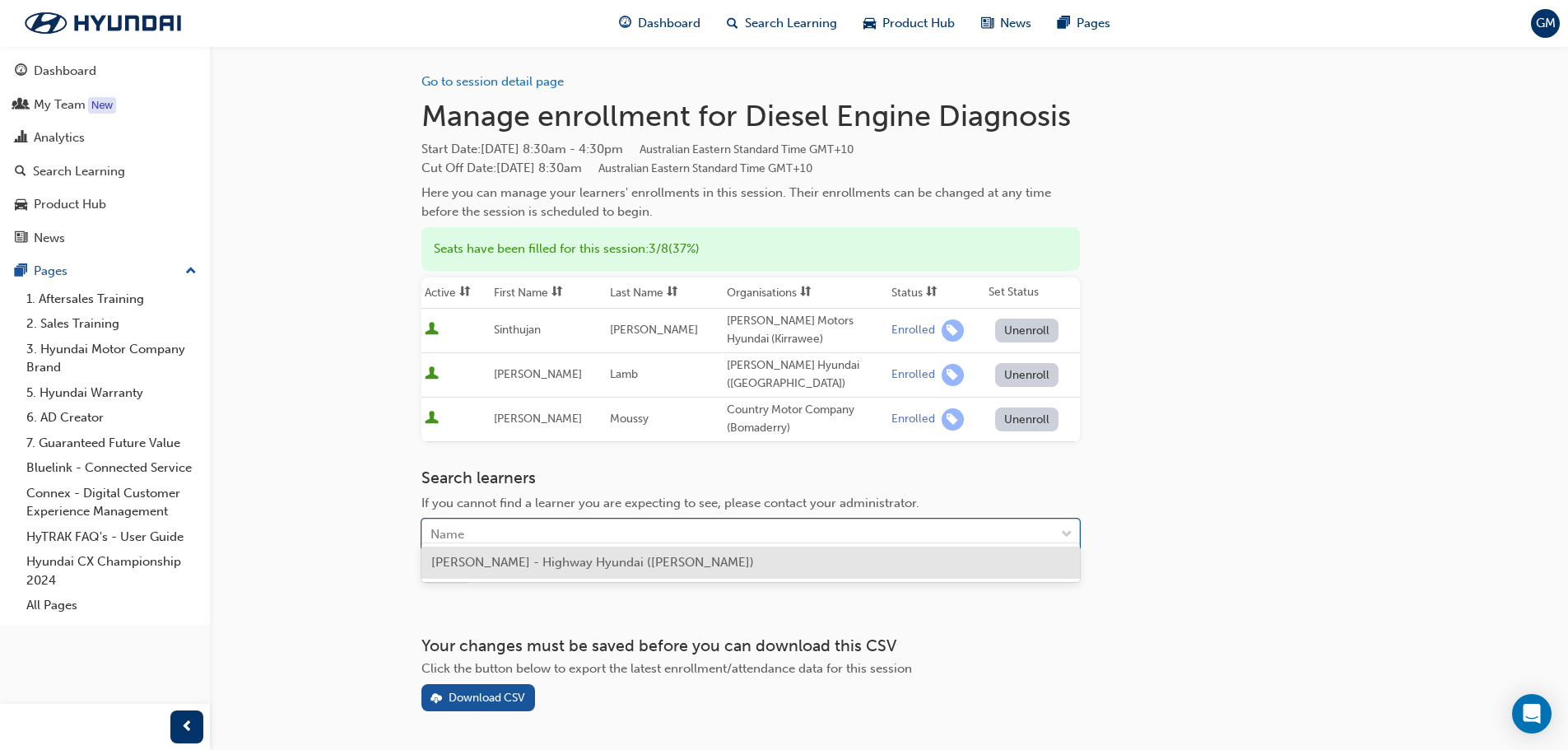
click at [506, 520] on div "Name" at bounding box center [739, 535] width 632 height 29
click at [526, 564] on span "[PERSON_NAME] - Highway Hyundai ([PERSON_NAME])" at bounding box center [592, 563] width 323 height 15
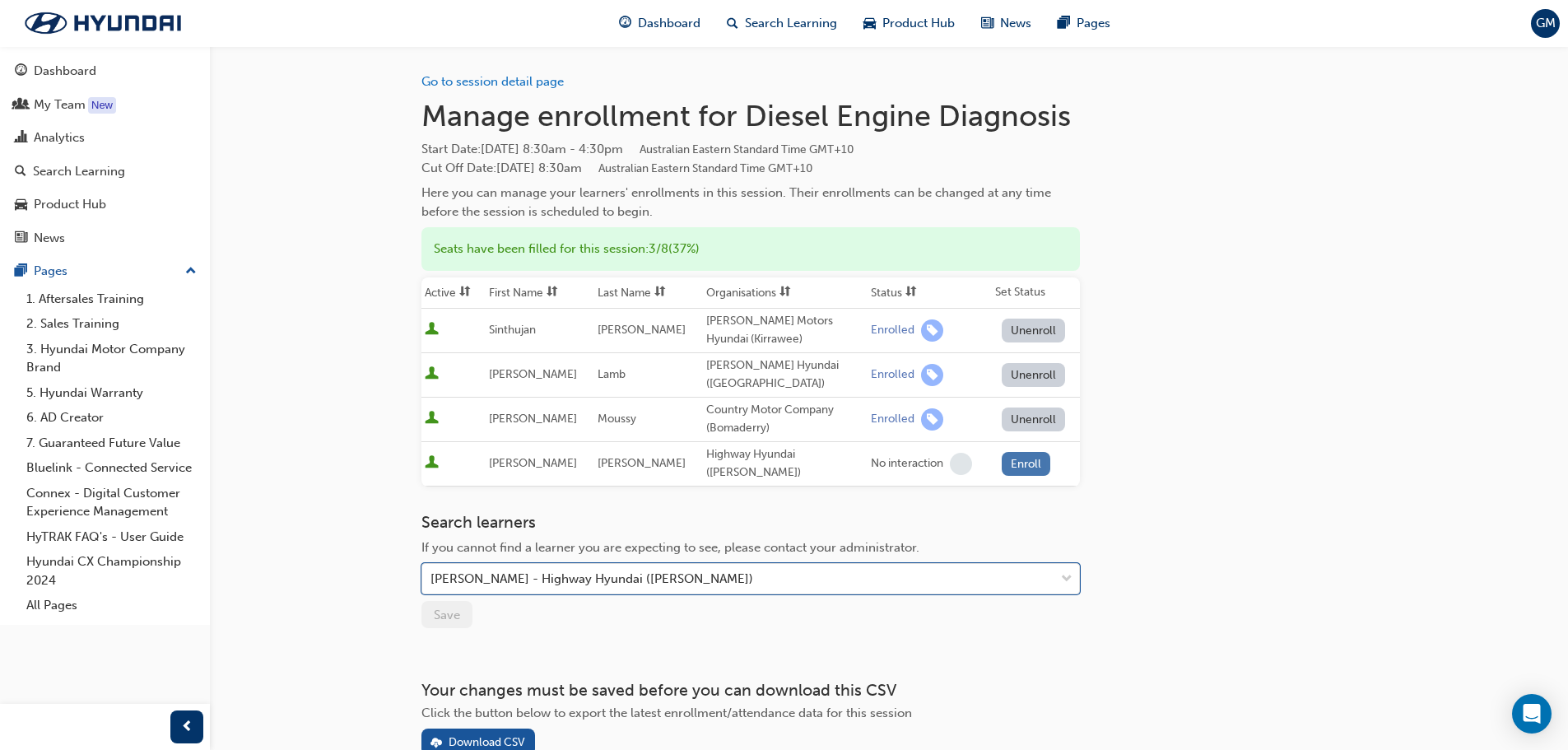
click at [1031, 452] on button "Enroll" at bounding box center [1026, 463] width 49 height 24
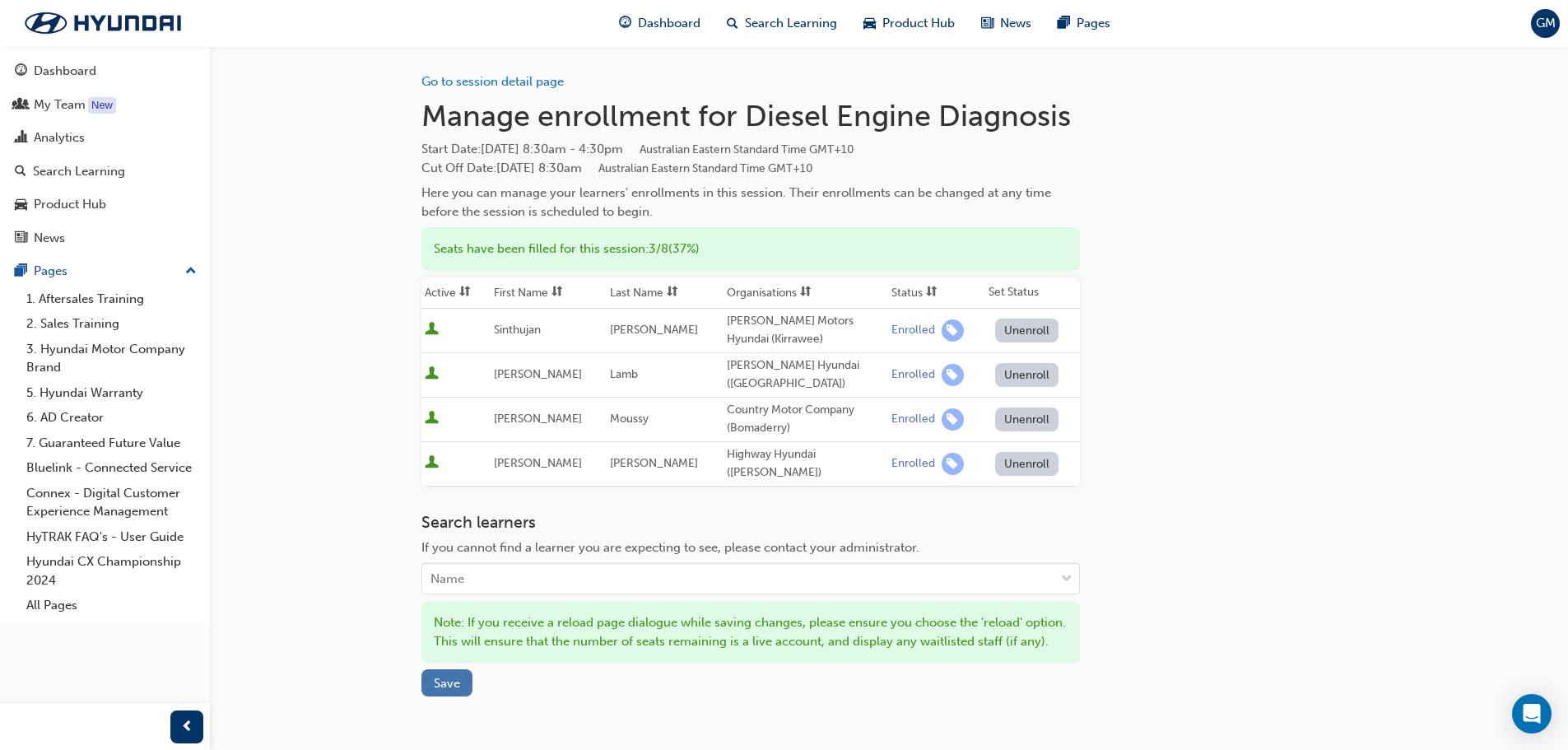
drag, startPoint x: 440, startPoint y: 678, endPoint x: 463, endPoint y: 673, distance: 23.5
click at [440, 678] on span "Save" at bounding box center [447, 683] width 26 height 15
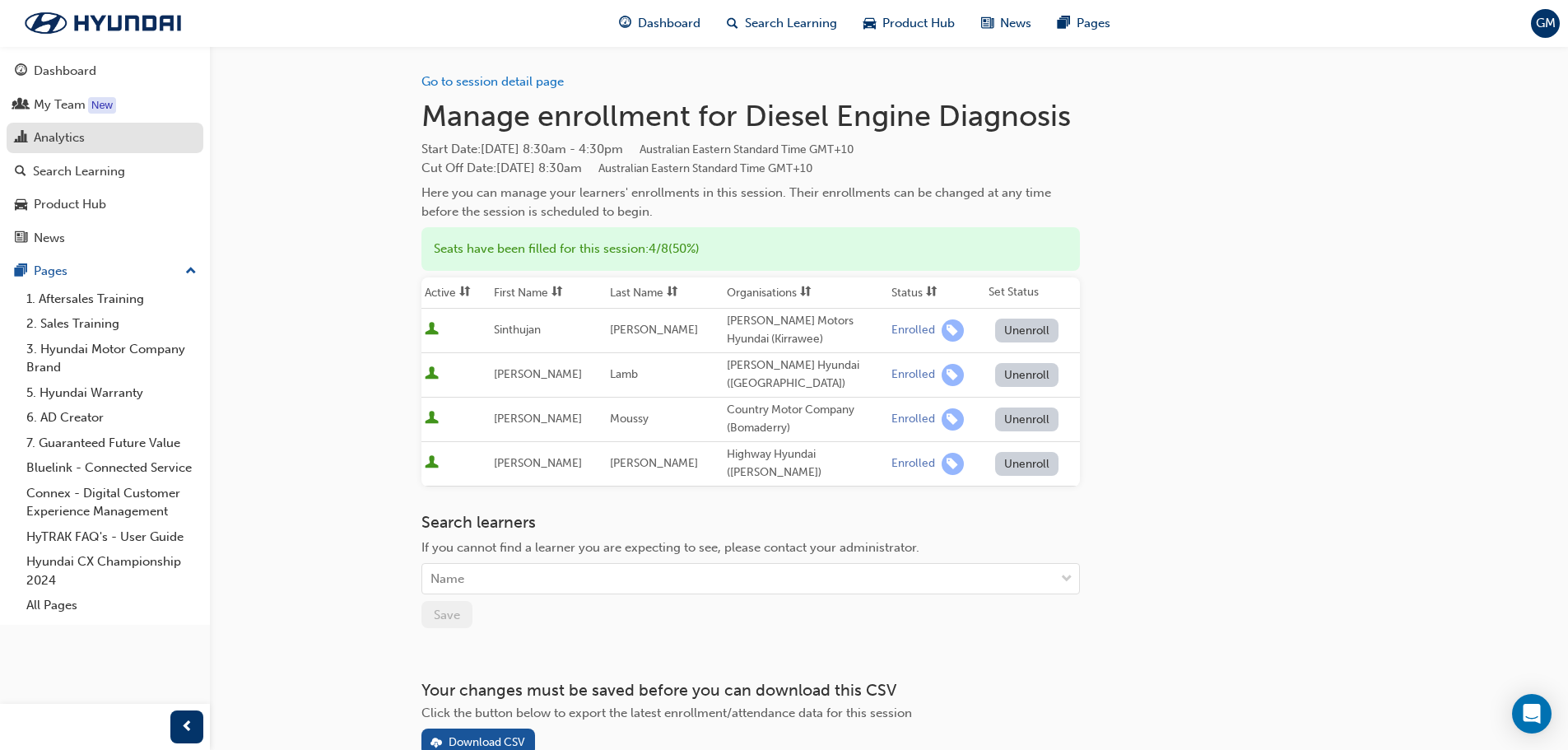
click at [76, 138] on div "Analytics" at bounding box center [59, 137] width 51 height 19
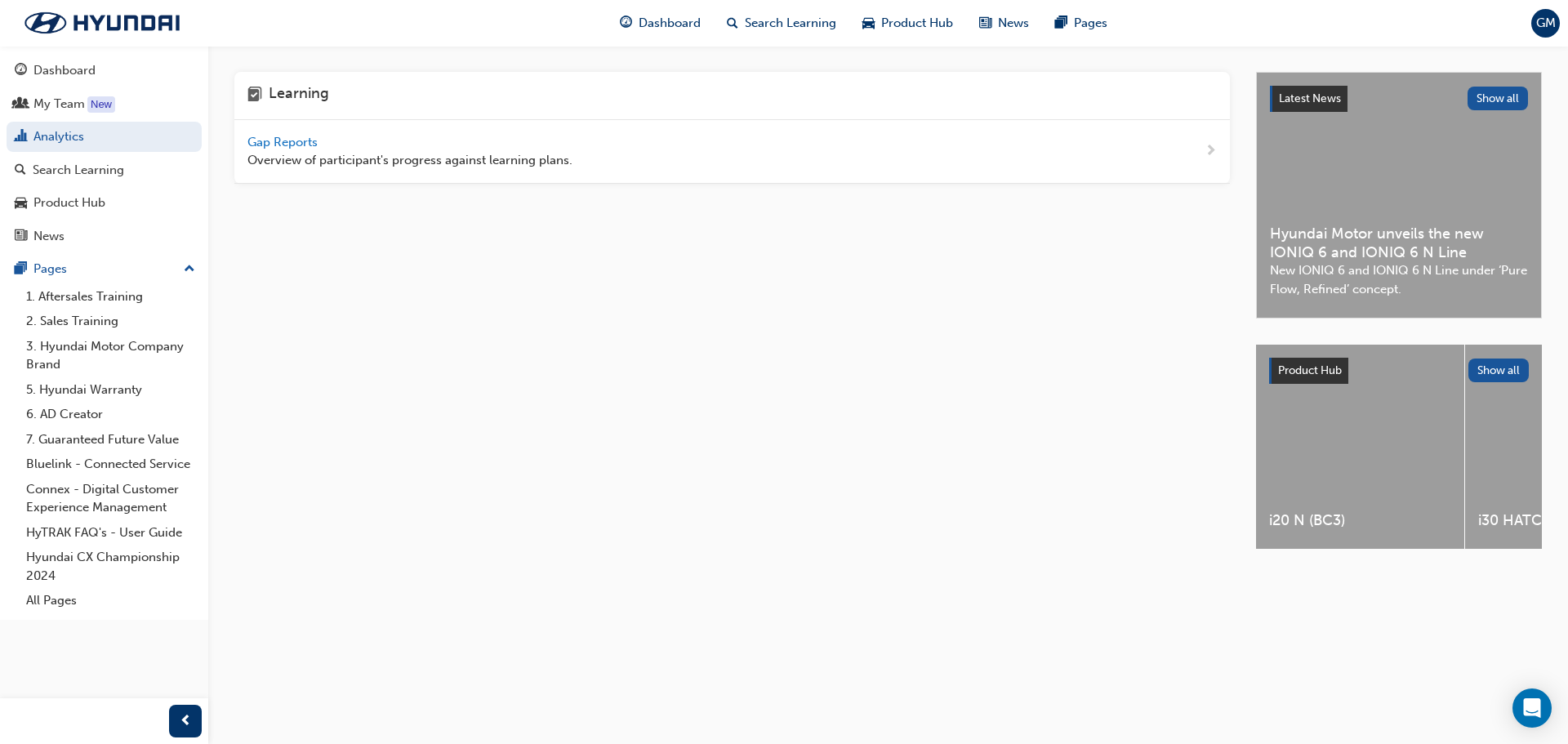
click at [281, 134] on span "Gap Reports" at bounding box center [284, 142] width 74 height 15
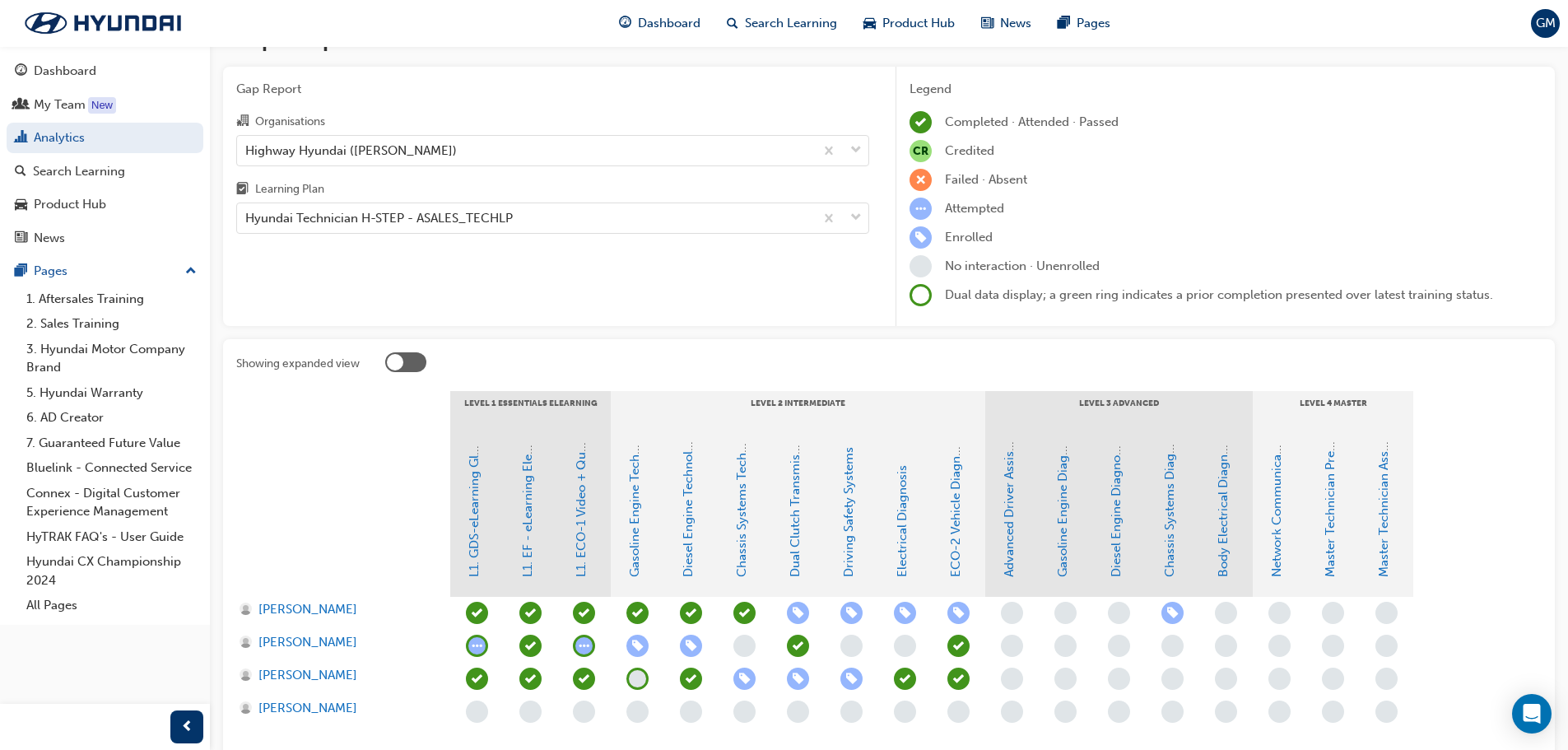
scroll to position [82, 0]
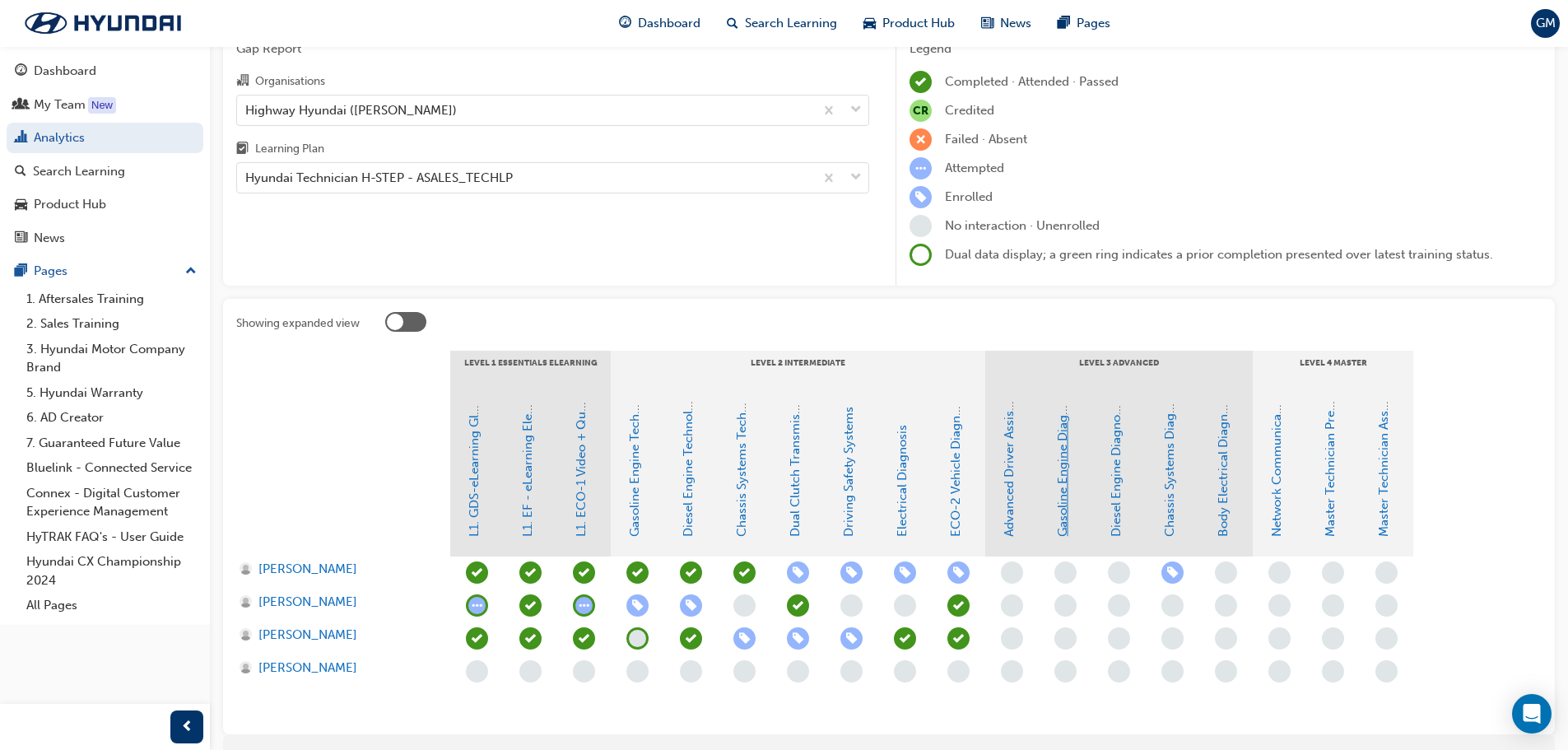
click at [1063, 502] on link "Gasoline Engine Diagnosis" at bounding box center [1063, 460] width 15 height 152
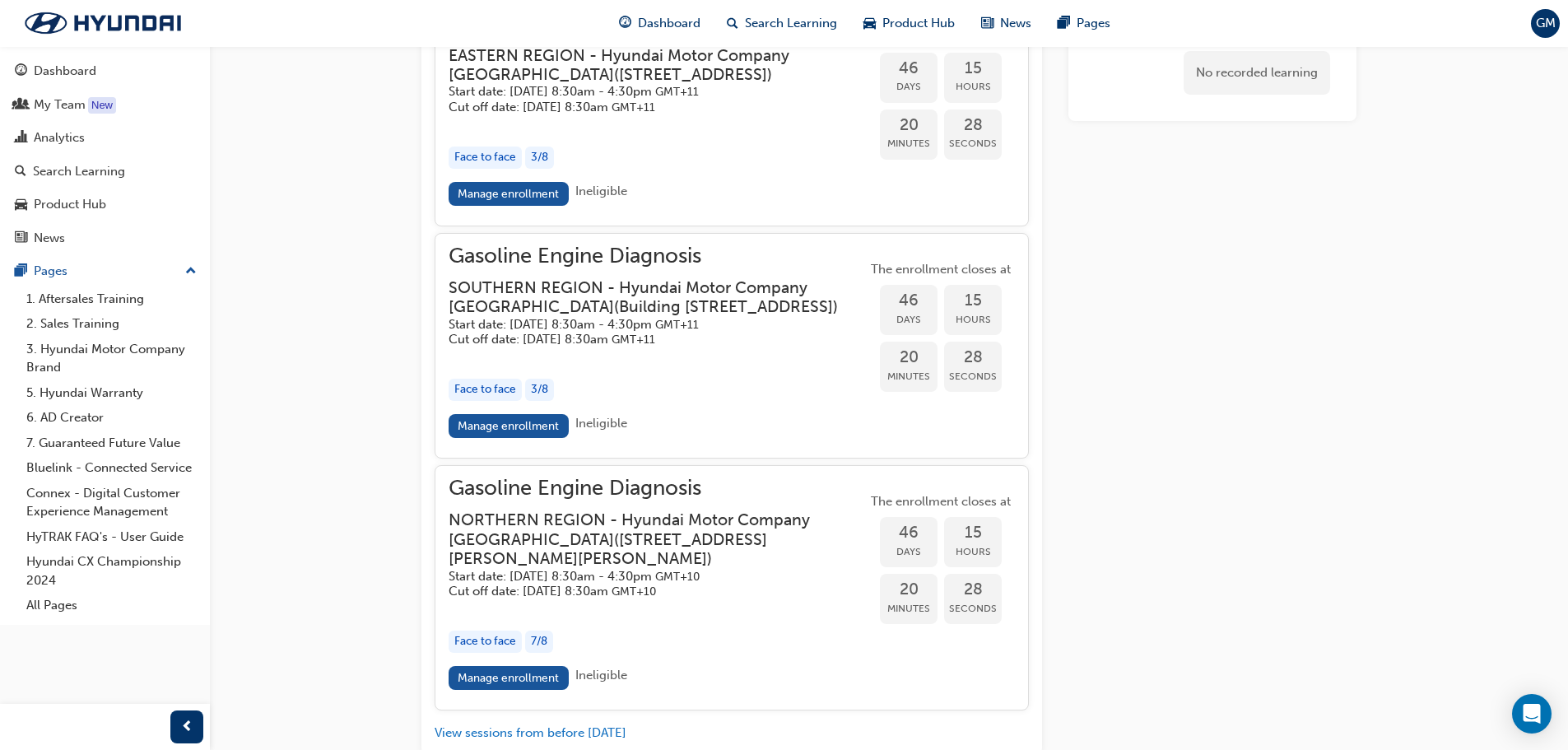
scroll to position [1266, 0]
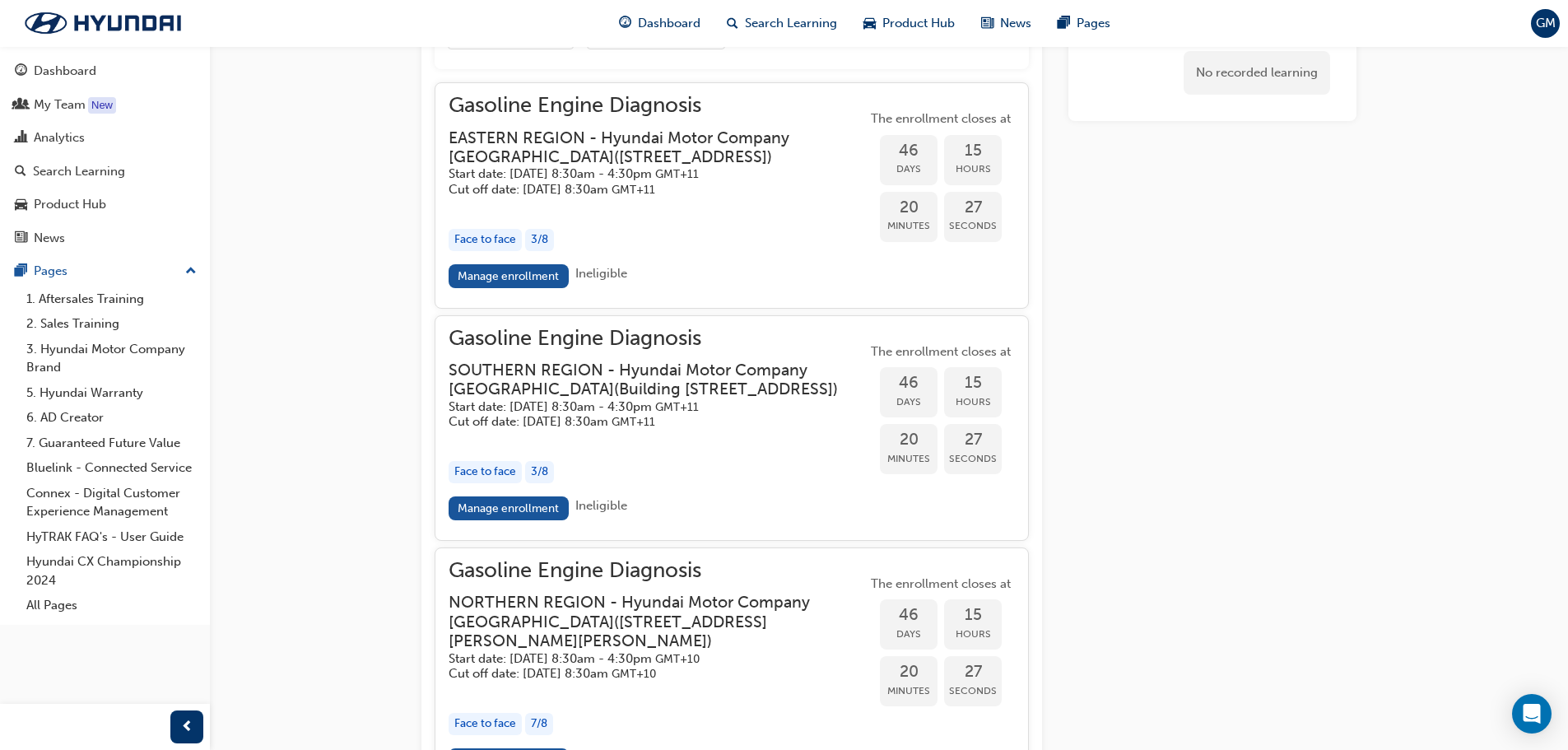
drag, startPoint x: 472, startPoint y: 298, endPoint x: 499, endPoint y: 312, distance: 30.4
click at [472, 288] on link "Manage enrollment" at bounding box center [509, 276] width 120 height 24
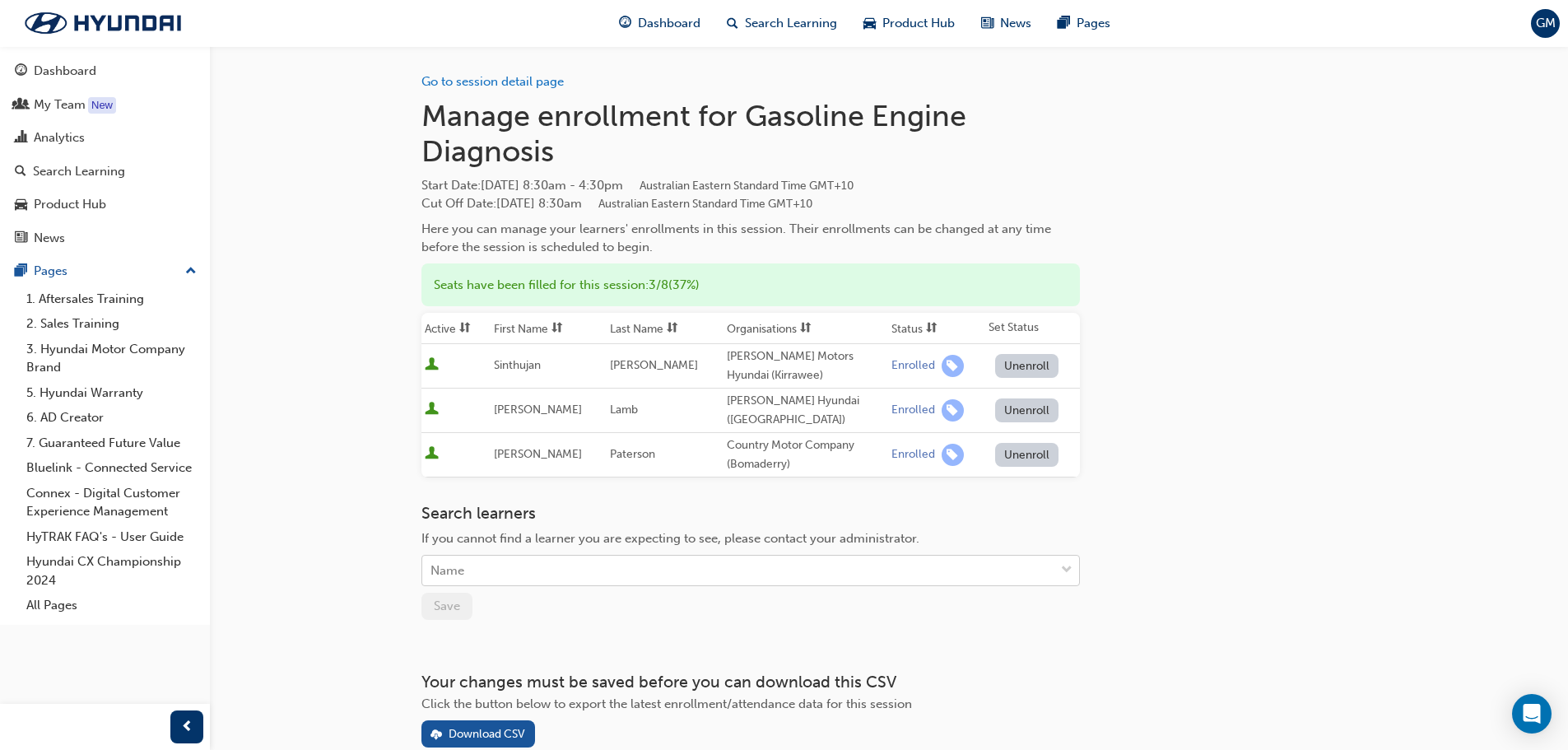
click at [492, 561] on div "Name" at bounding box center [739, 570] width 632 height 29
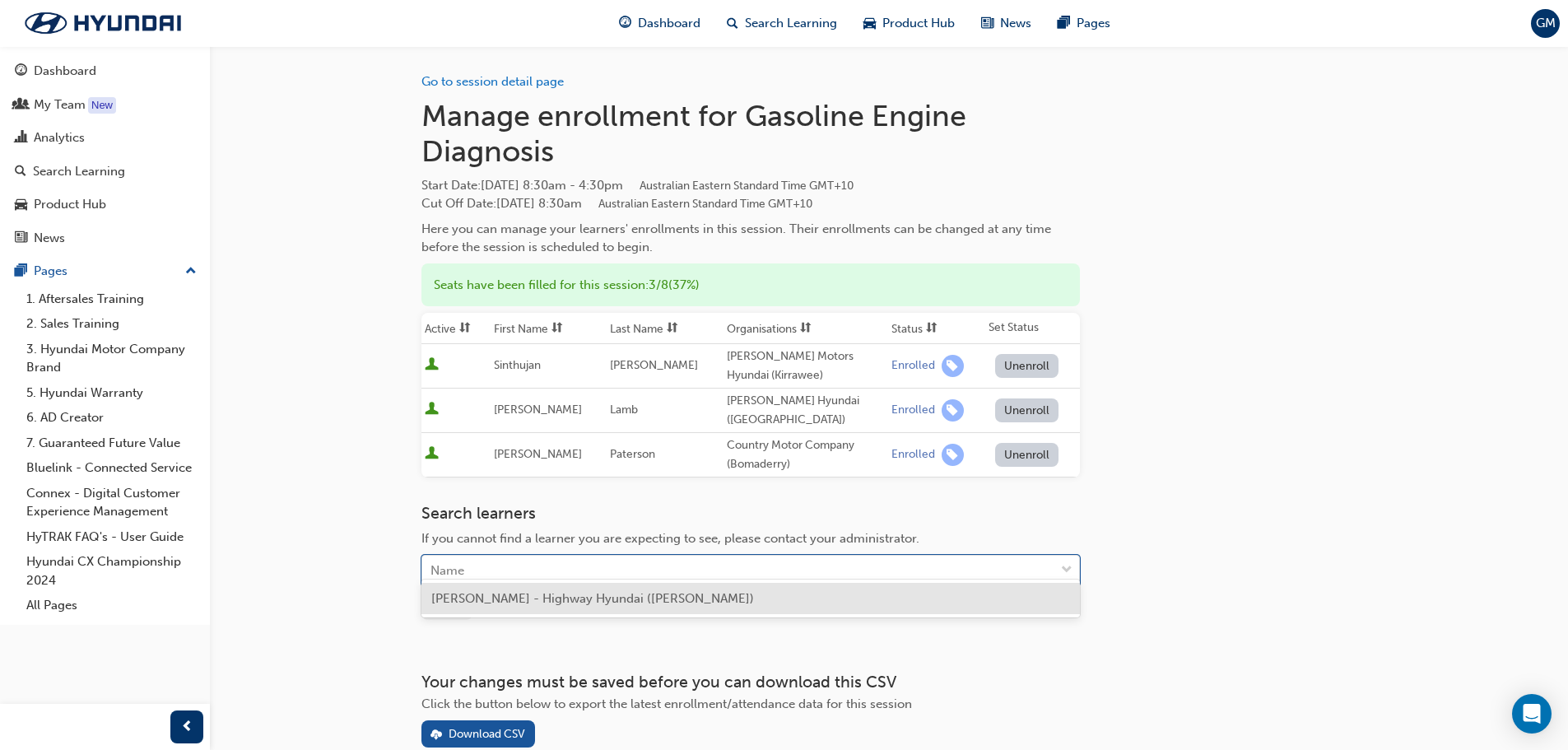
click at [518, 600] on span "[PERSON_NAME] - Highway Hyundai ([PERSON_NAME])" at bounding box center [592, 598] width 323 height 15
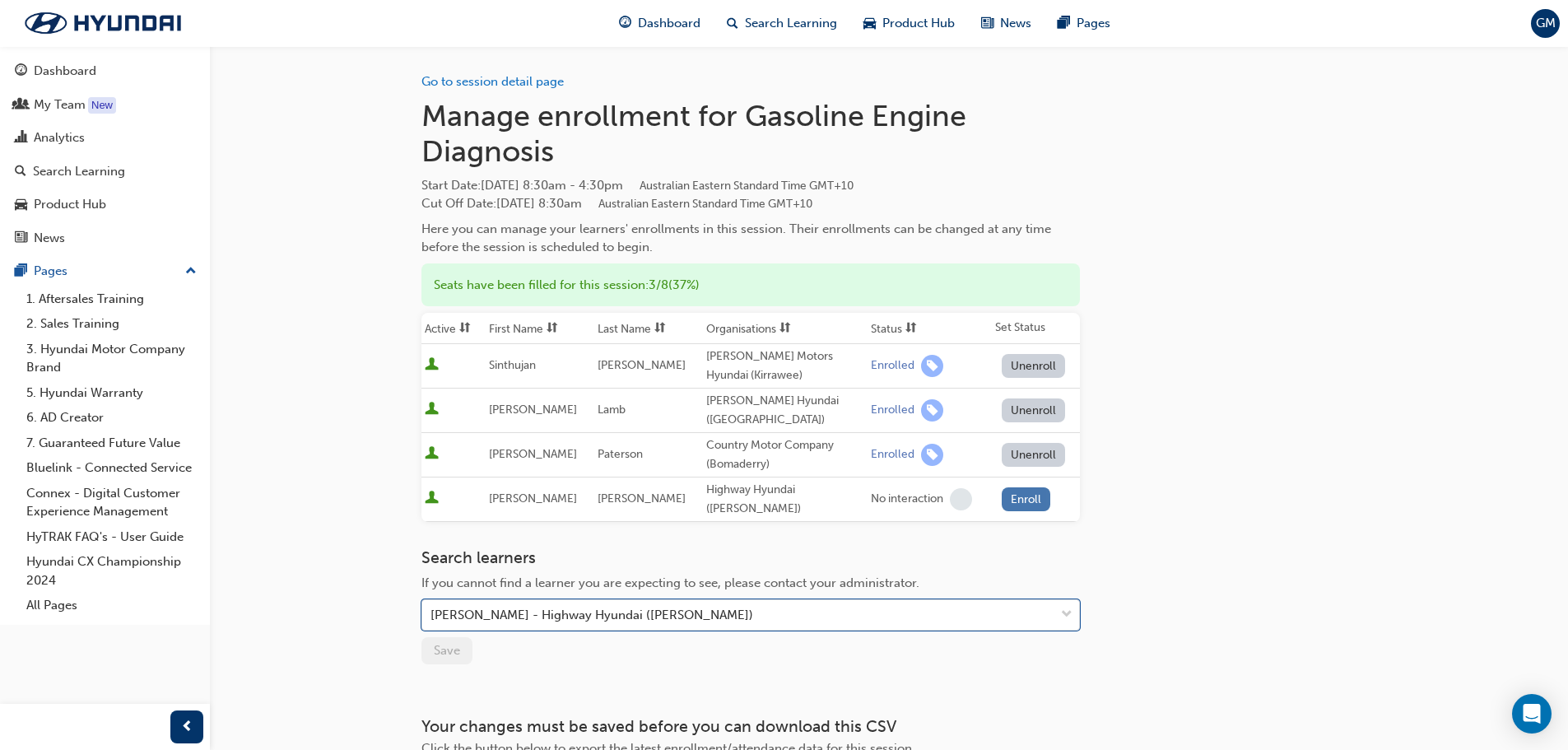
click at [1009, 487] on button "Enroll" at bounding box center [1026, 499] width 49 height 24
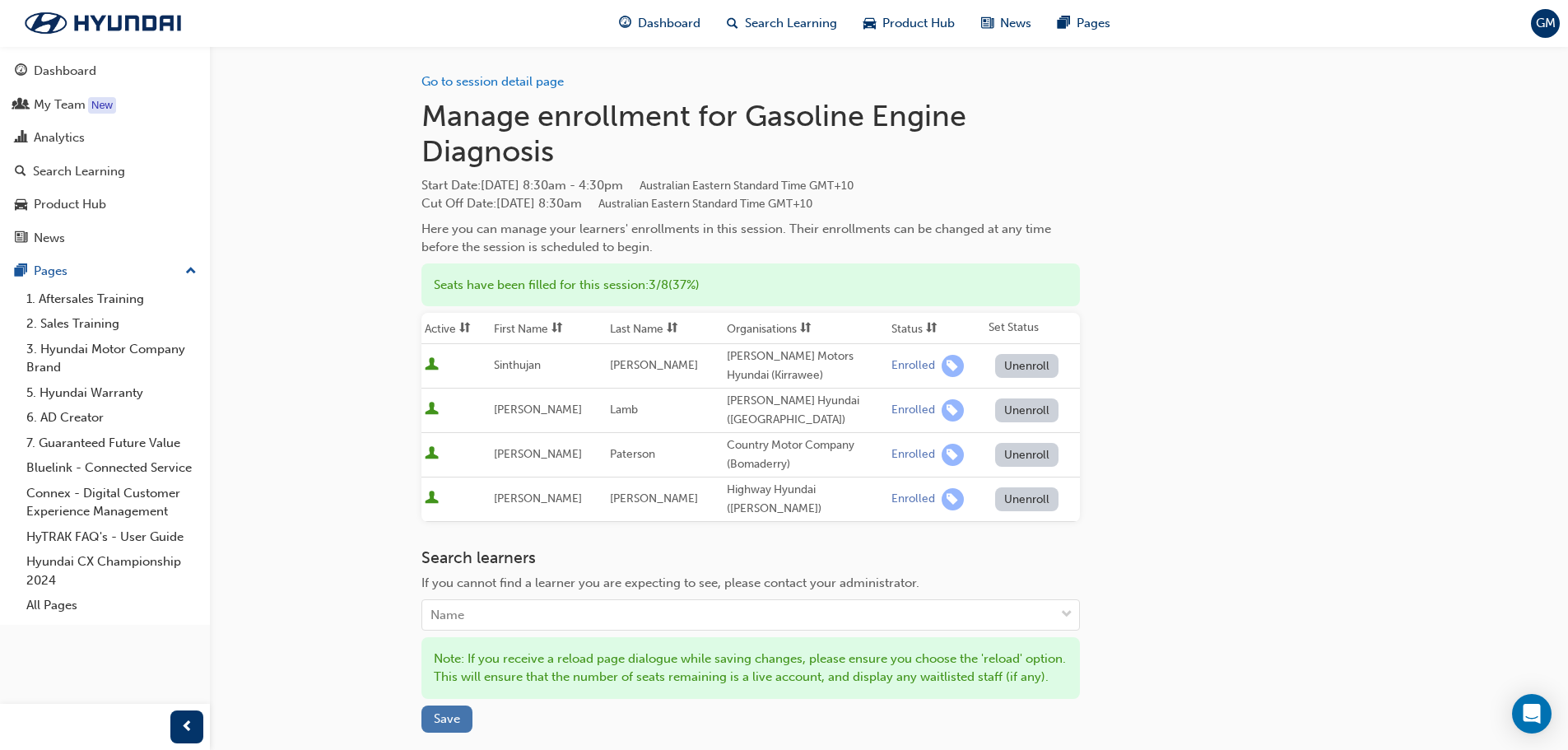
click at [456, 711] on span "Save" at bounding box center [447, 719] width 26 height 15
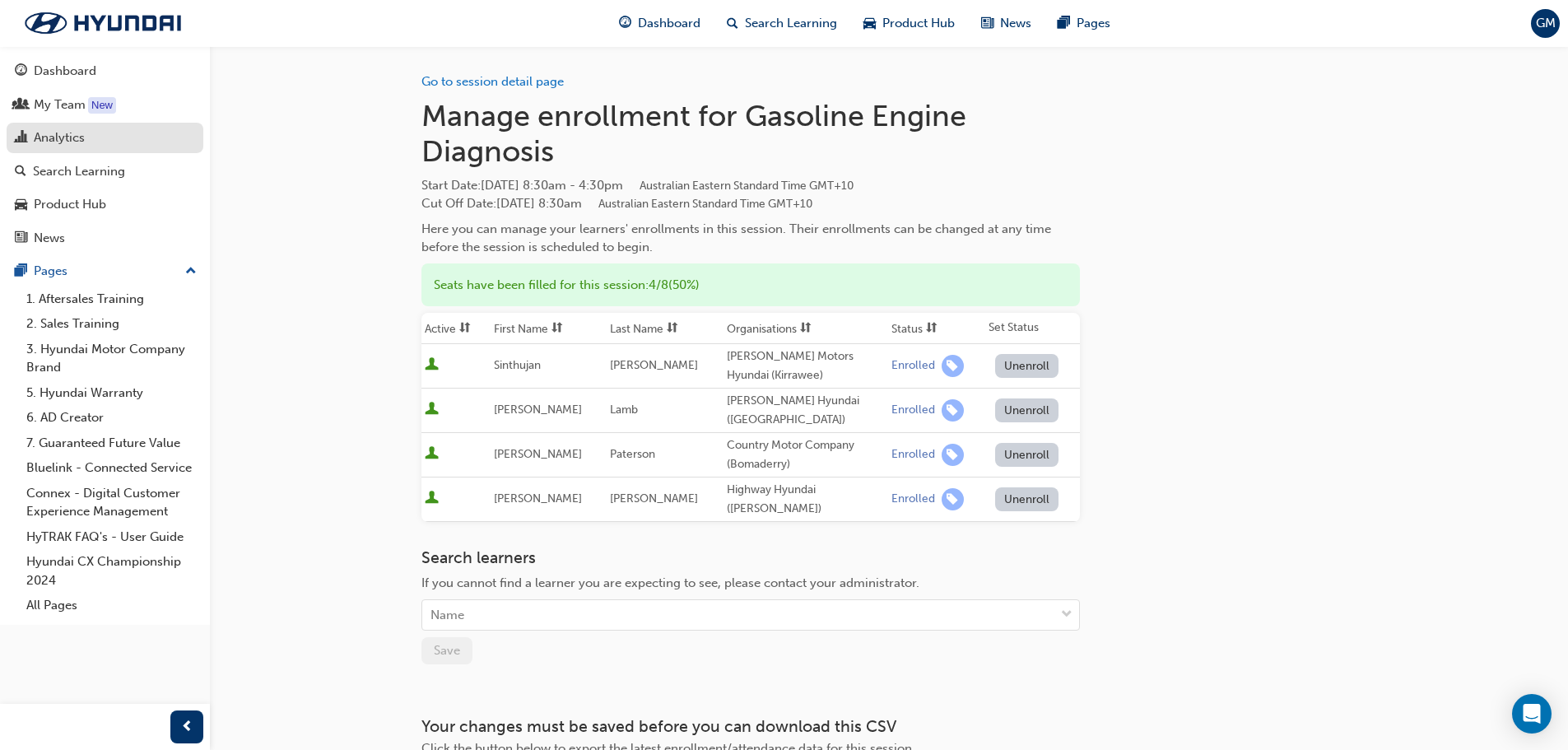
click at [85, 141] on div "Analytics" at bounding box center [59, 137] width 51 height 19
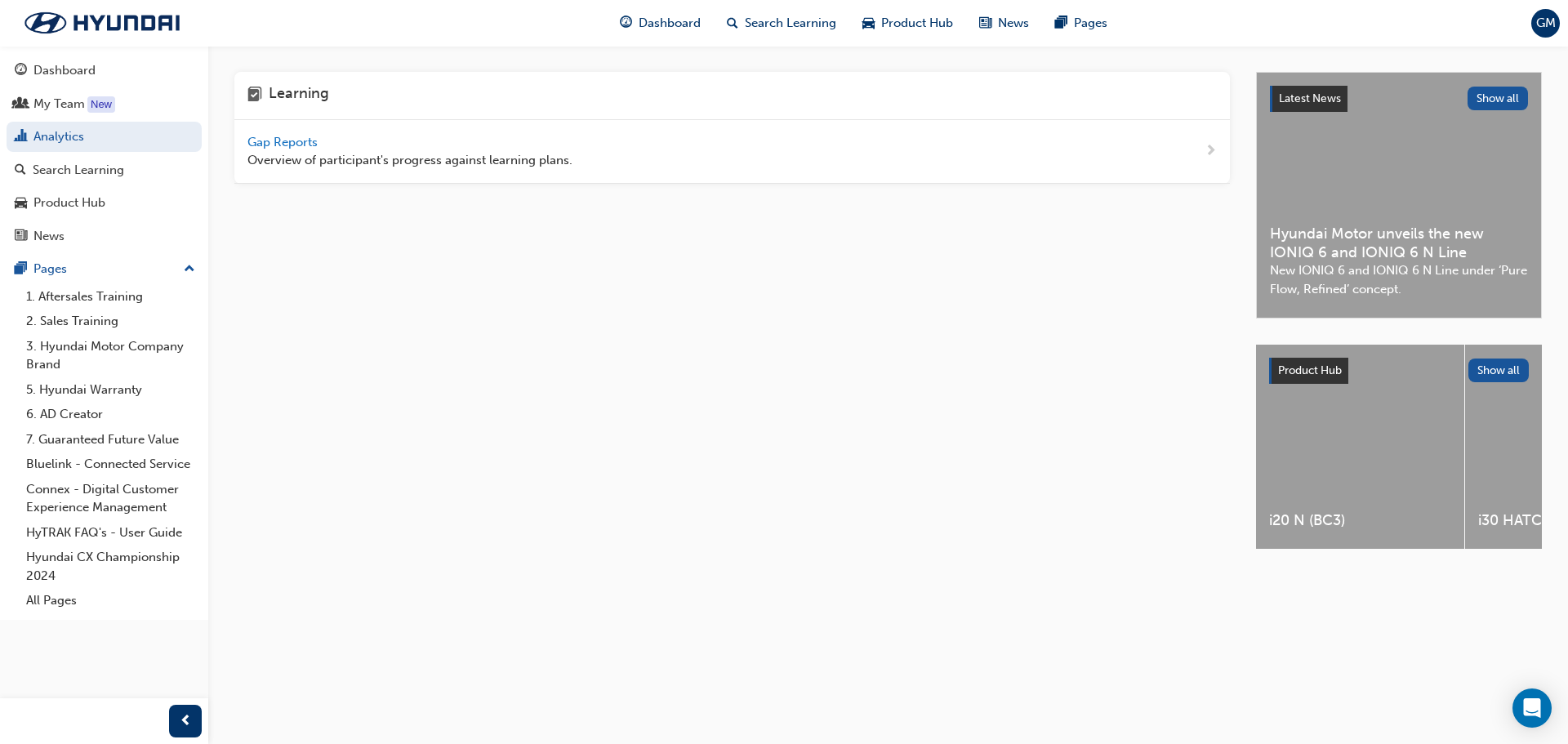
click at [306, 148] on span "Gap Reports" at bounding box center [284, 142] width 74 height 15
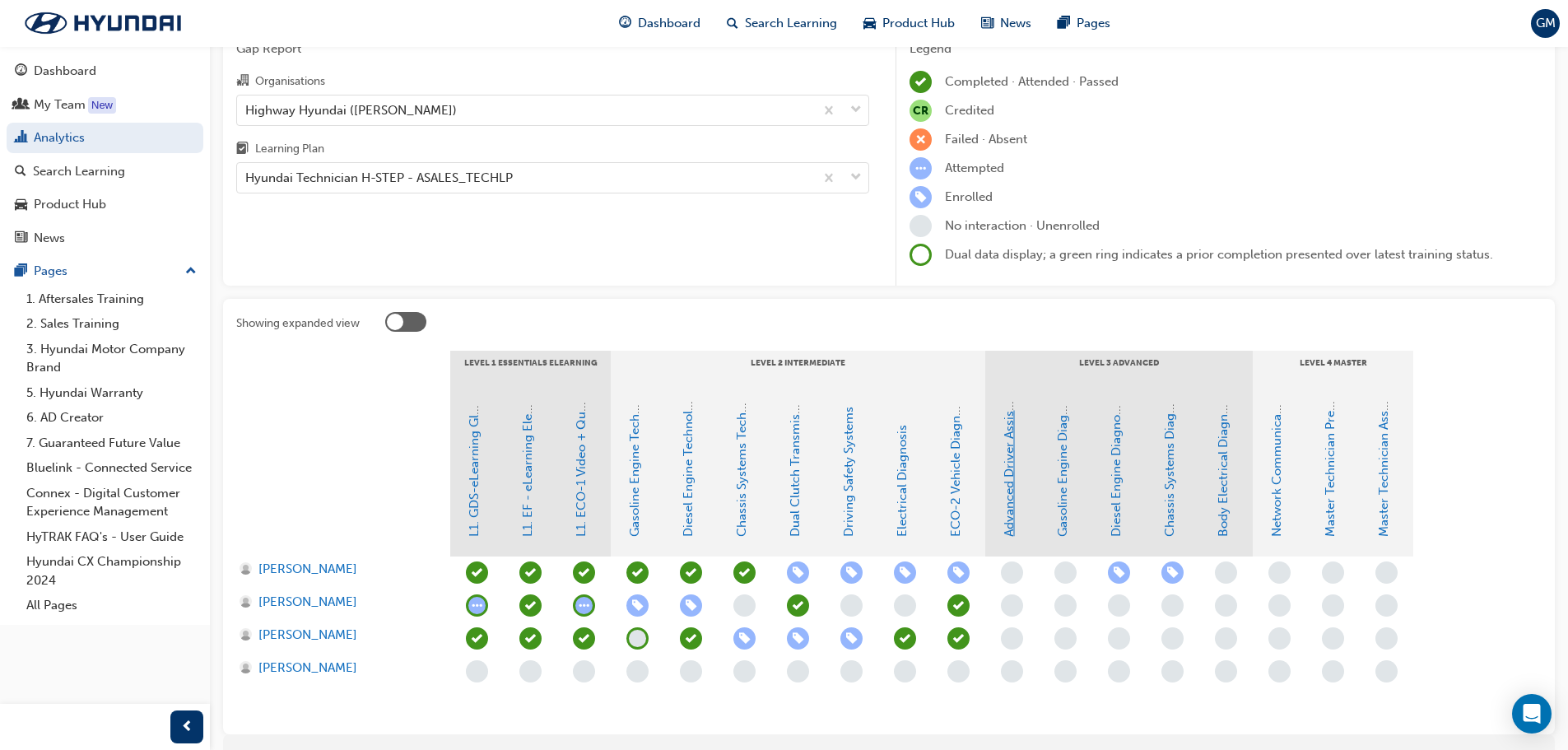
click at [1006, 521] on link "Advanced Driver Assist Systems" at bounding box center [1009, 447] width 15 height 181
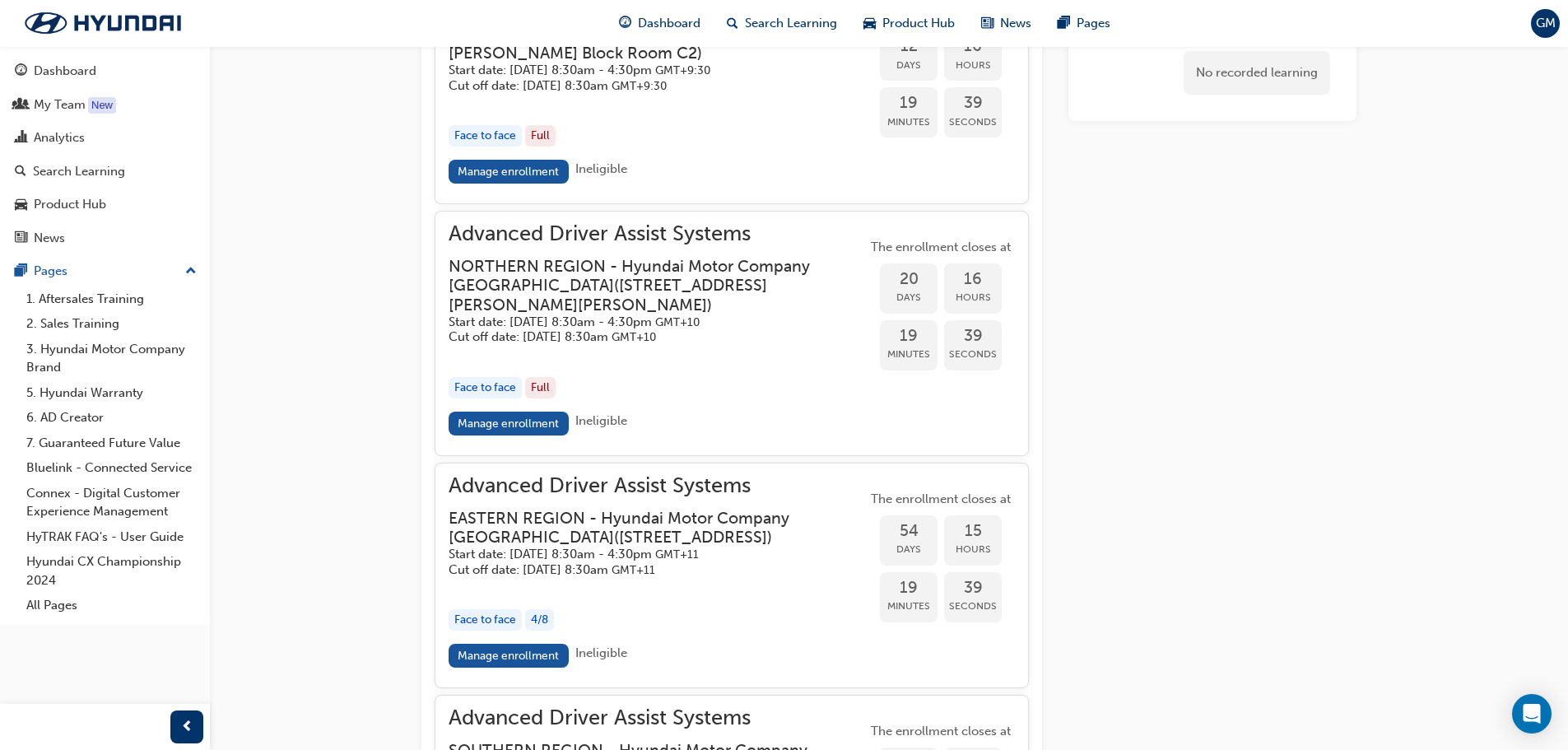
scroll to position [2228, 0]
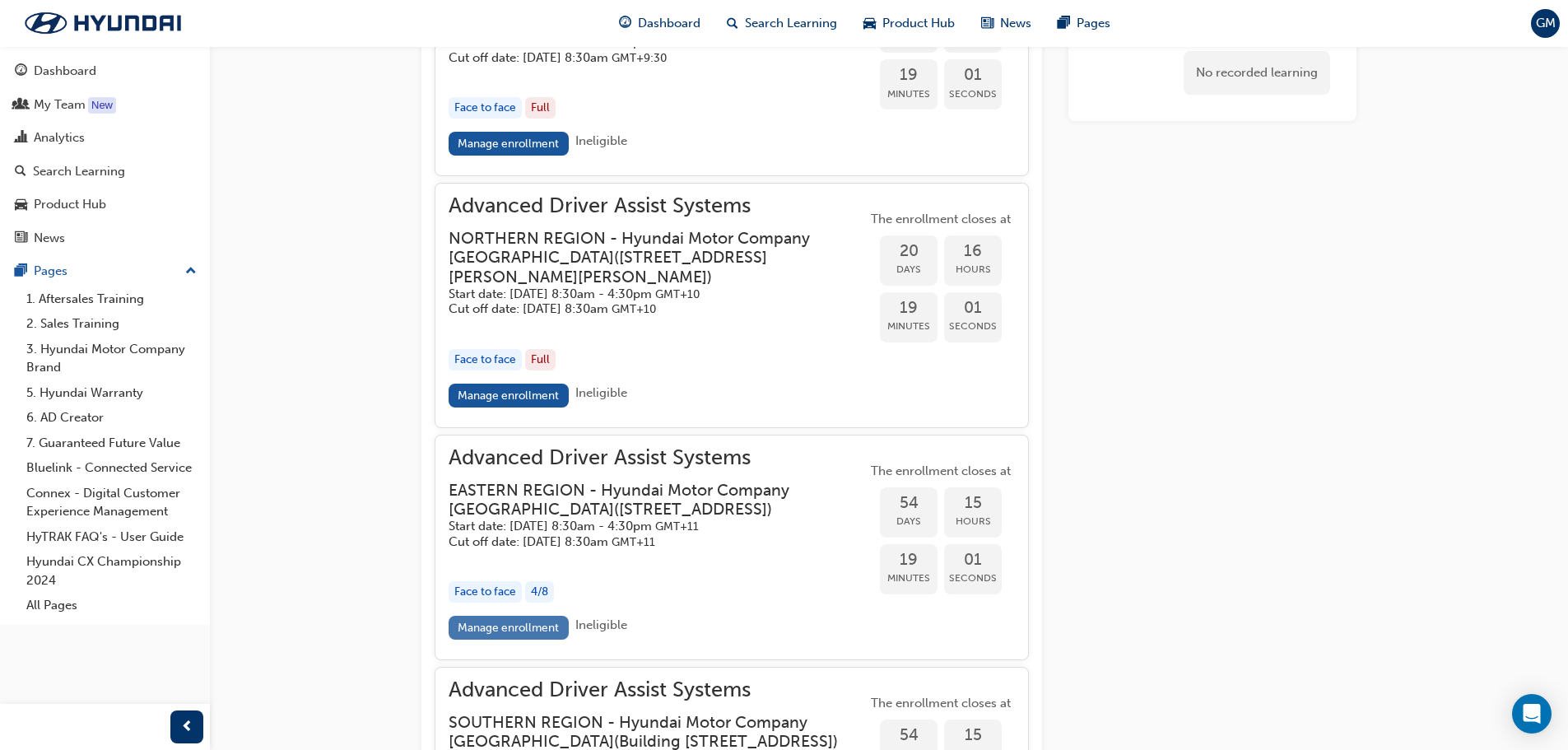
click at [489, 640] on link "Manage enrollment" at bounding box center [509, 627] width 120 height 24
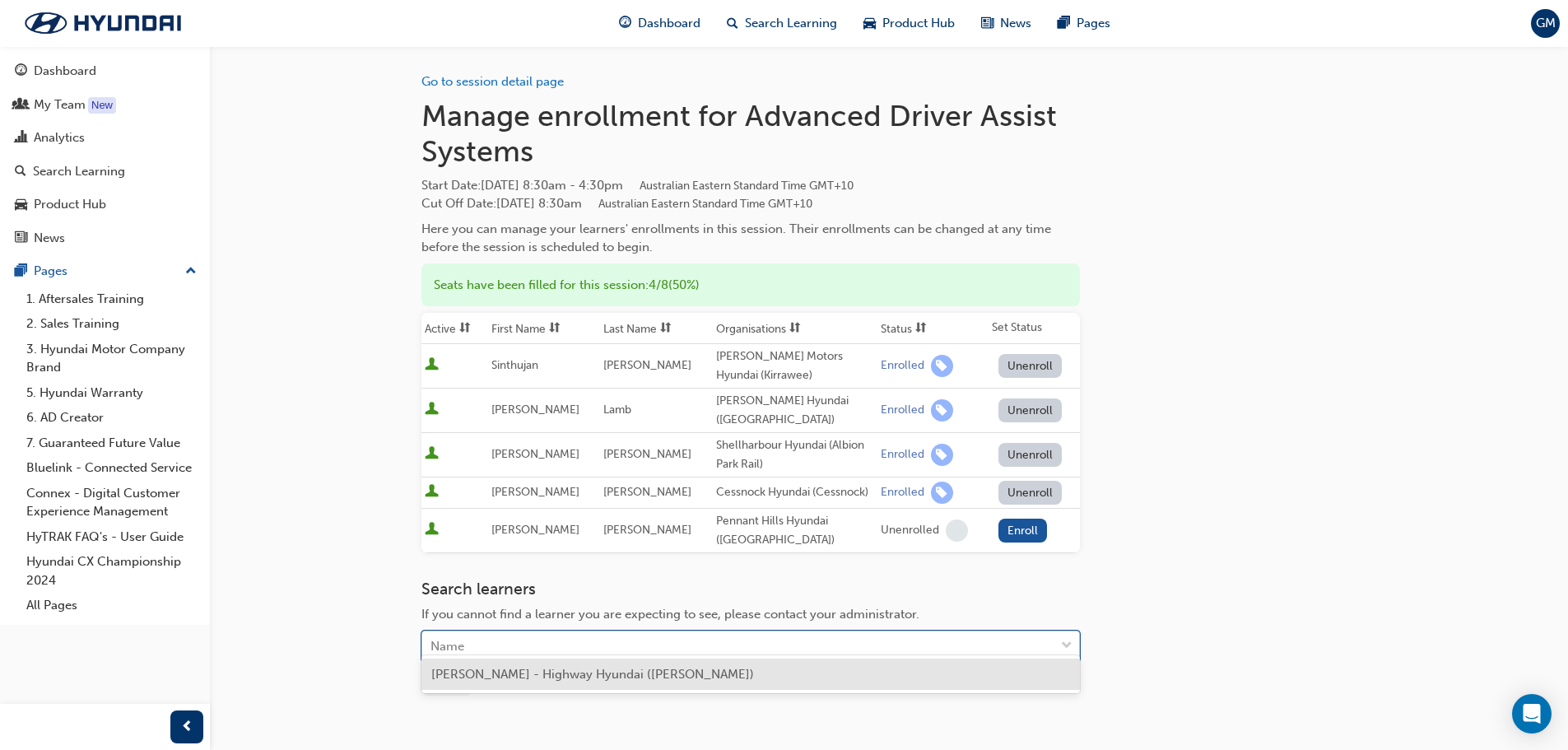
click at [599, 632] on div "Name" at bounding box center [739, 646] width 632 height 29
click at [571, 676] on span "[PERSON_NAME] - Highway Hyundai ([PERSON_NAME])" at bounding box center [592, 674] width 323 height 15
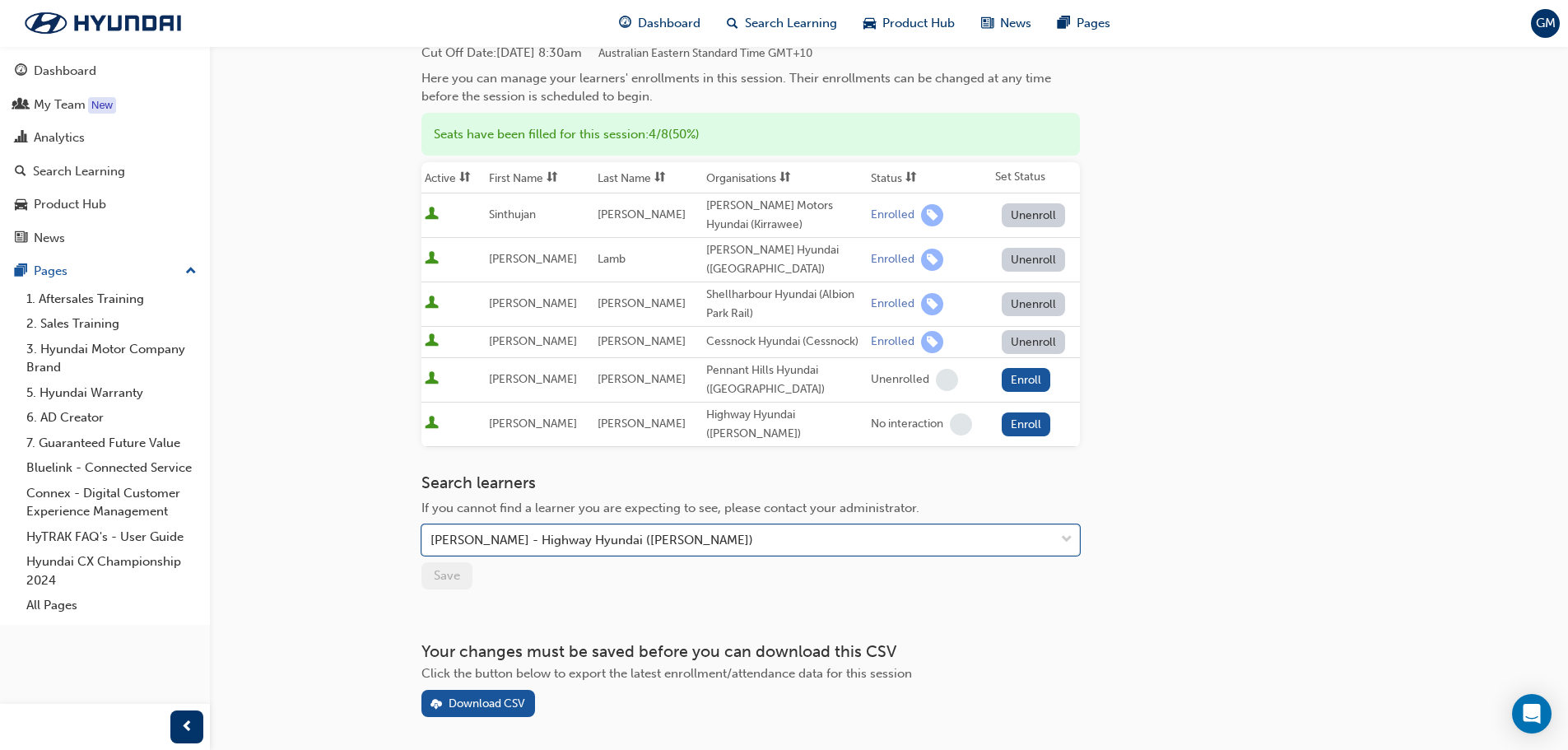
scroll to position [165, 0]
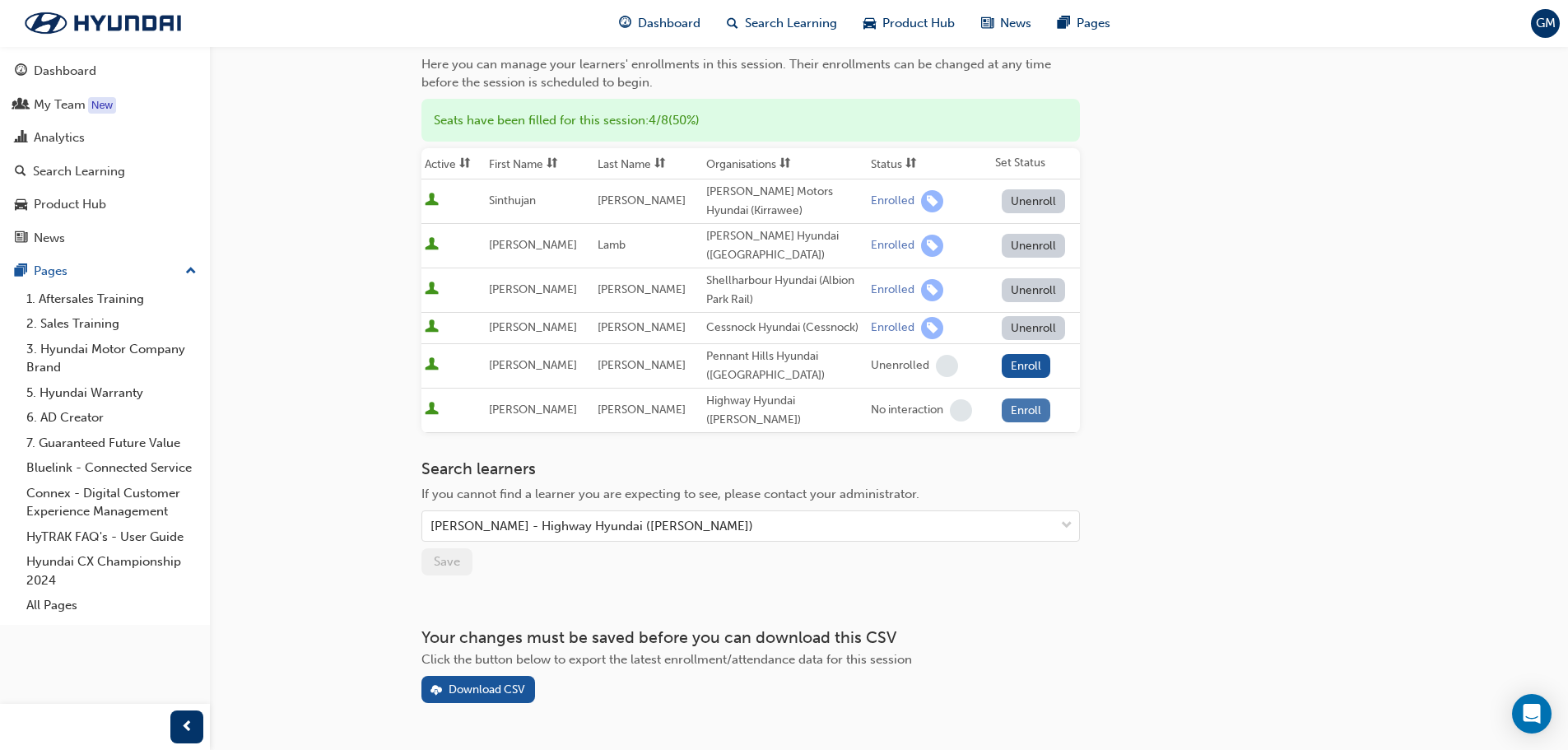
drag, startPoint x: 1028, startPoint y: 398, endPoint x: 1229, endPoint y: 419, distance: 202.1
click at [1031, 400] on button "Enroll" at bounding box center [1026, 409] width 49 height 24
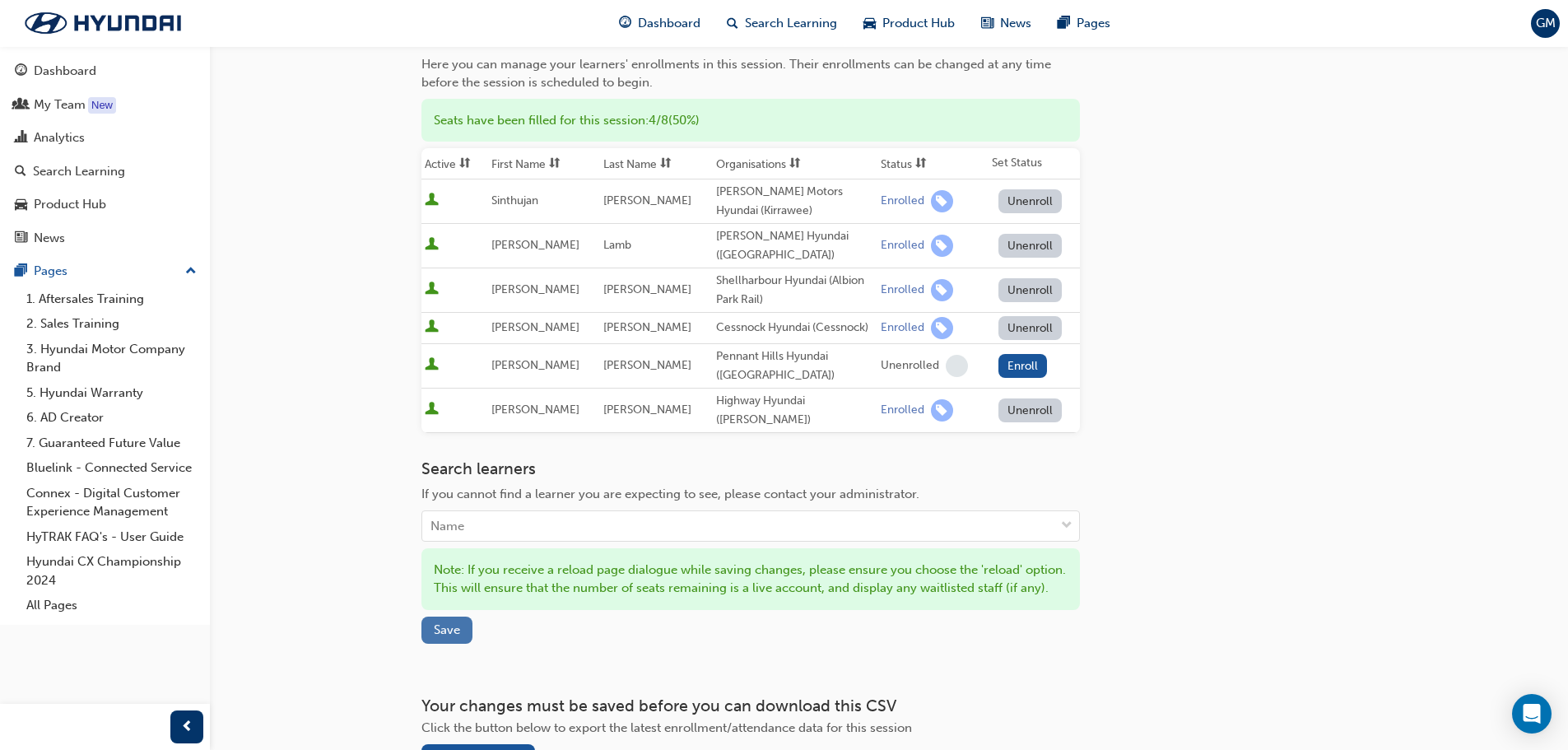
click at [454, 628] on span "Save" at bounding box center [447, 630] width 26 height 15
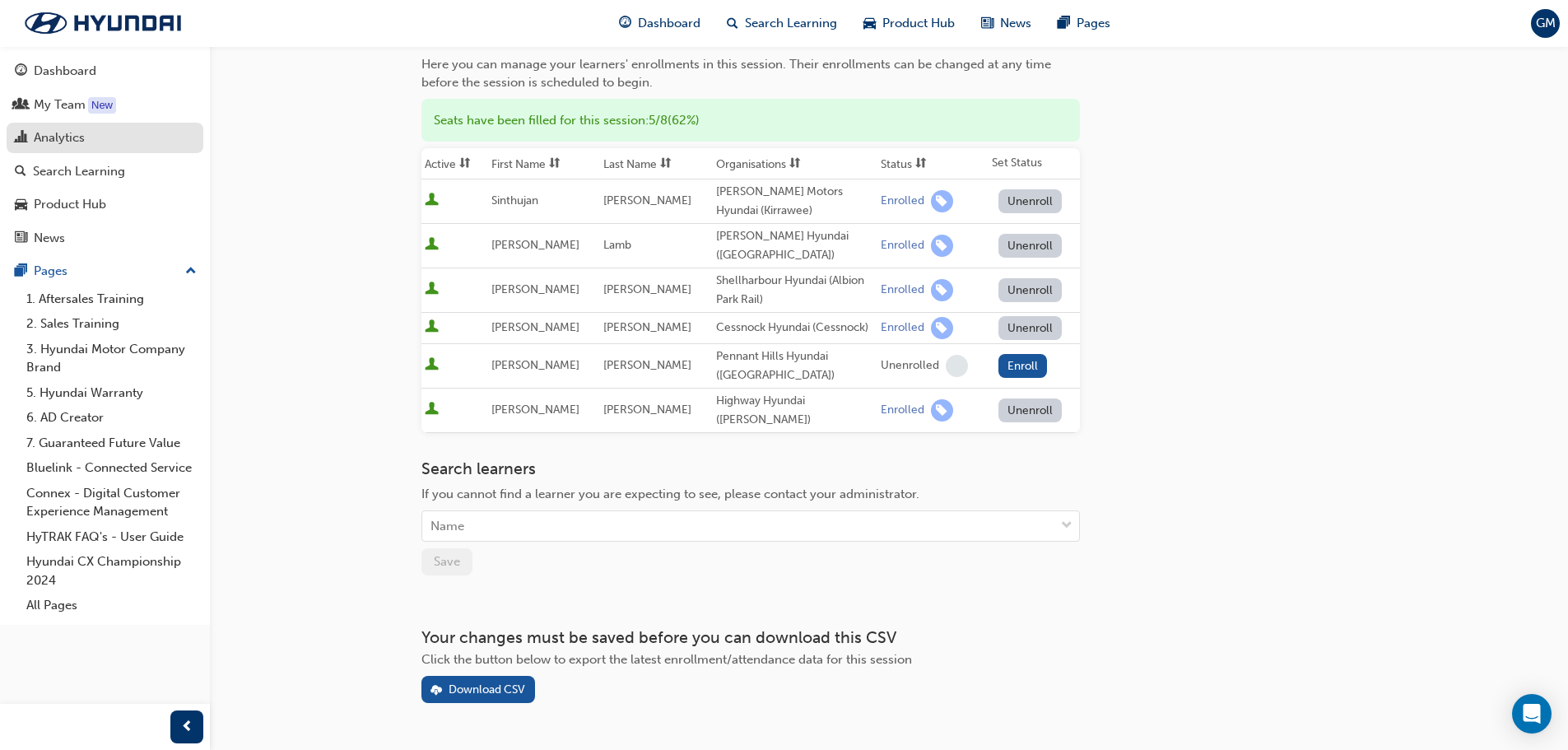
click at [67, 135] on div "Analytics" at bounding box center [59, 137] width 51 height 19
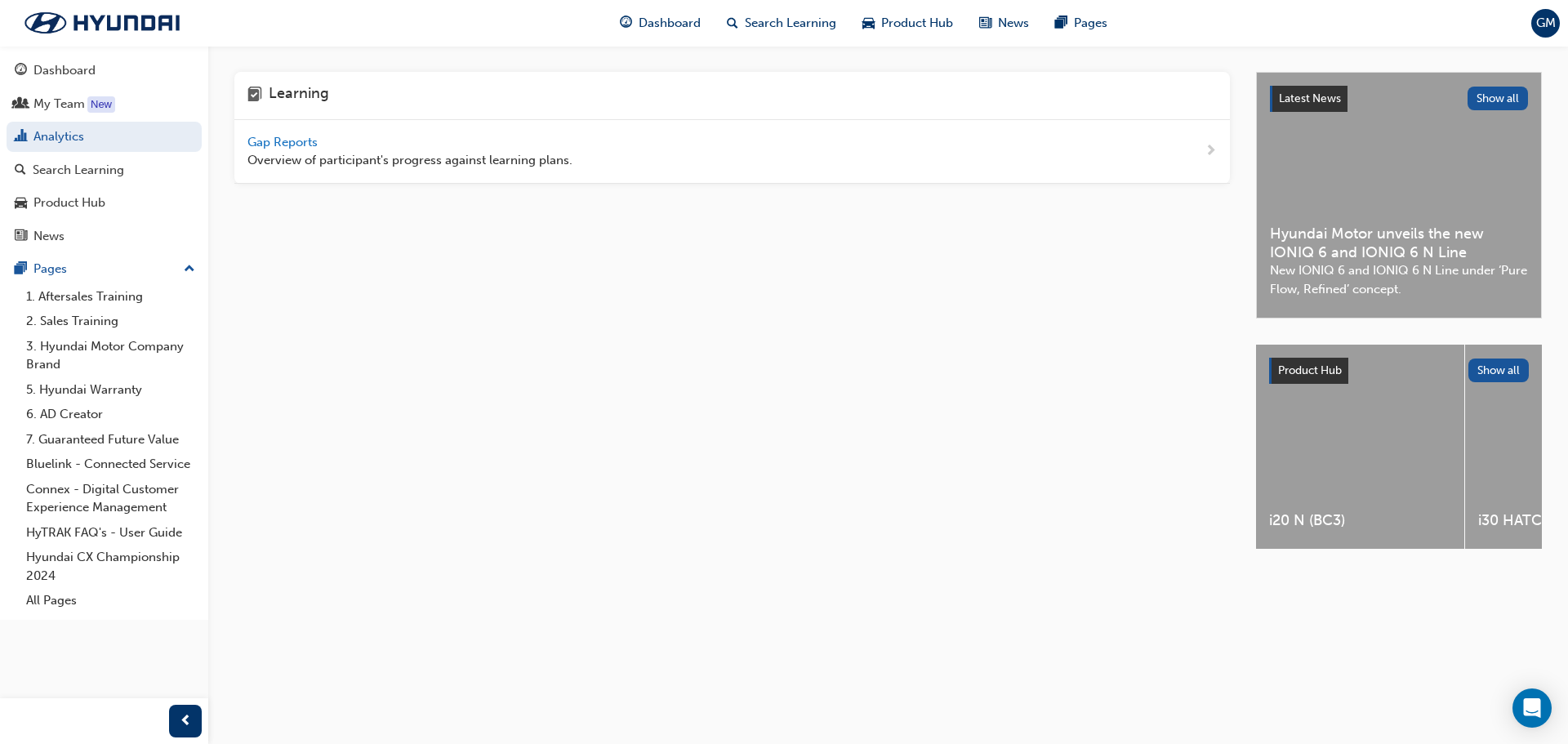
click at [290, 140] on span "Gap Reports" at bounding box center [284, 142] width 74 height 15
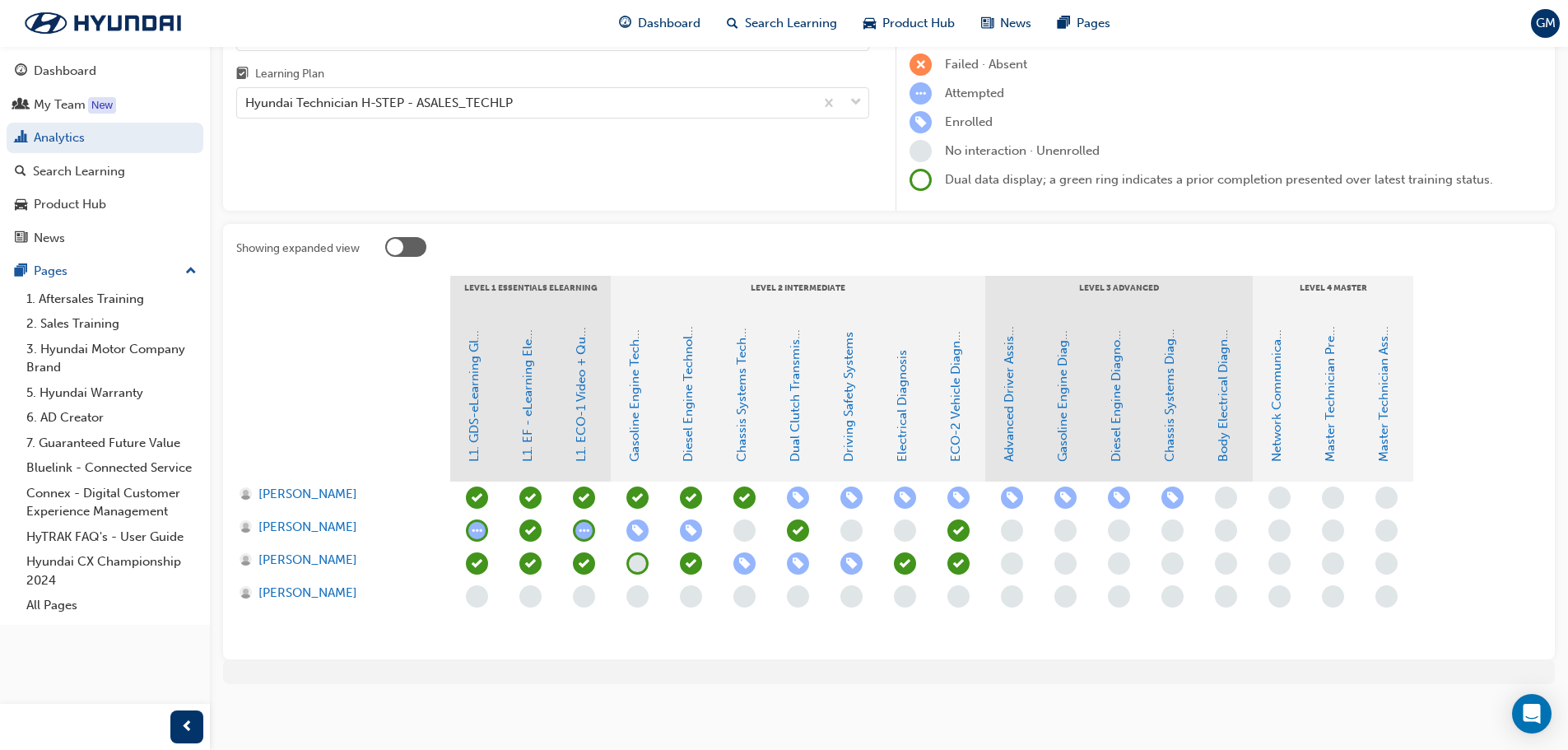
scroll to position [159, 0]
click at [1220, 429] on link "Body Electrical Diagnosis" at bounding box center [1224, 388] width 15 height 145
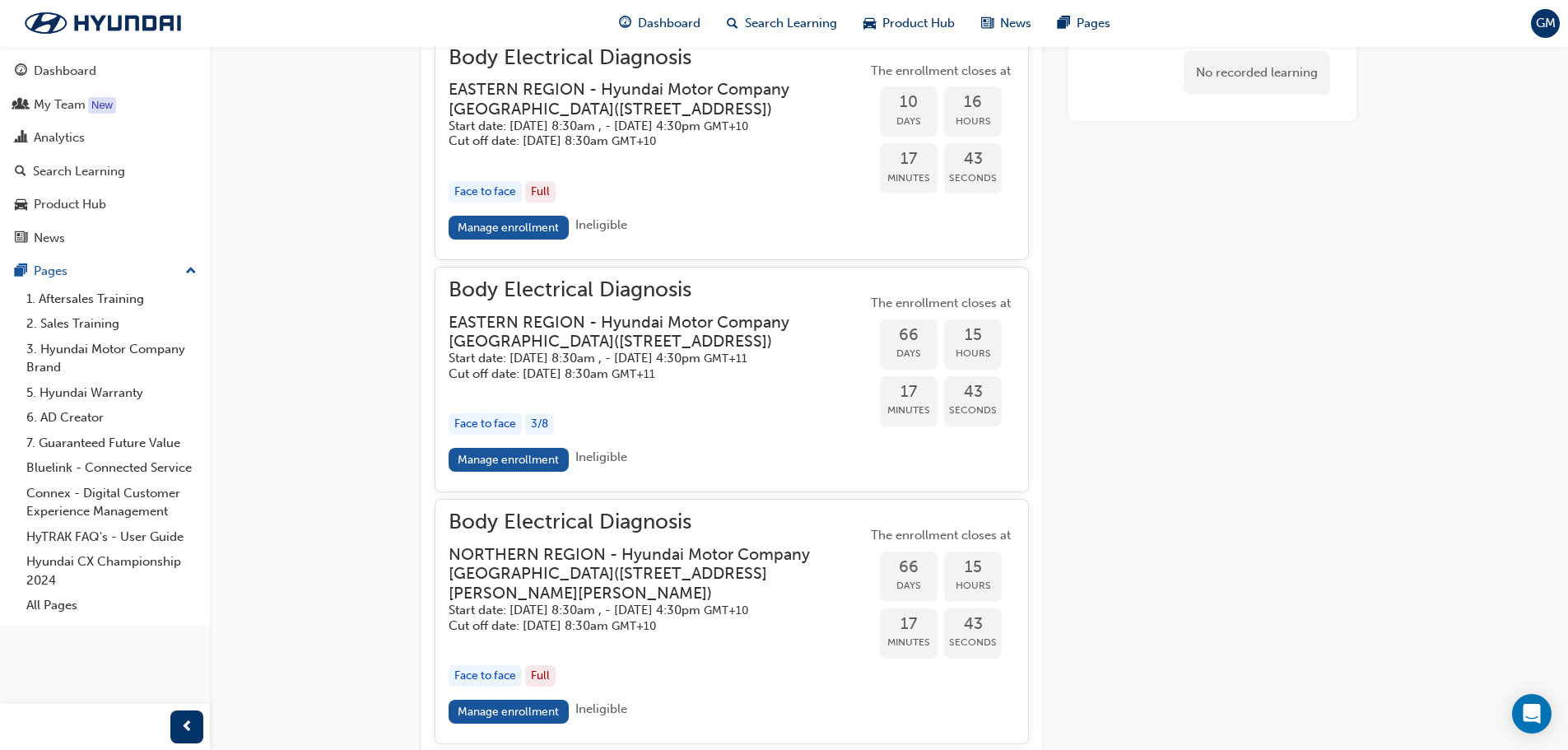
scroll to position [1916, 0]
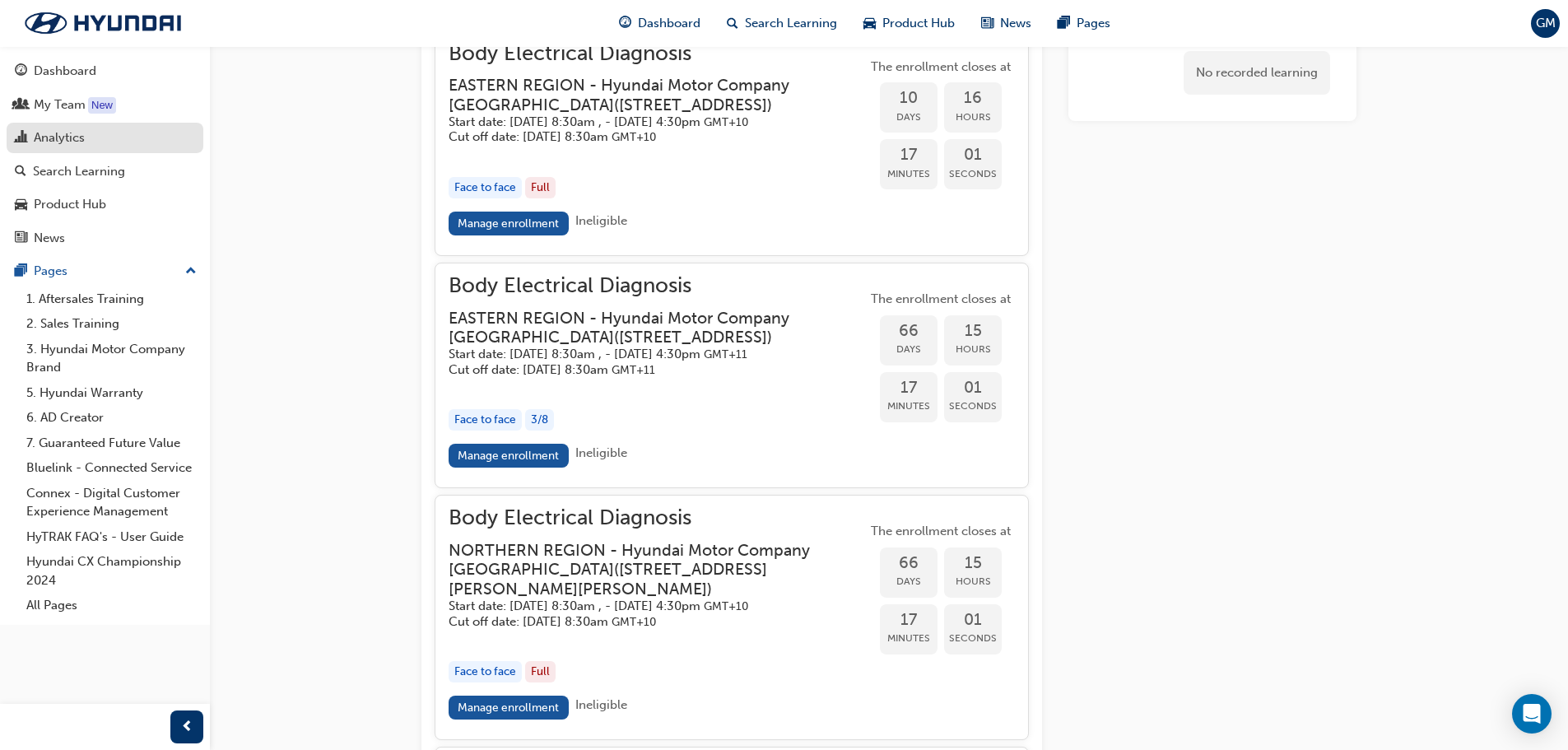
click at [45, 136] on div "Analytics" at bounding box center [59, 137] width 51 height 19
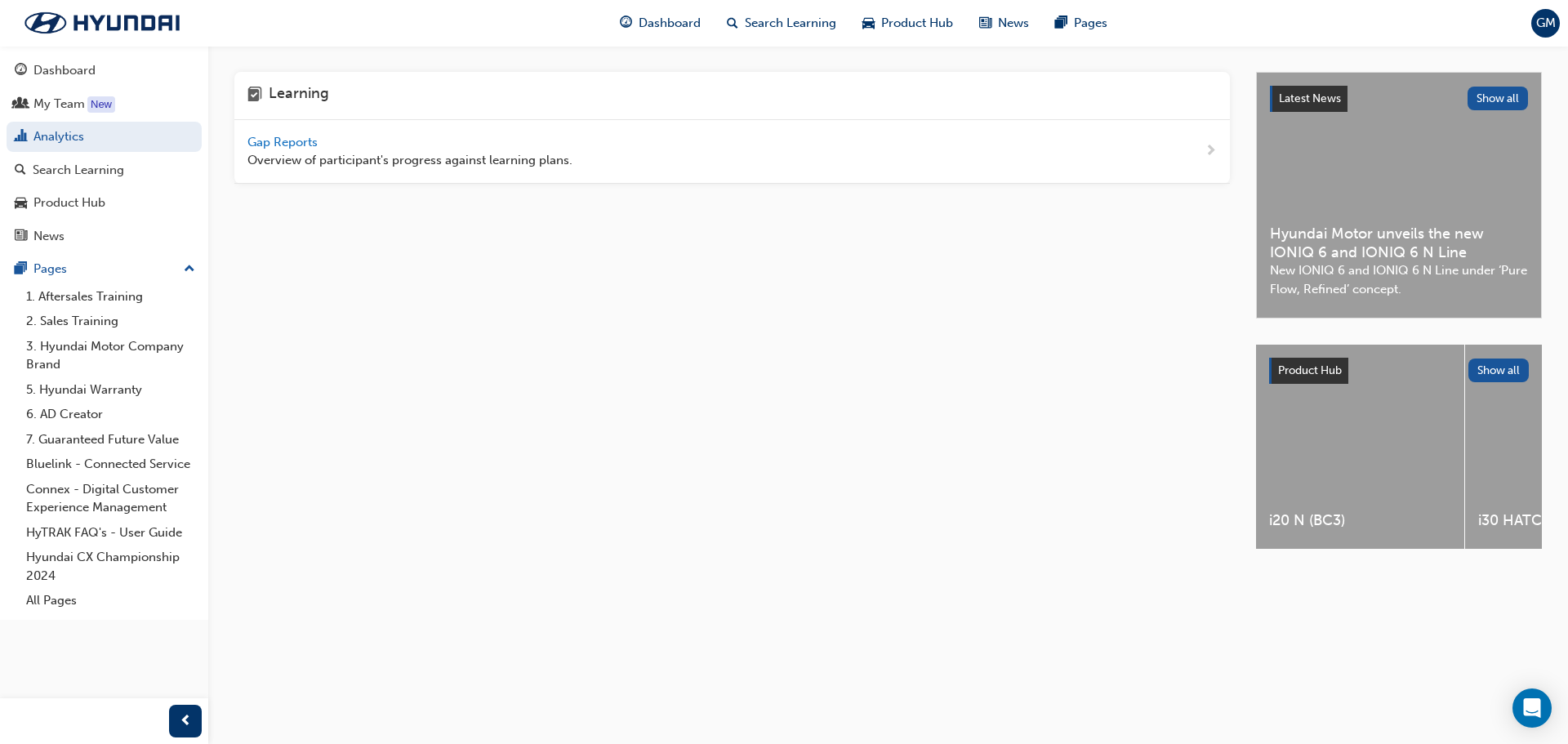
click at [301, 140] on span "Gap Reports" at bounding box center [284, 142] width 74 height 15
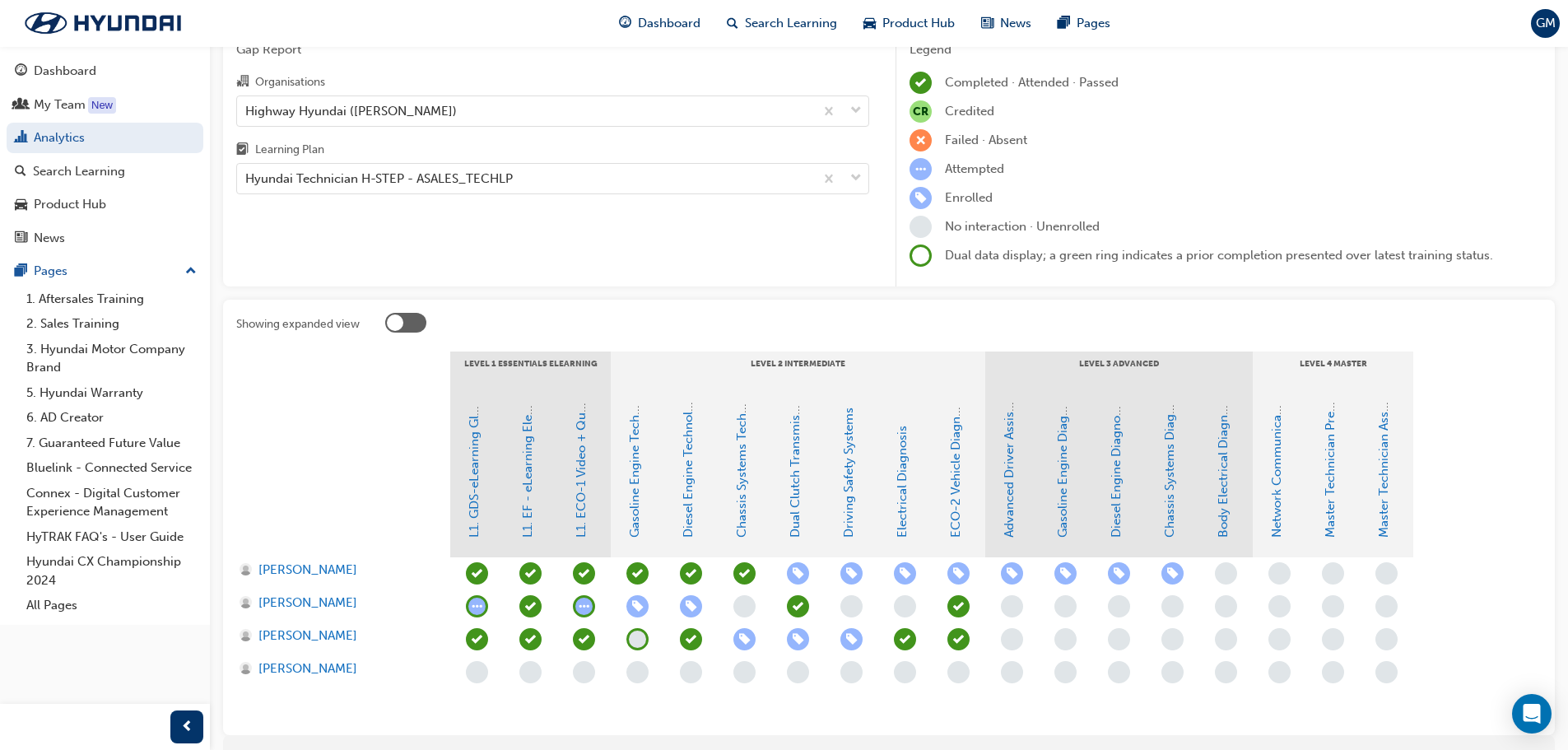
scroll to position [82, 0]
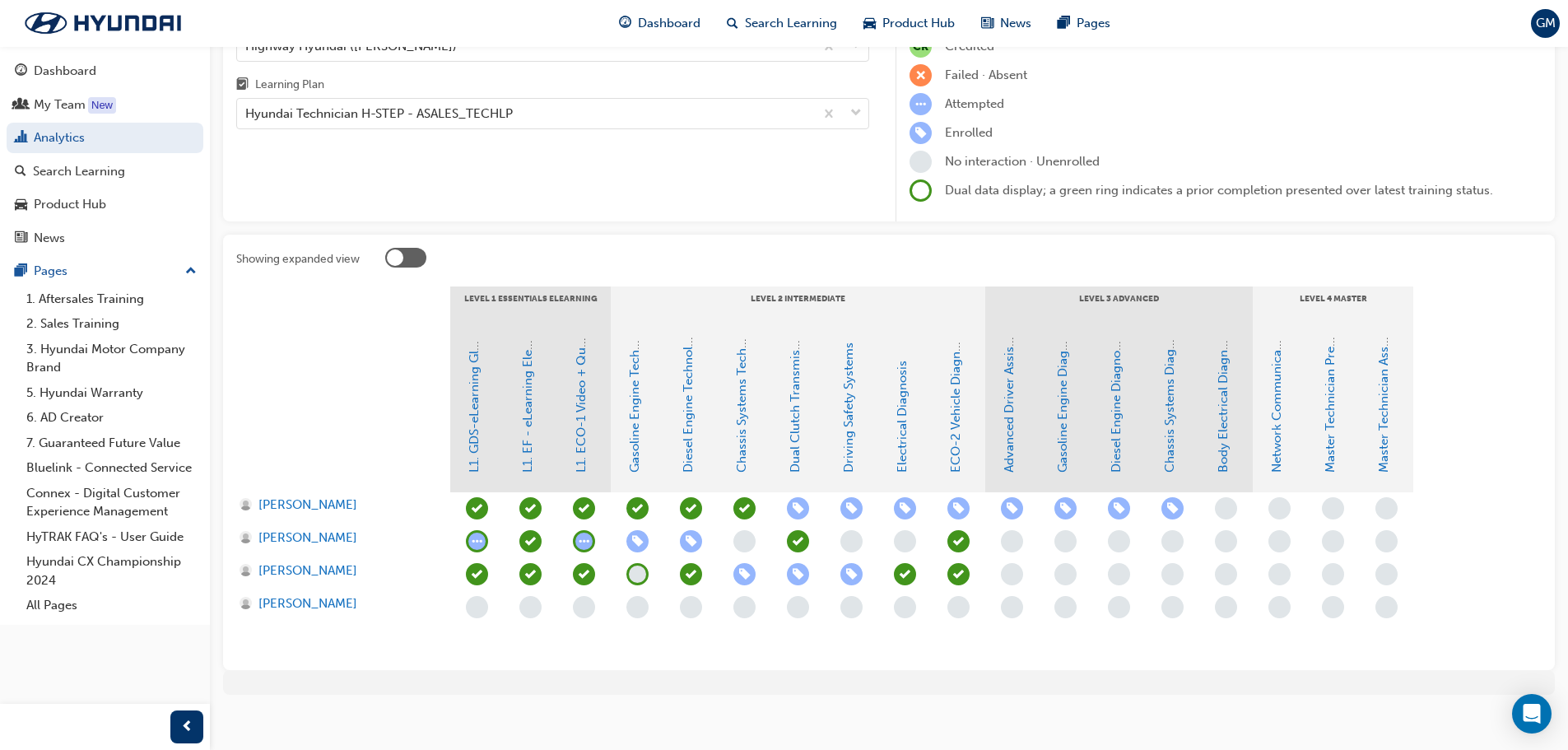
scroll to position [159, 0]
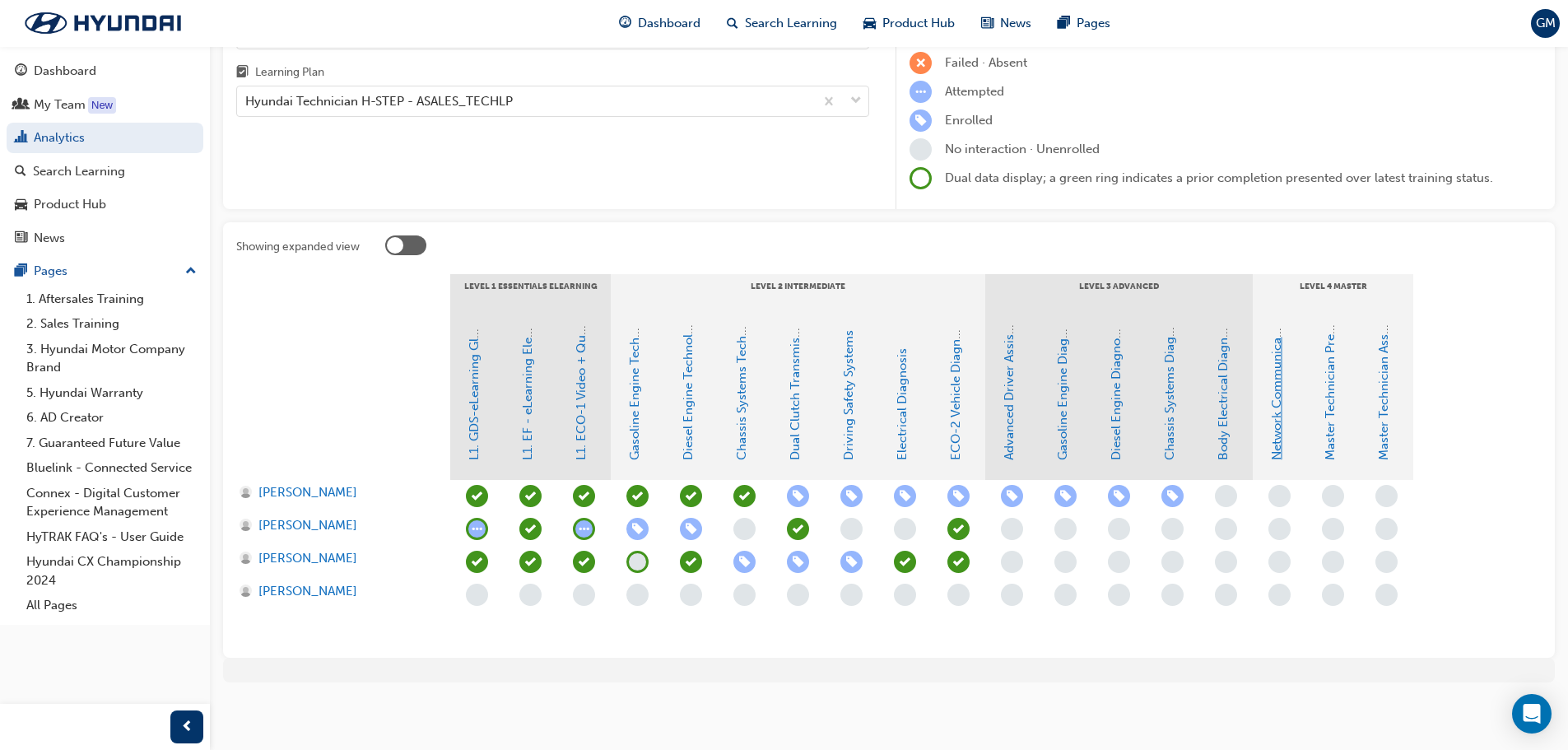
click at [1279, 412] on link "Network Communications" at bounding box center [1277, 385] width 15 height 151
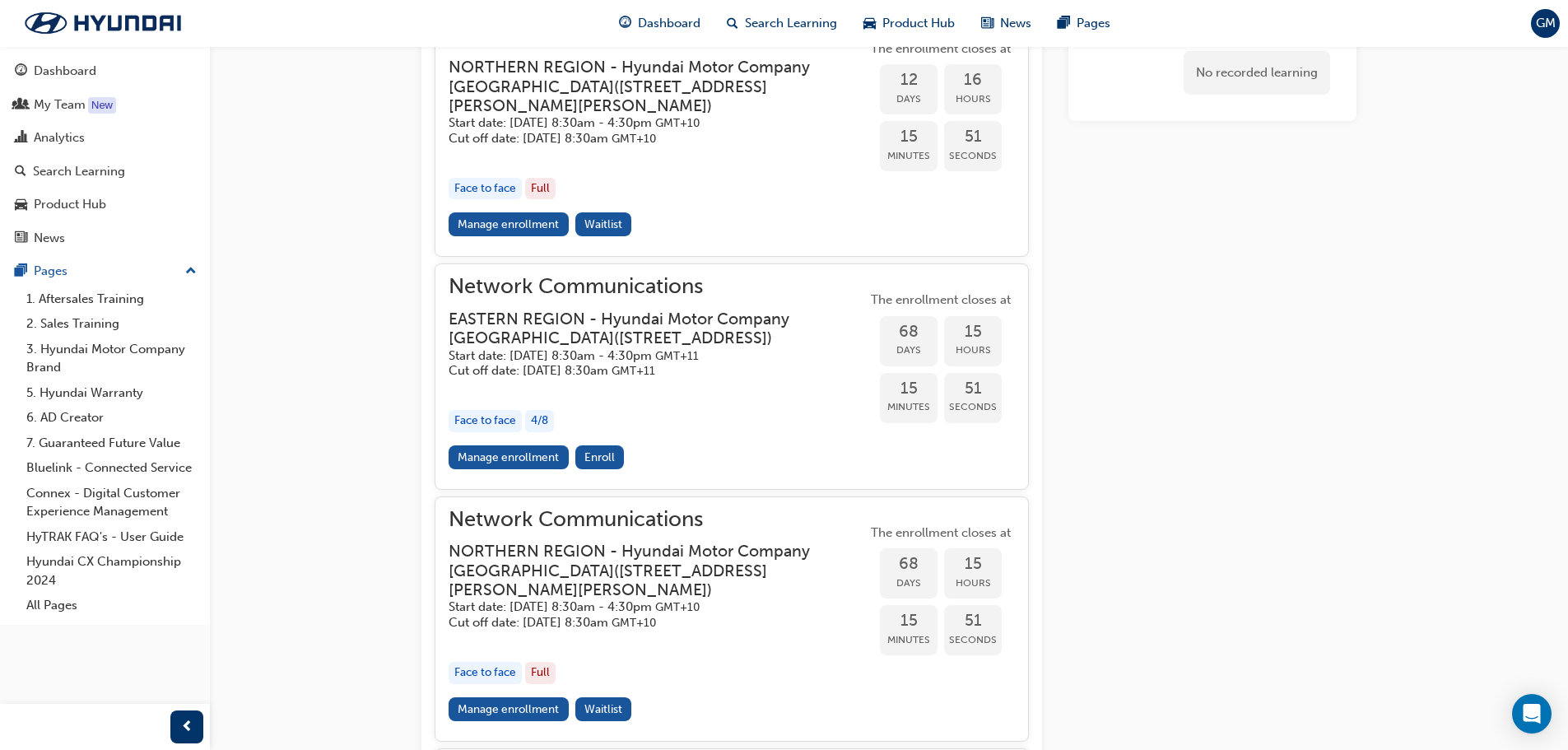
scroll to position [1905, 0]
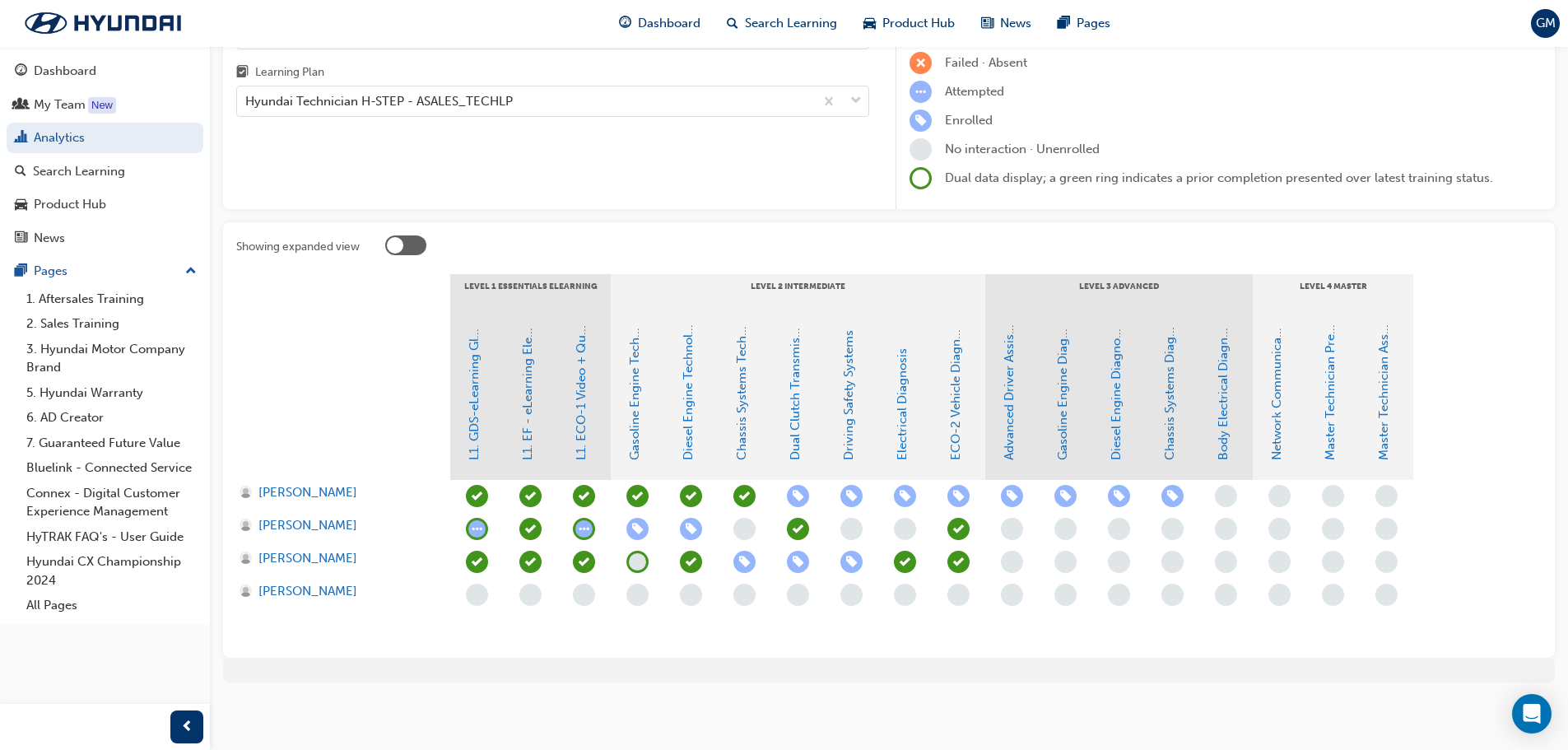
scroll to position [159, 0]
